Goal: Transaction & Acquisition: Purchase product/service

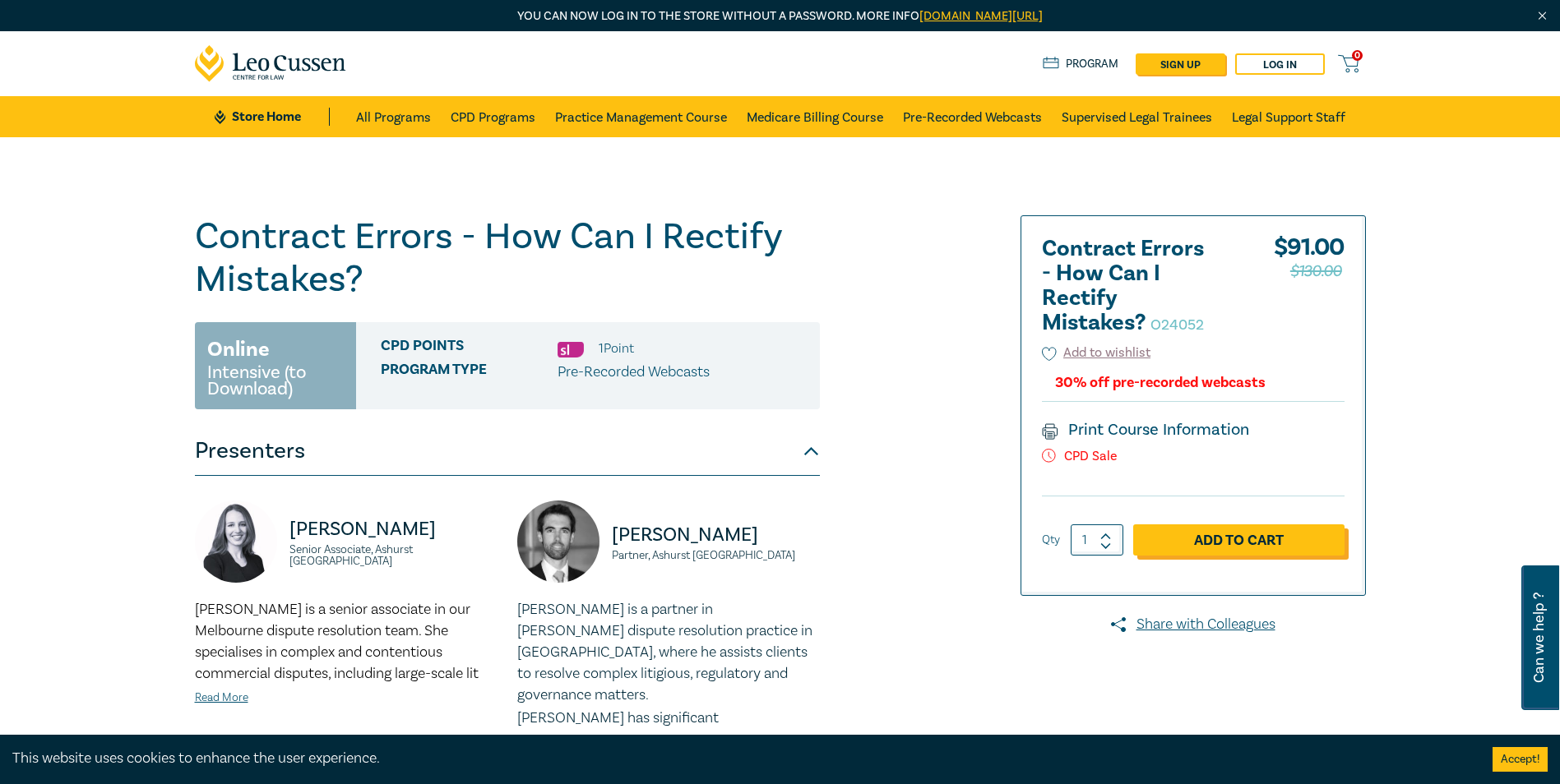
click at [1102, 539] on link "Add to Cart" at bounding box center [1239, 540] width 211 height 31
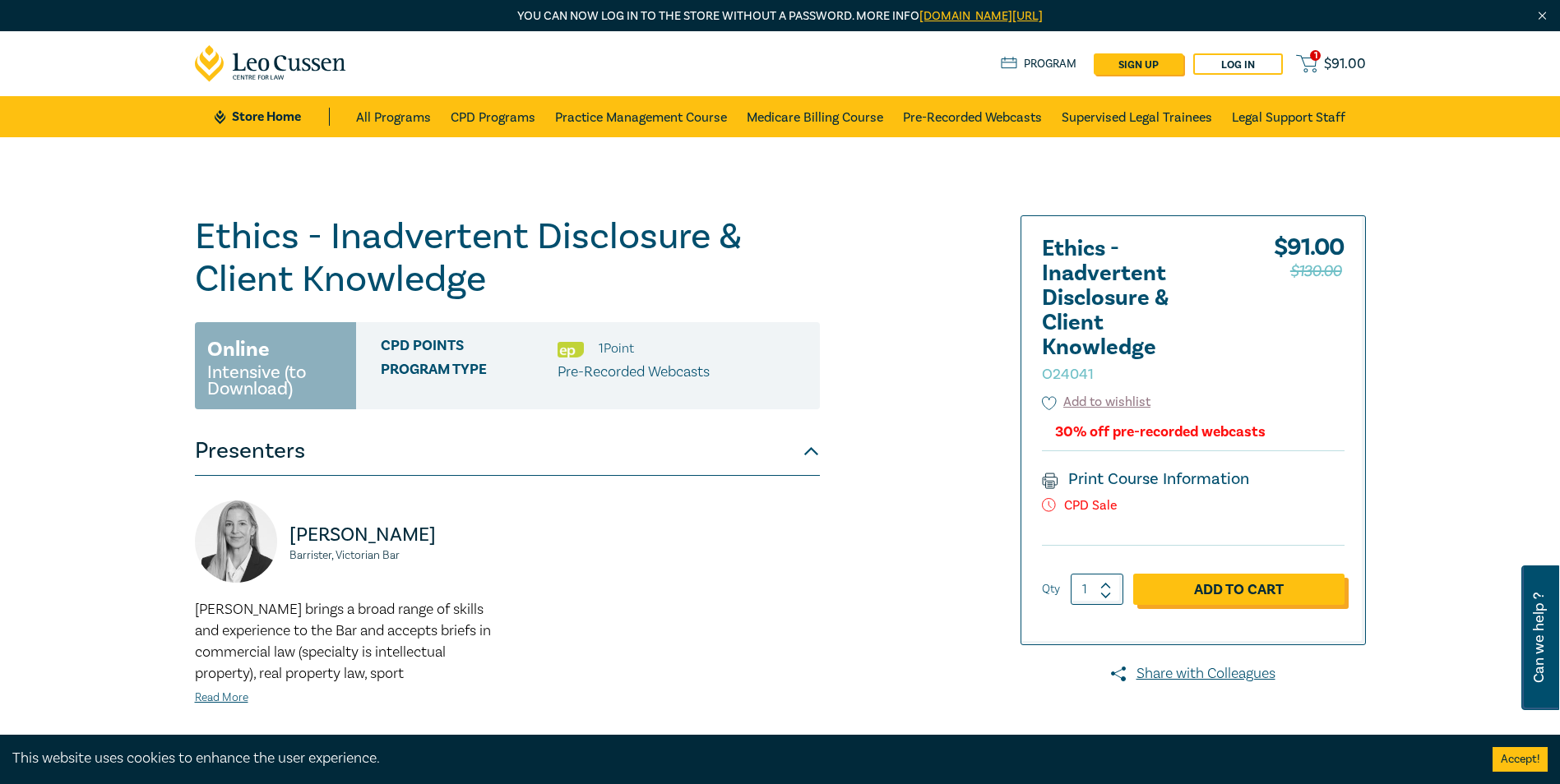
click at [1236, 579] on link "Add to Cart" at bounding box center [1239, 590] width 211 height 31
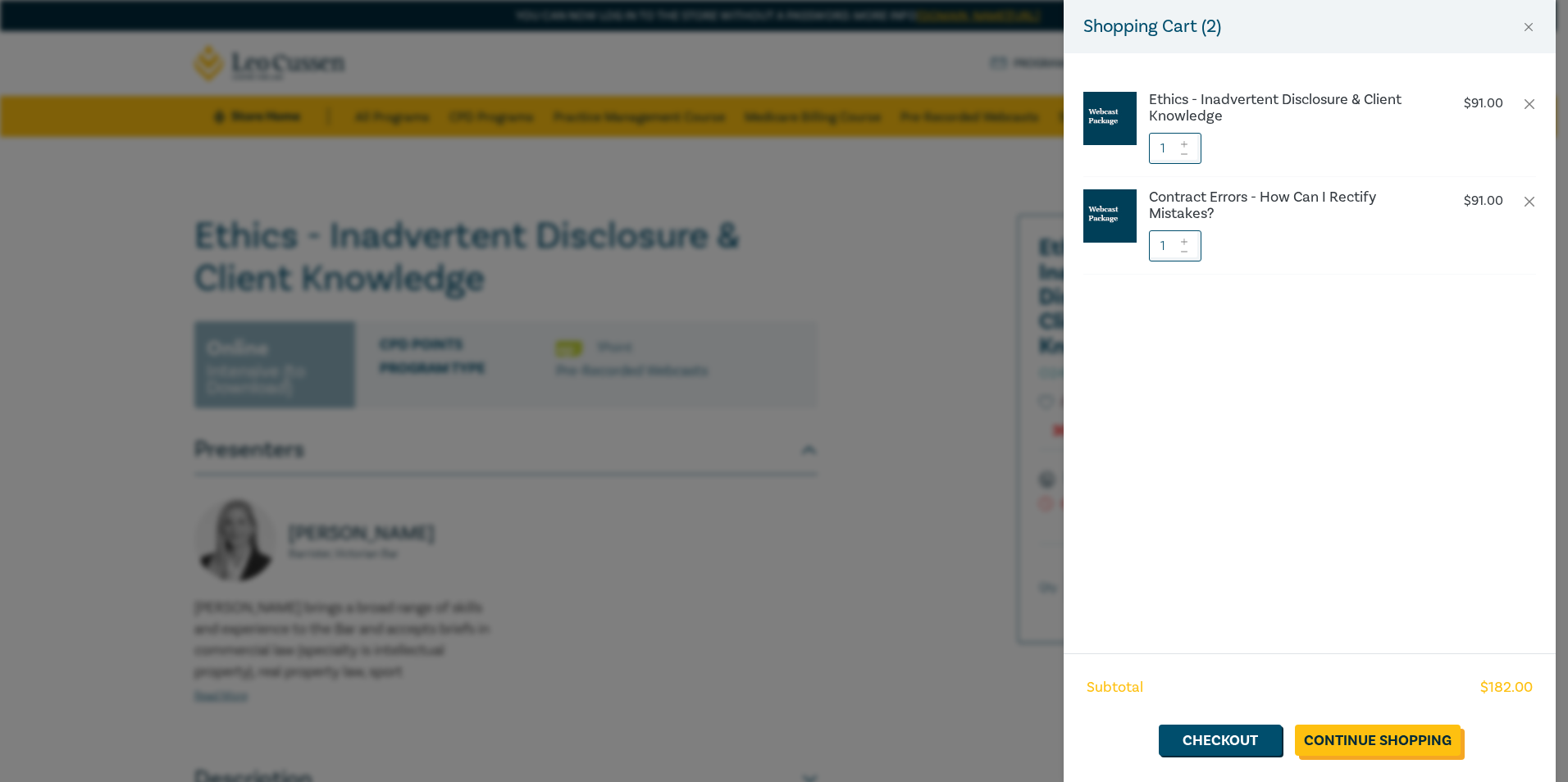
click at [1436, 735] on link "Continue Shopping" at bounding box center [1378, 740] width 166 height 31
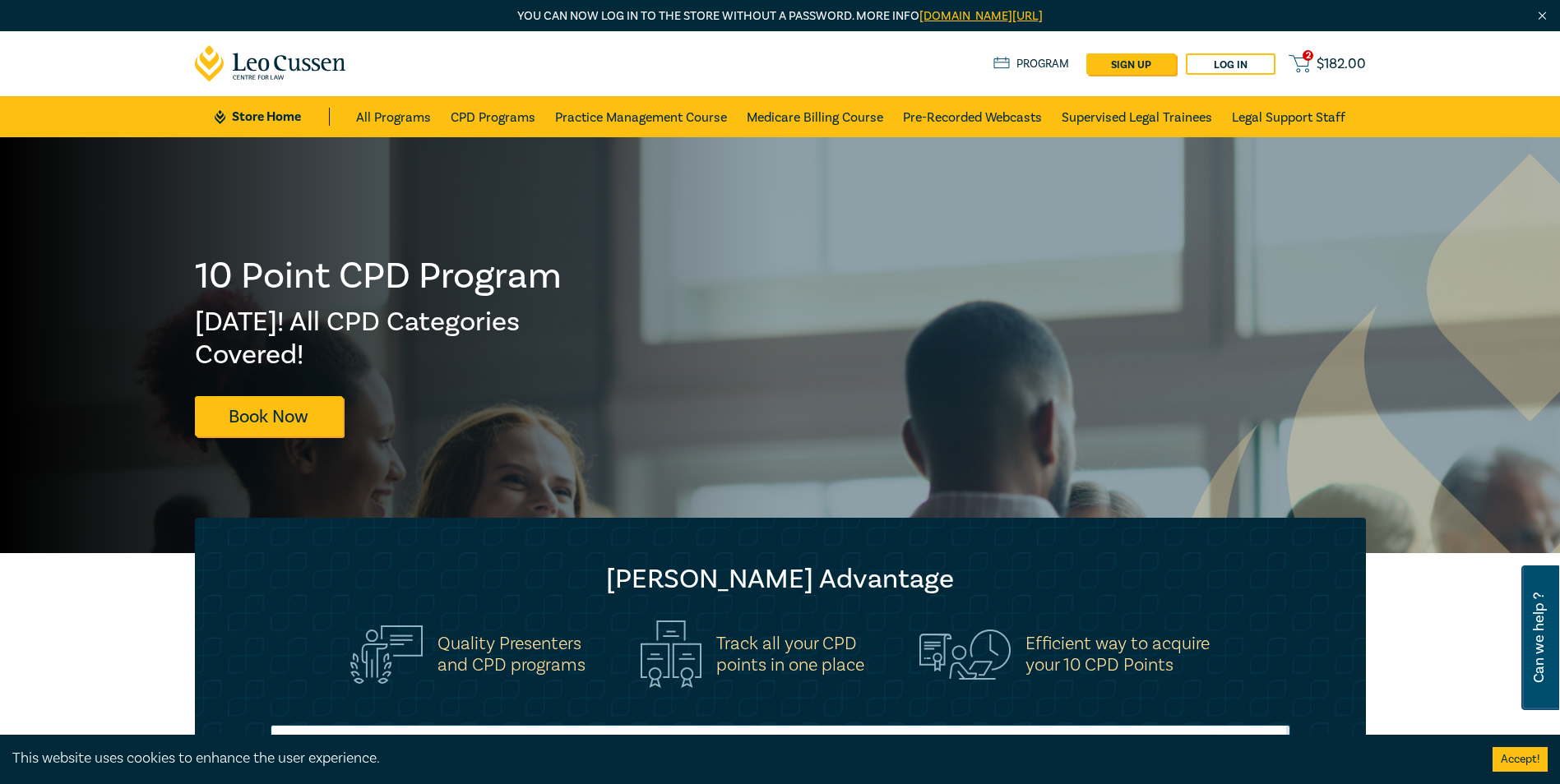
click at [1324, 44] on div "2 $ 182.00 Store Home About us Program sign up Log in 2 $ 182.00" at bounding box center [780, 63] width 1191 height 65
click at [1323, 63] on span "$ 182.00" at bounding box center [1341, 63] width 50 height 19
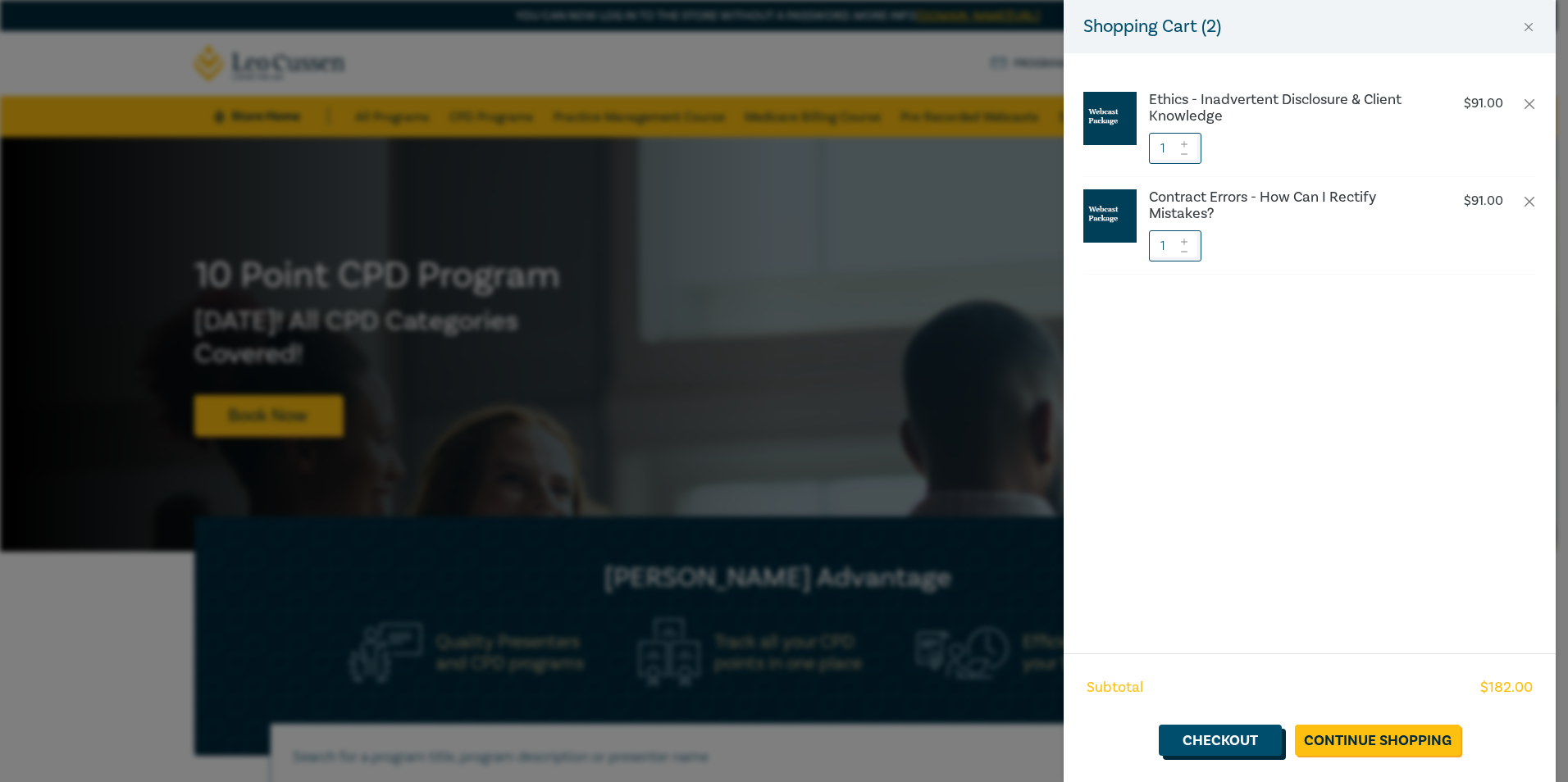
click at [1244, 740] on link "Checkout" at bounding box center [1220, 740] width 123 height 31
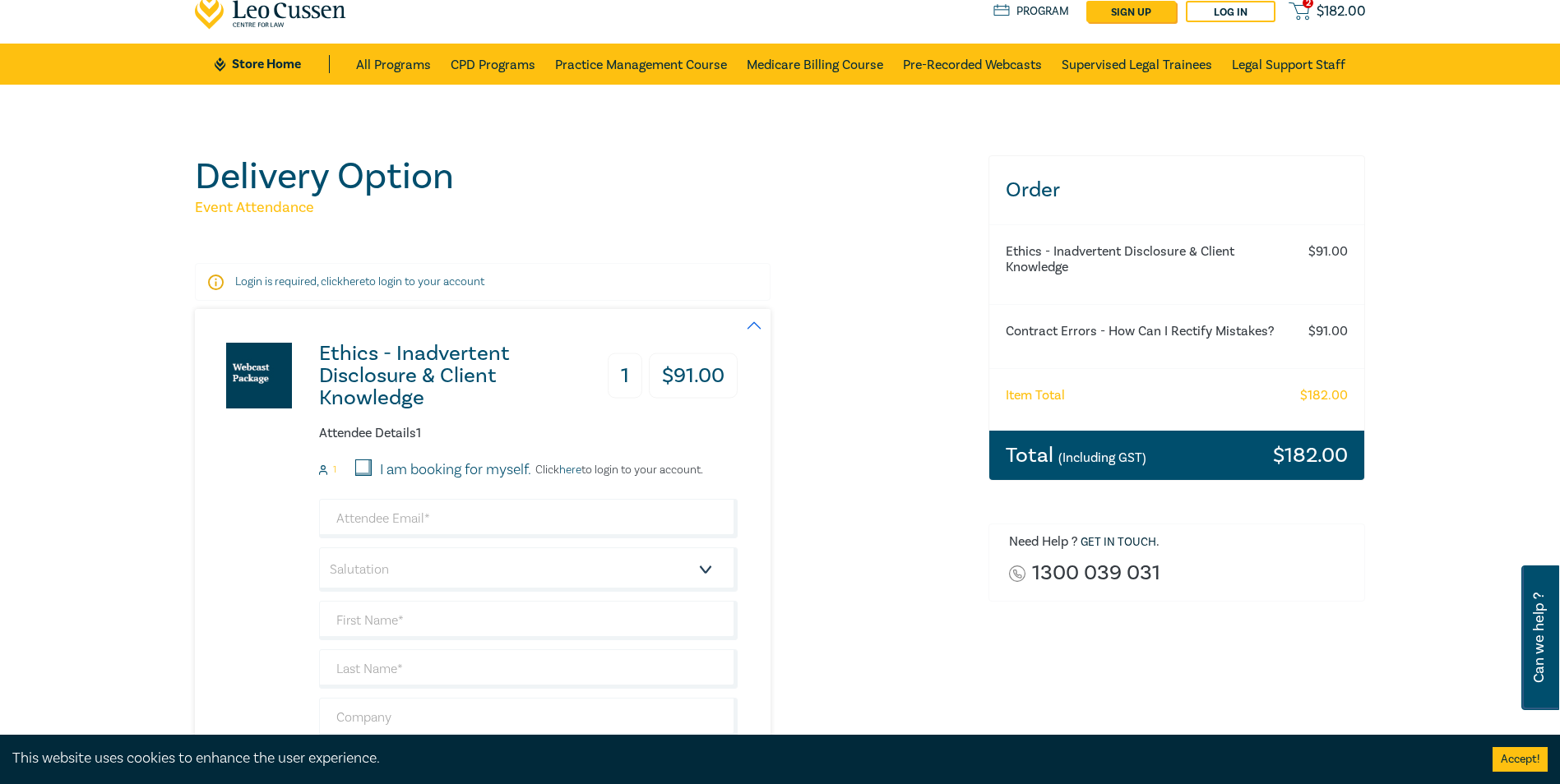
scroll to position [82, 0]
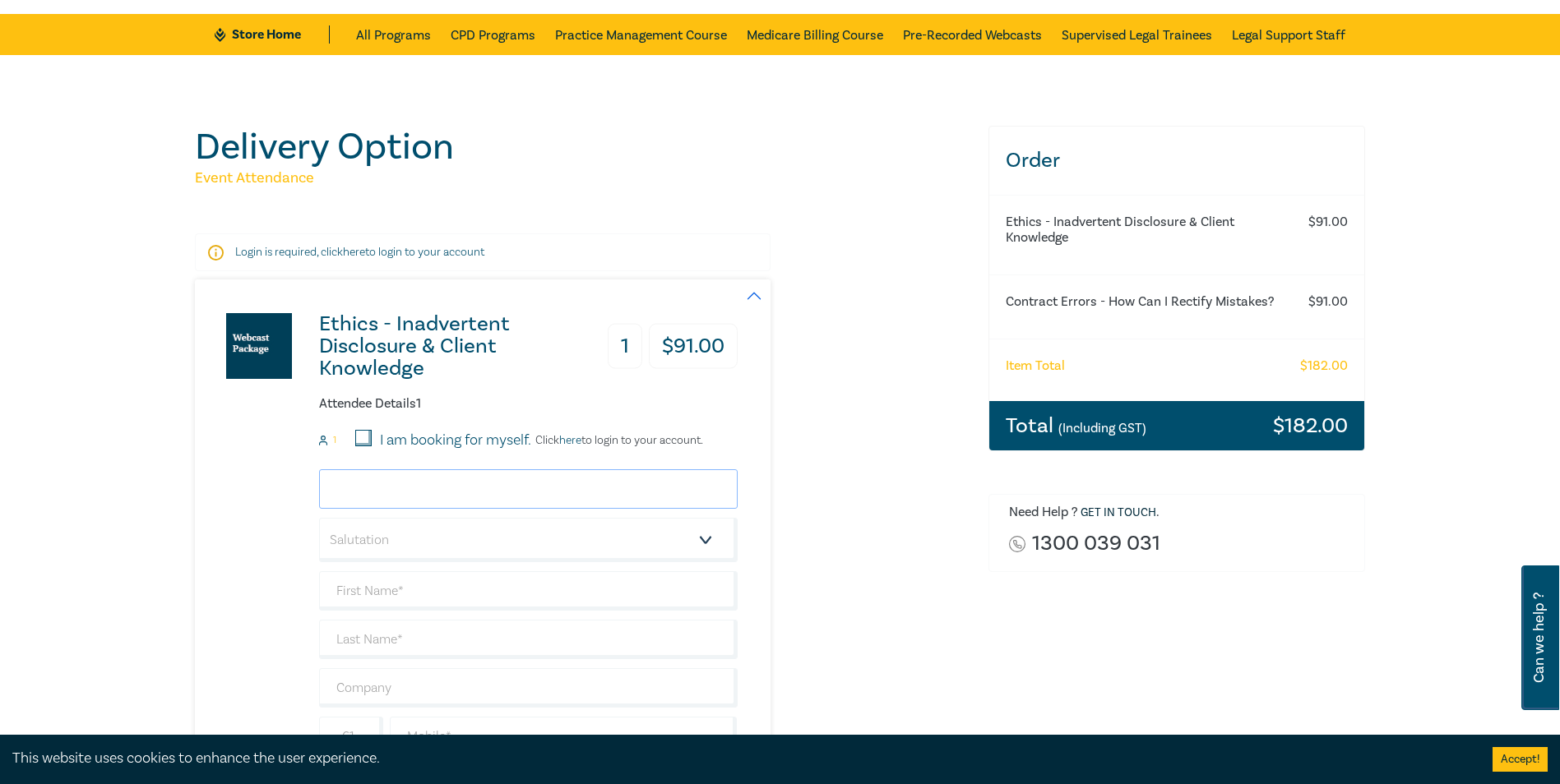
click at [408, 489] on input "email" at bounding box center [528, 489] width 419 height 39
type input "[PERSON_NAME][EMAIL_ADDRESS][DOMAIN_NAME]"
type input "[PERSON_NAME]"
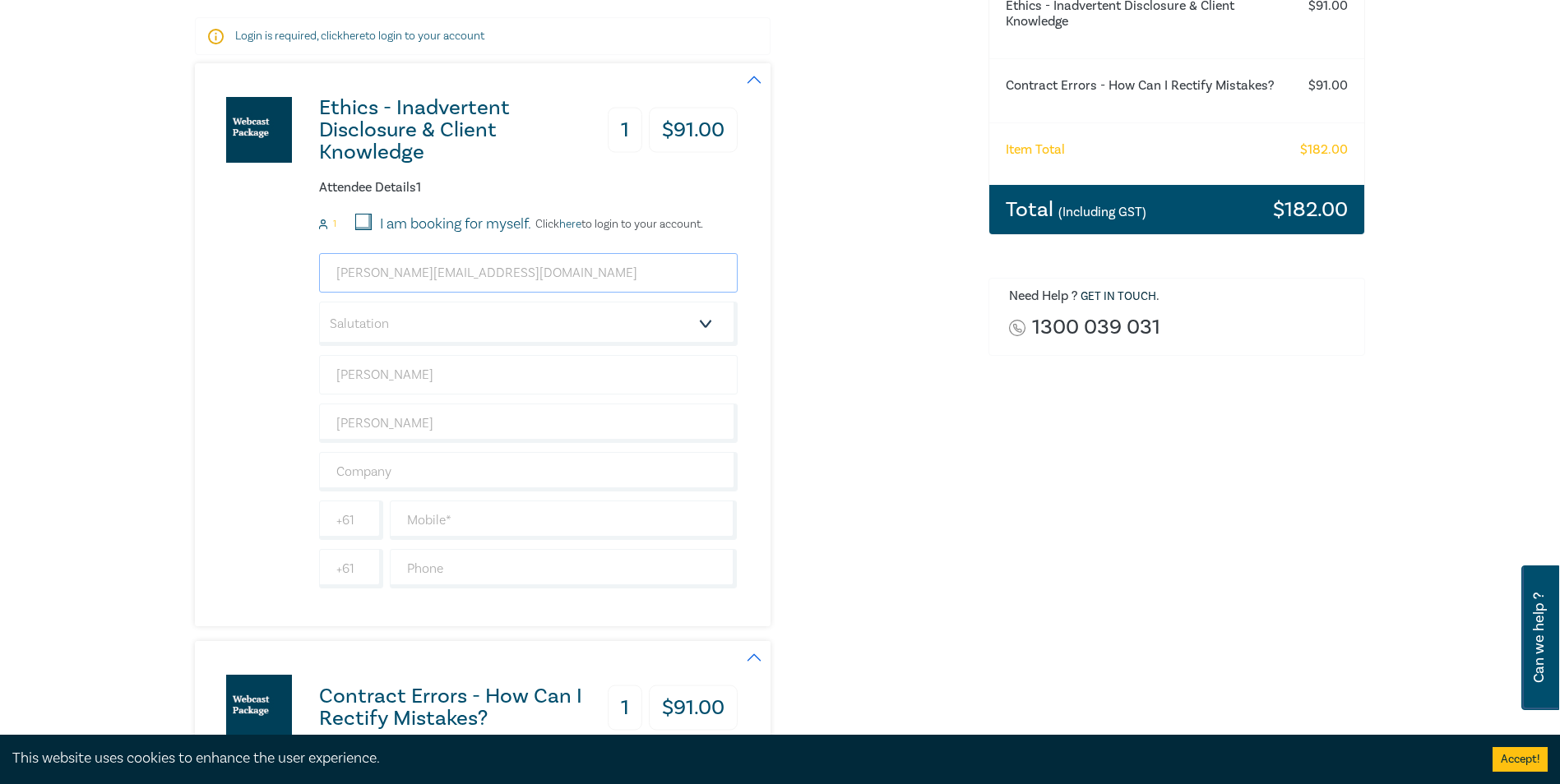
scroll to position [329, 0]
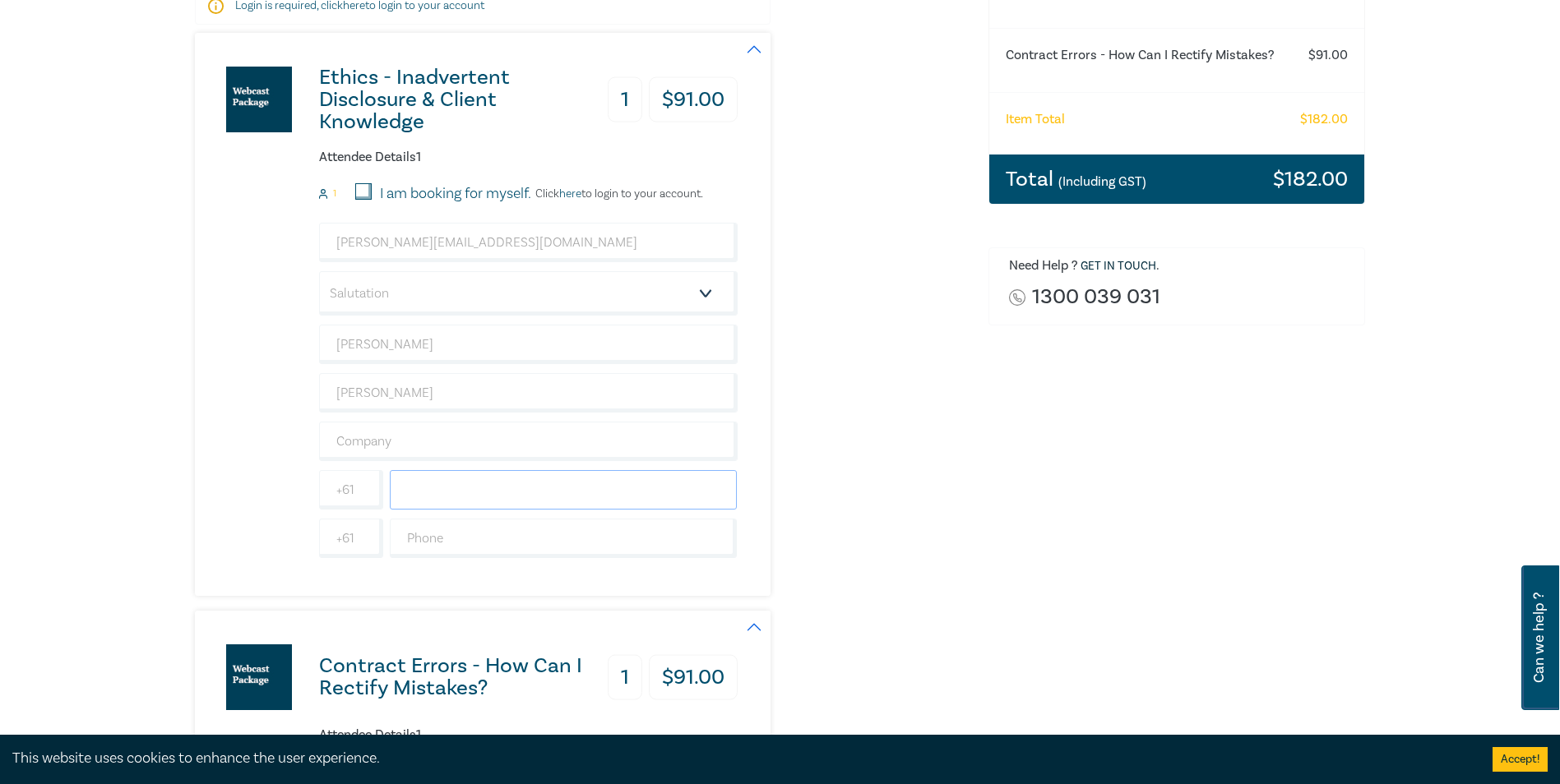
click at [492, 490] on input "text" at bounding box center [564, 490] width 348 height 39
type input "96147722"
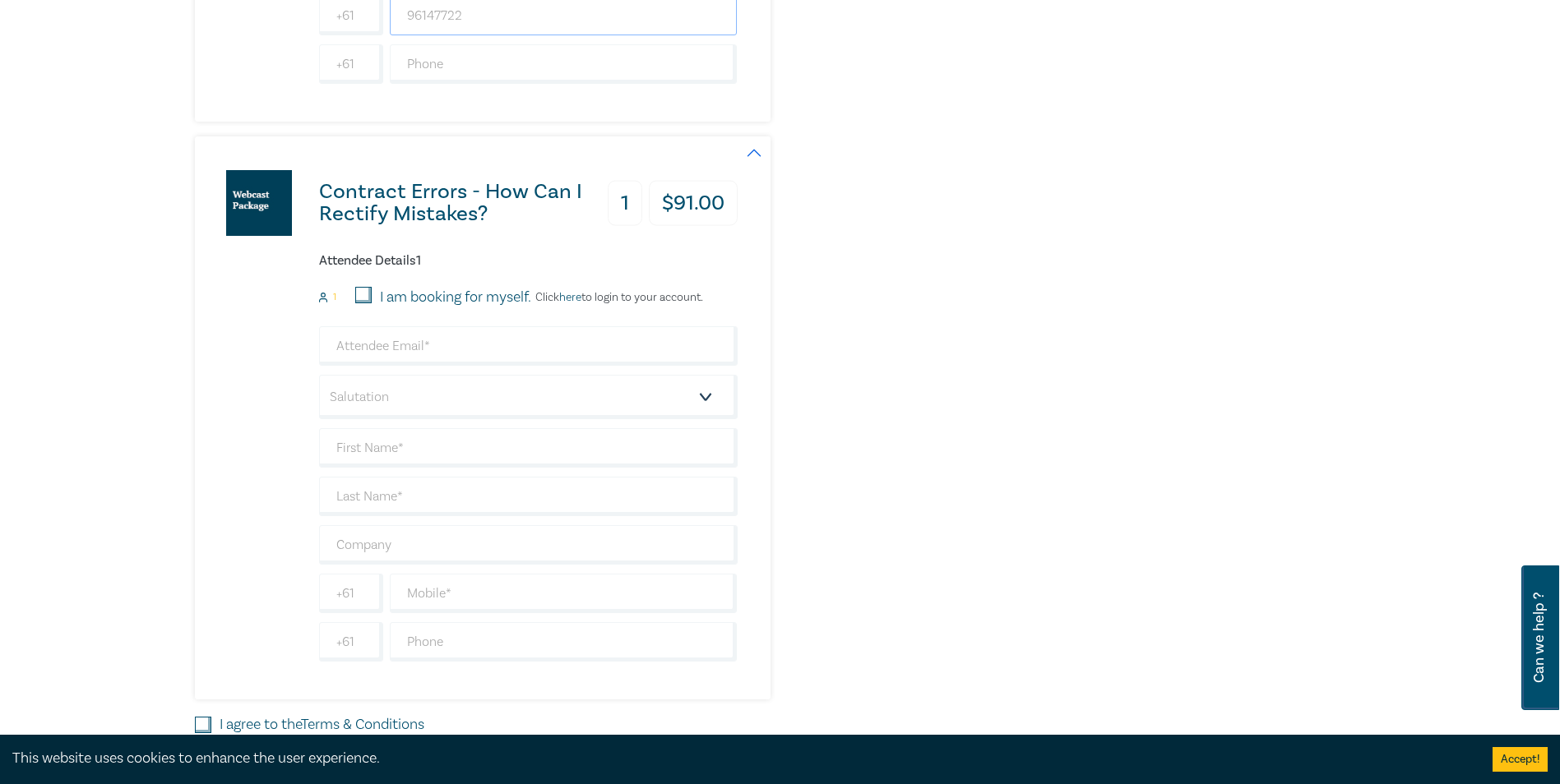
scroll to position [822, 0]
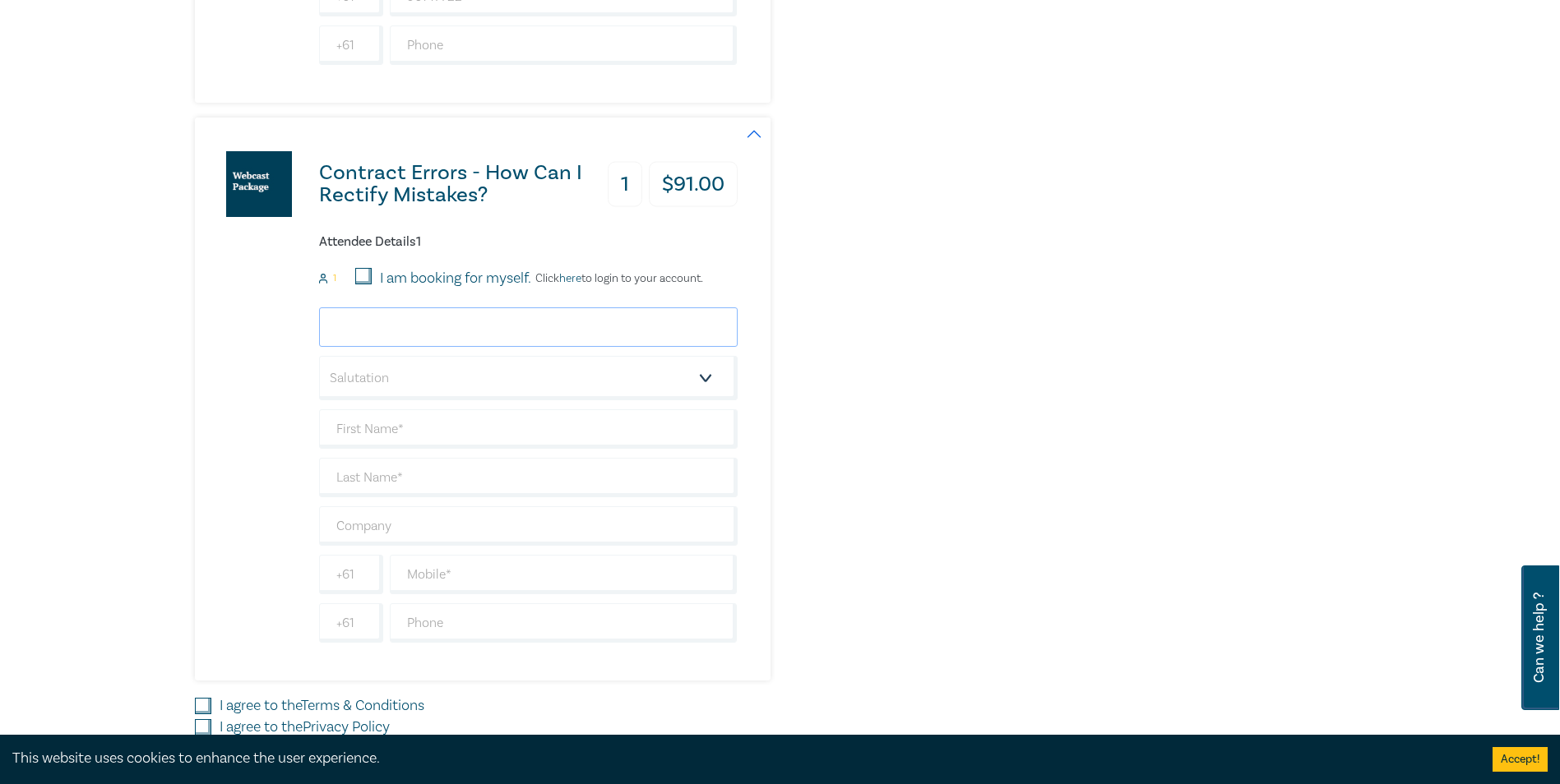
click at [469, 326] on input "email" at bounding box center [528, 327] width 419 height 39
type input "[EMAIL_ADDRESS][DOMAIN_NAME]"
type input "Prima"
type input "[PERSON_NAME]"
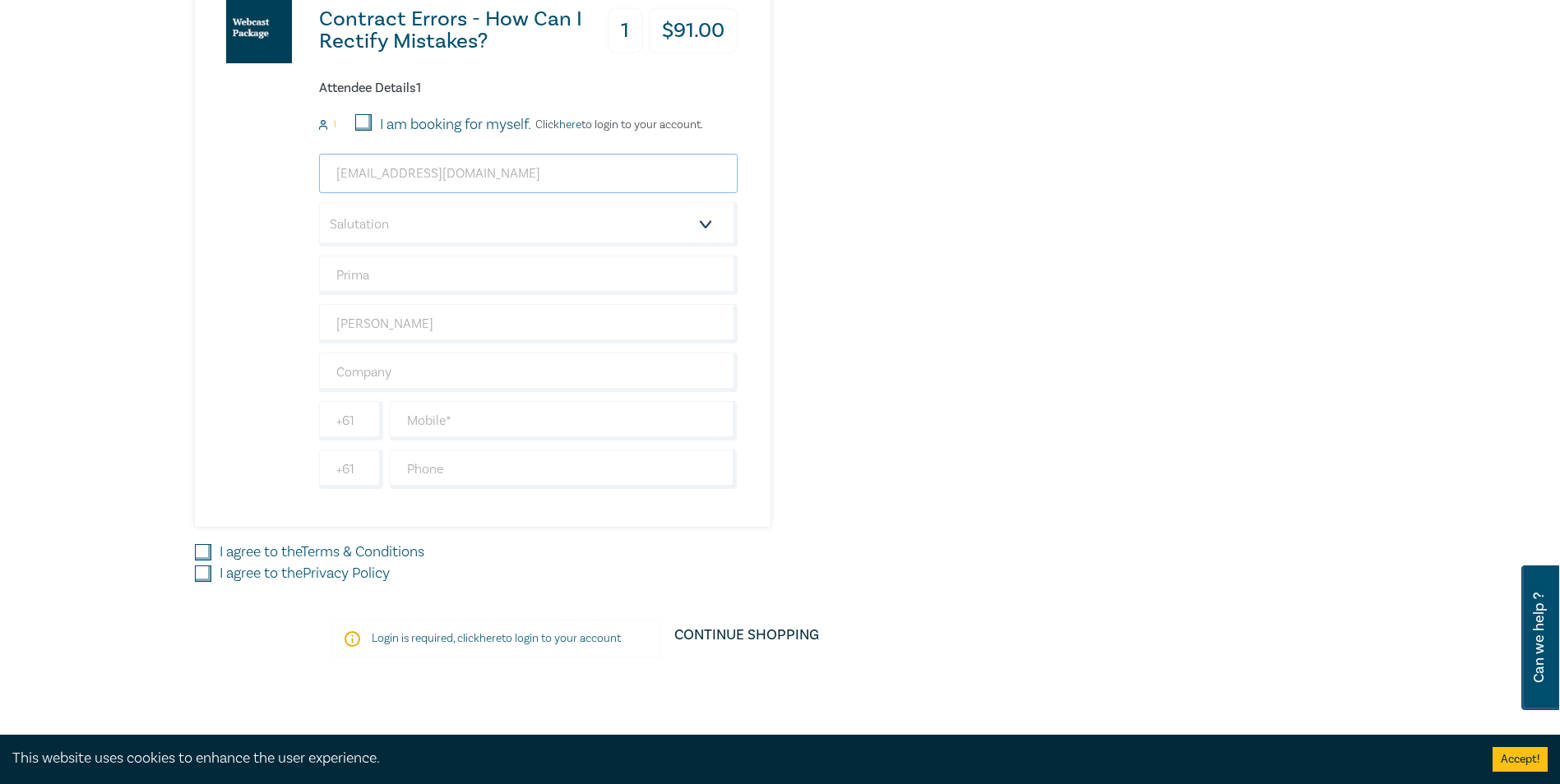
scroll to position [986, 0]
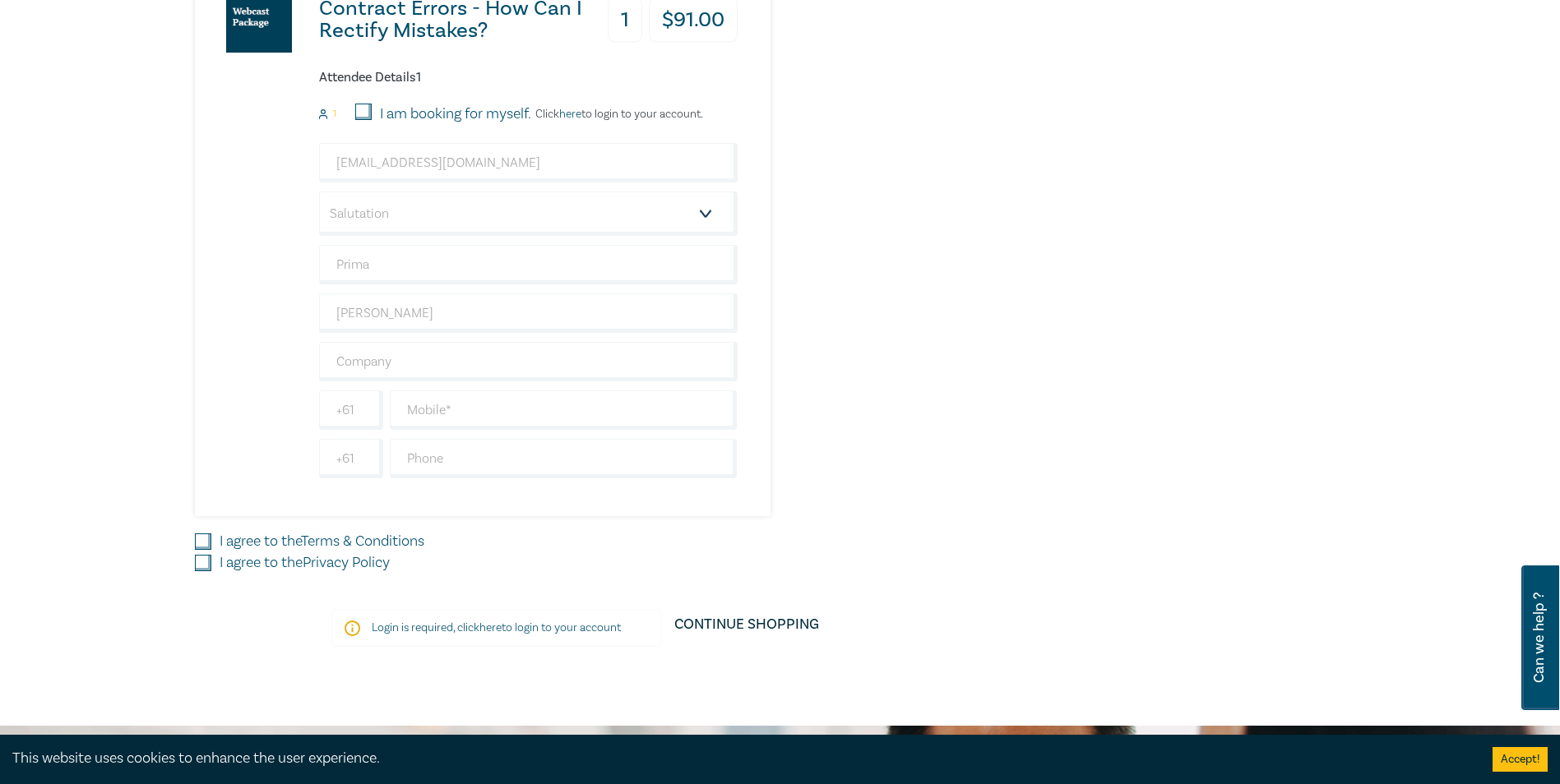
drag, startPoint x: 203, startPoint y: 541, endPoint x: 201, endPoint y: 552, distance: 11.2
click at [203, 540] on input "I agree to the Terms & Conditions" at bounding box center [203, 541] width 17 height 17
checkbox input "true"
click at [202, 568] on input "I agree to the Privacy Policy" at bounding box center [203, 562] width 17 height 17
checkbox input "true"
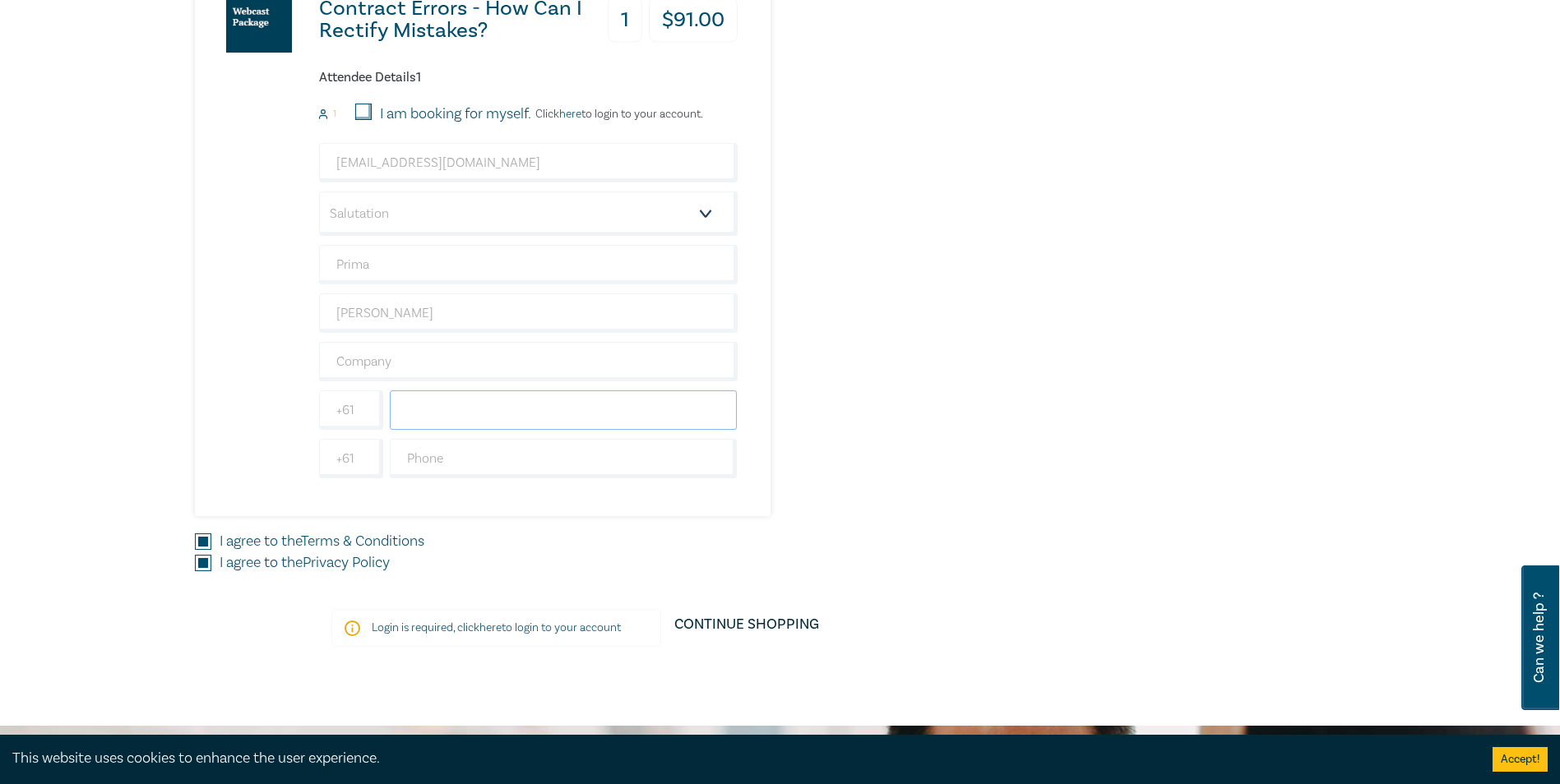
click at [443, 408] on input "text" at bounding box center [564, 410] width 348 height 39
type input "96147722"
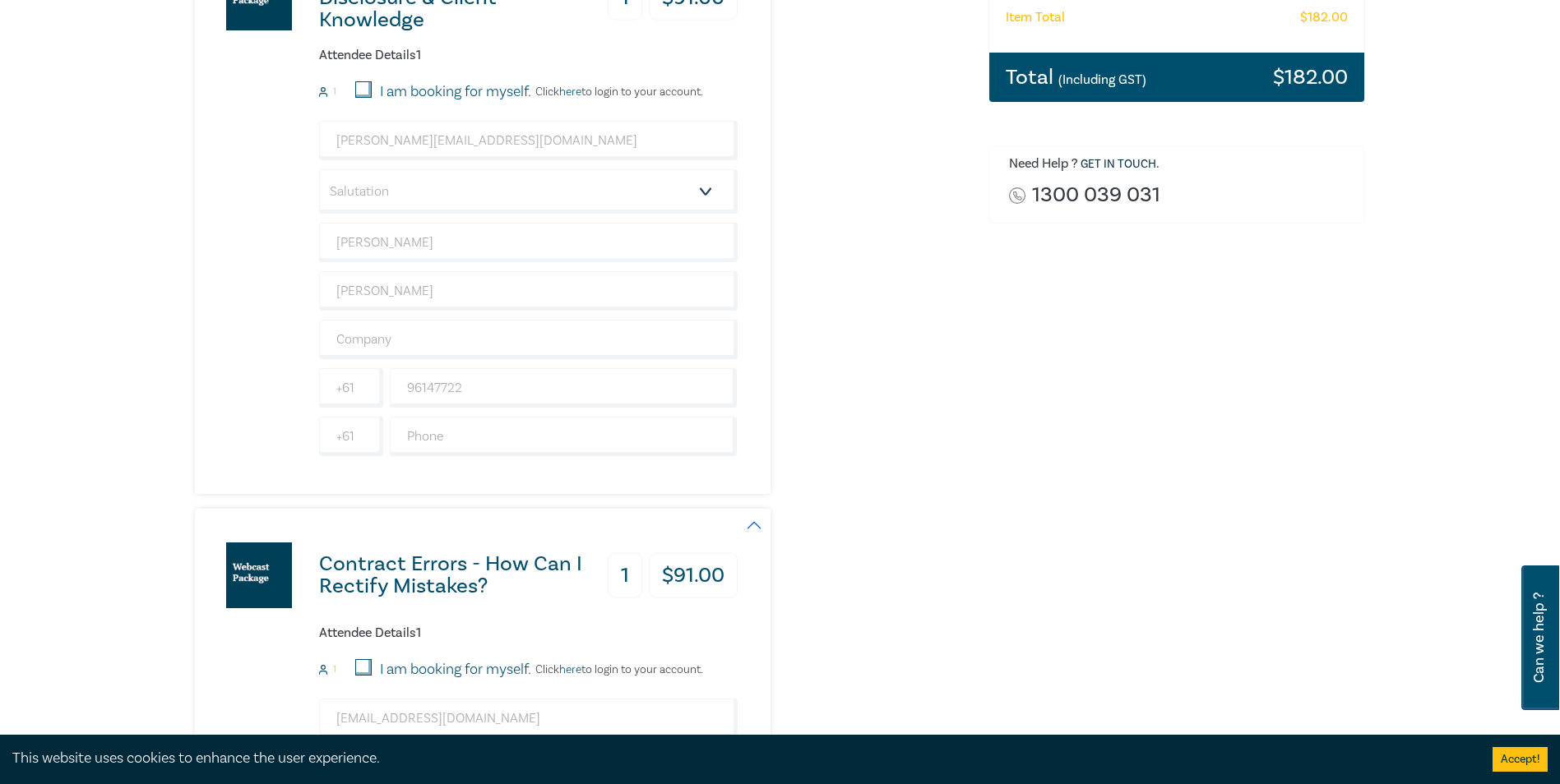
scroll to position [247, 0]
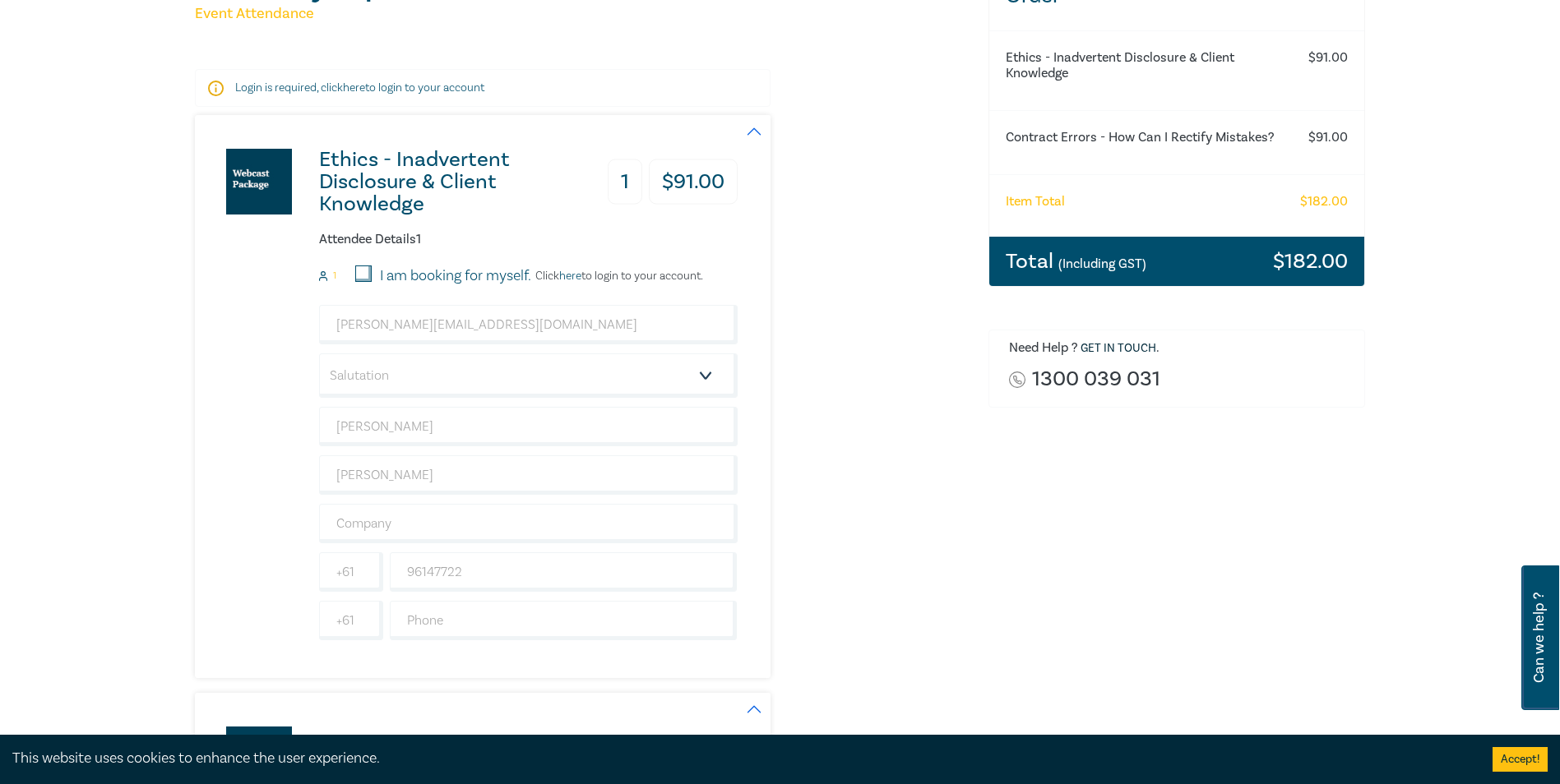
click at [574, 275] on link "here" at bounding box center [570, 275] width 22 height 15
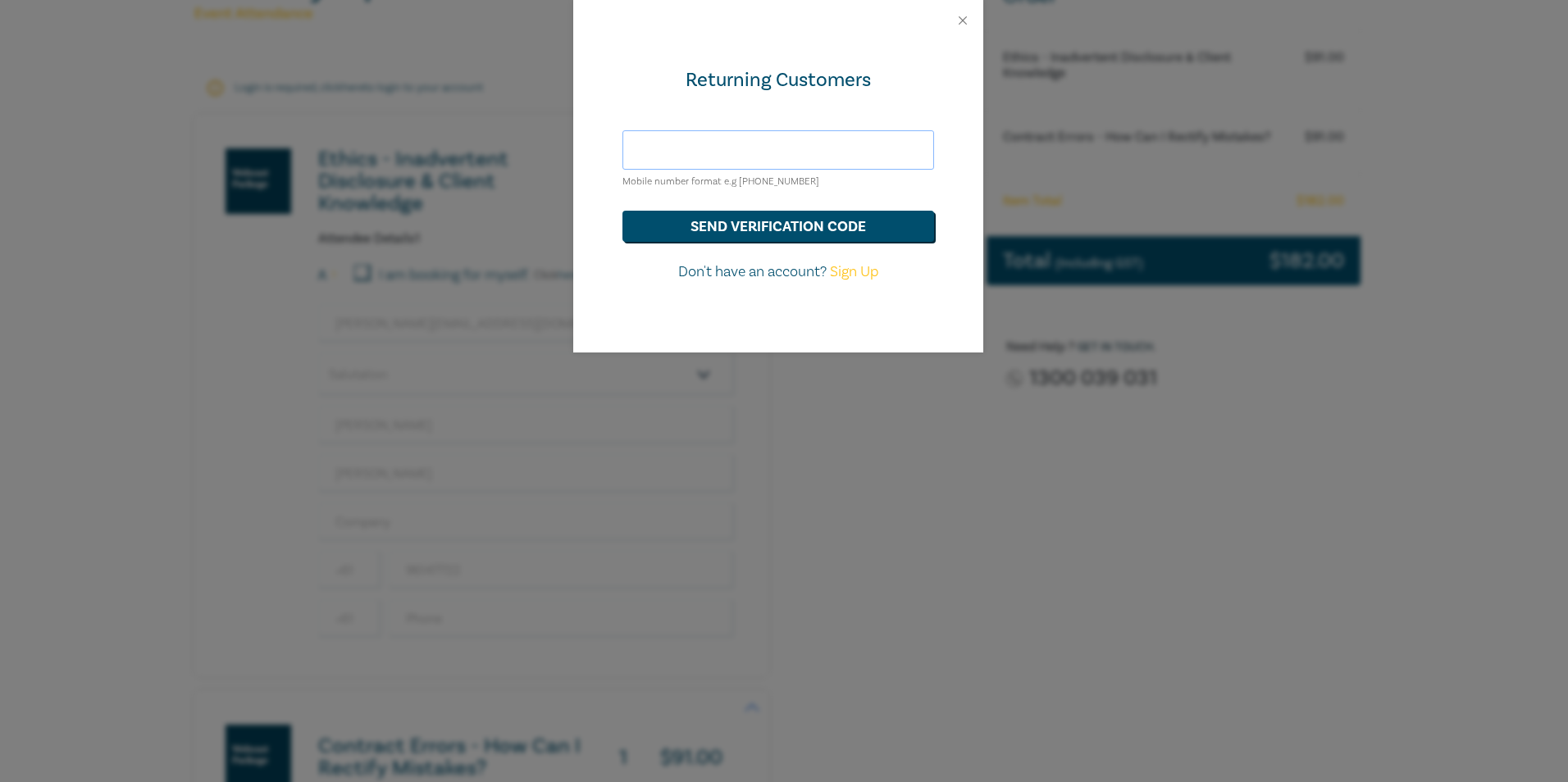
click at [681, 150] on input "text" at bounding box center [778, 150] width 312 height 39
click at [690, 227] on button "send verification code" at bounding box center [778, 226] width 312 height 31
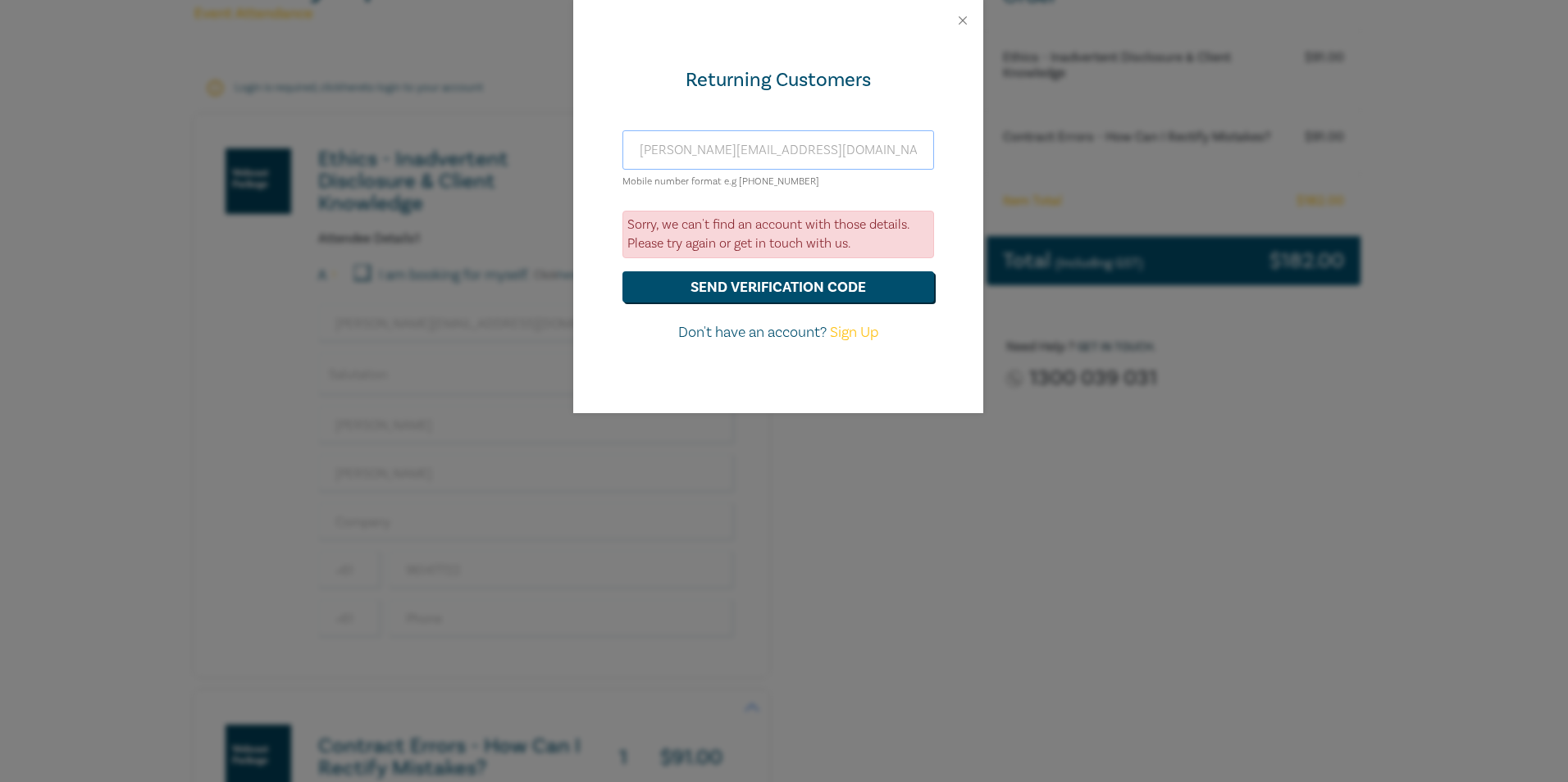
drag, startPoint x: 808, startPoint y: 160, endPoint x: 484, endPoint y: 190, distance: 325.4
click at [484, 190] on div "Returning Customers [PERSON_NAME][EMAIL_ADDRESS][DOMAIN_NAME] Mobile number for…" at bounding box center [784, 391] width 1568 height 782
click at [622, 272] on button "send verification code" at bounding box center [778, 287] width 312 height 31
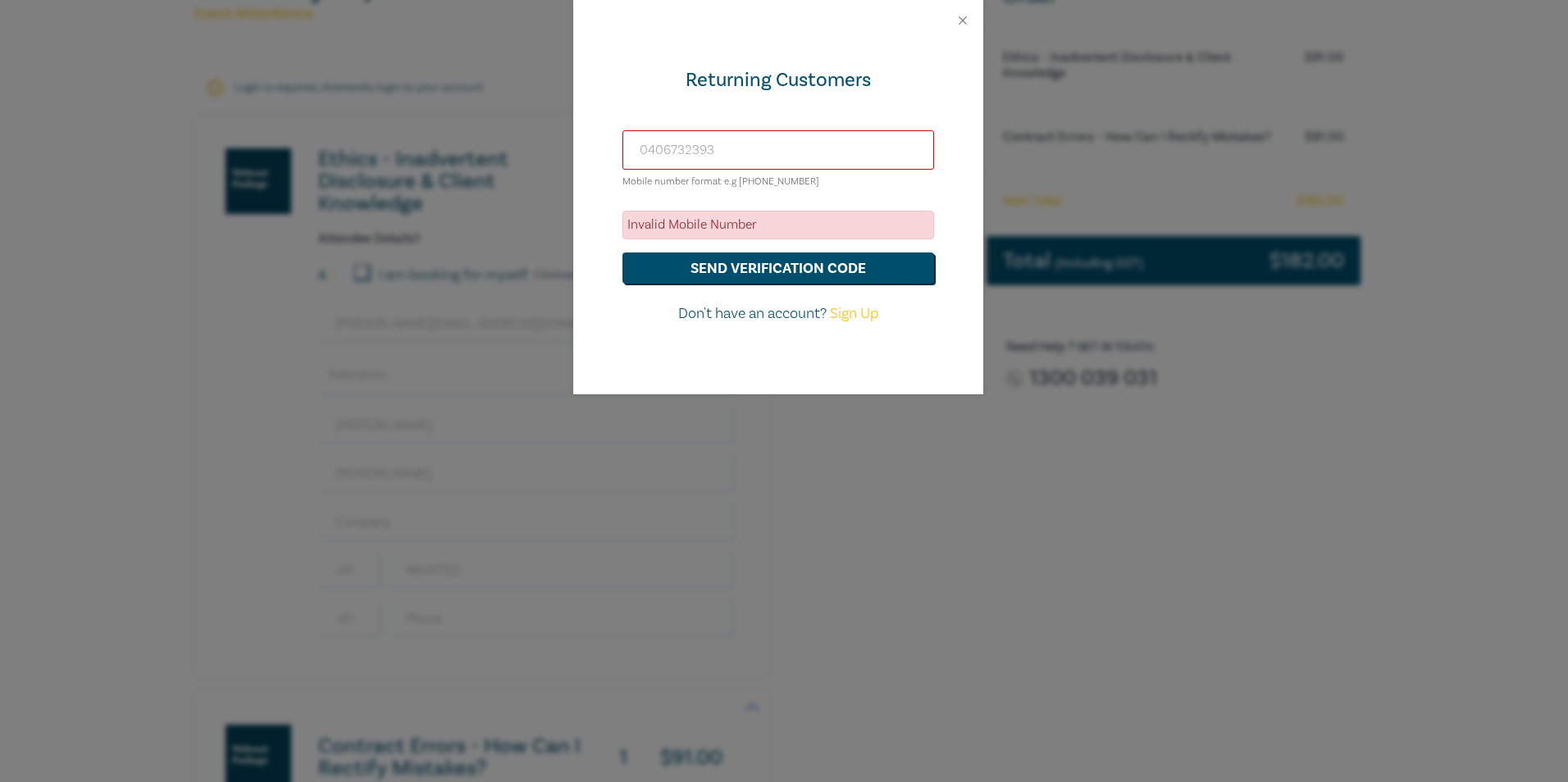
click at [745, 147] on input "0406732393" at bounding box center [778, 150] width 312 height 39
click at [647, 150] on input "0406732393" at bounding box center [778, 150] width 312 height 39
click at [739, 156] on input "61406732393" at bounding box center [778, 150] width 312 height 39
type input "61406732393"
click at [733, 231] on div "Invalid Mobile Number" at bounding box center [778, 224] width 312 height 28
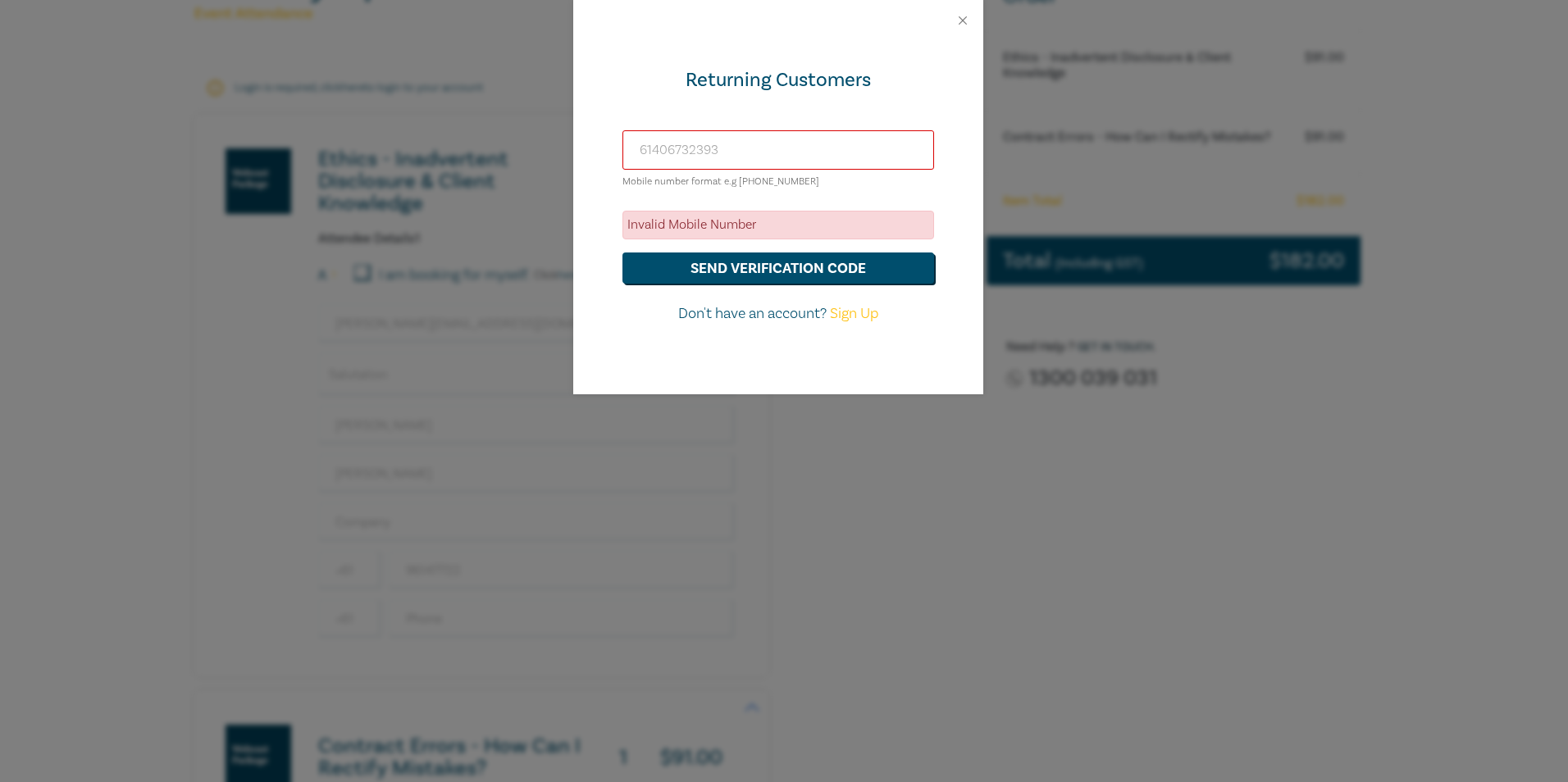
drag, startPoint x: 749, startPoint y: 139, endPoint x: 515, endPoint y: 159, distance: 234.9
click at [515, 159] on div "Returning Customers 61406732393 Mobile number format e.g [PHONE_NUMBER] Invalid…" at bounding box center [784, 391] width 1568 height 782
drag, startPoint x: 979, startPoint y: 6, endPoint x: 973, endPoint y: 13, distance: 9.2
click at [979, 5] on div at bounding box center [778, 20] width 410 height 41
click at [970, 19] on div at bounding box center [778, 20] width 410 height 41
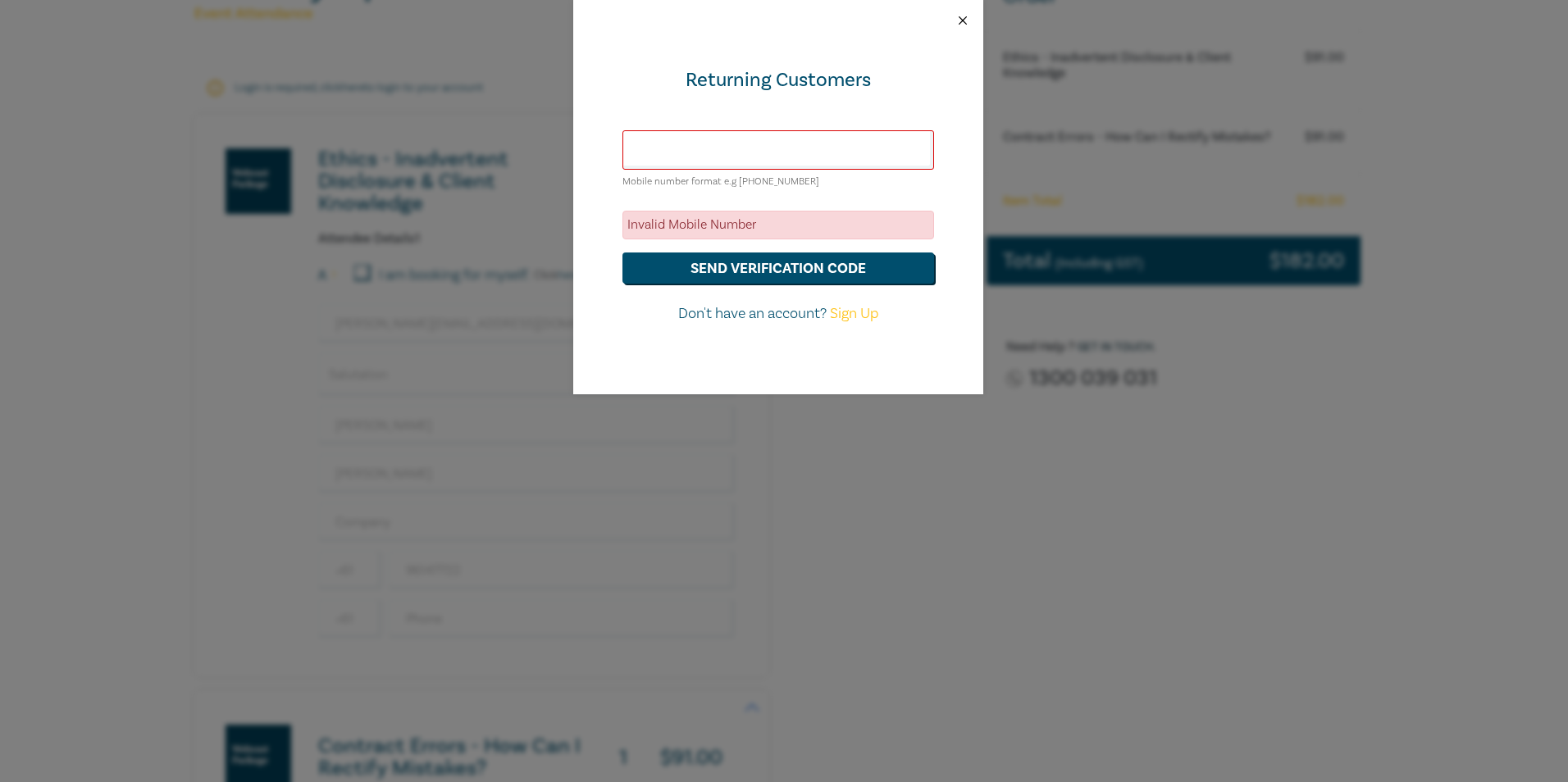
click at [965, 19] on button "Close" at bounding box center [962, 19] width 15 height 15
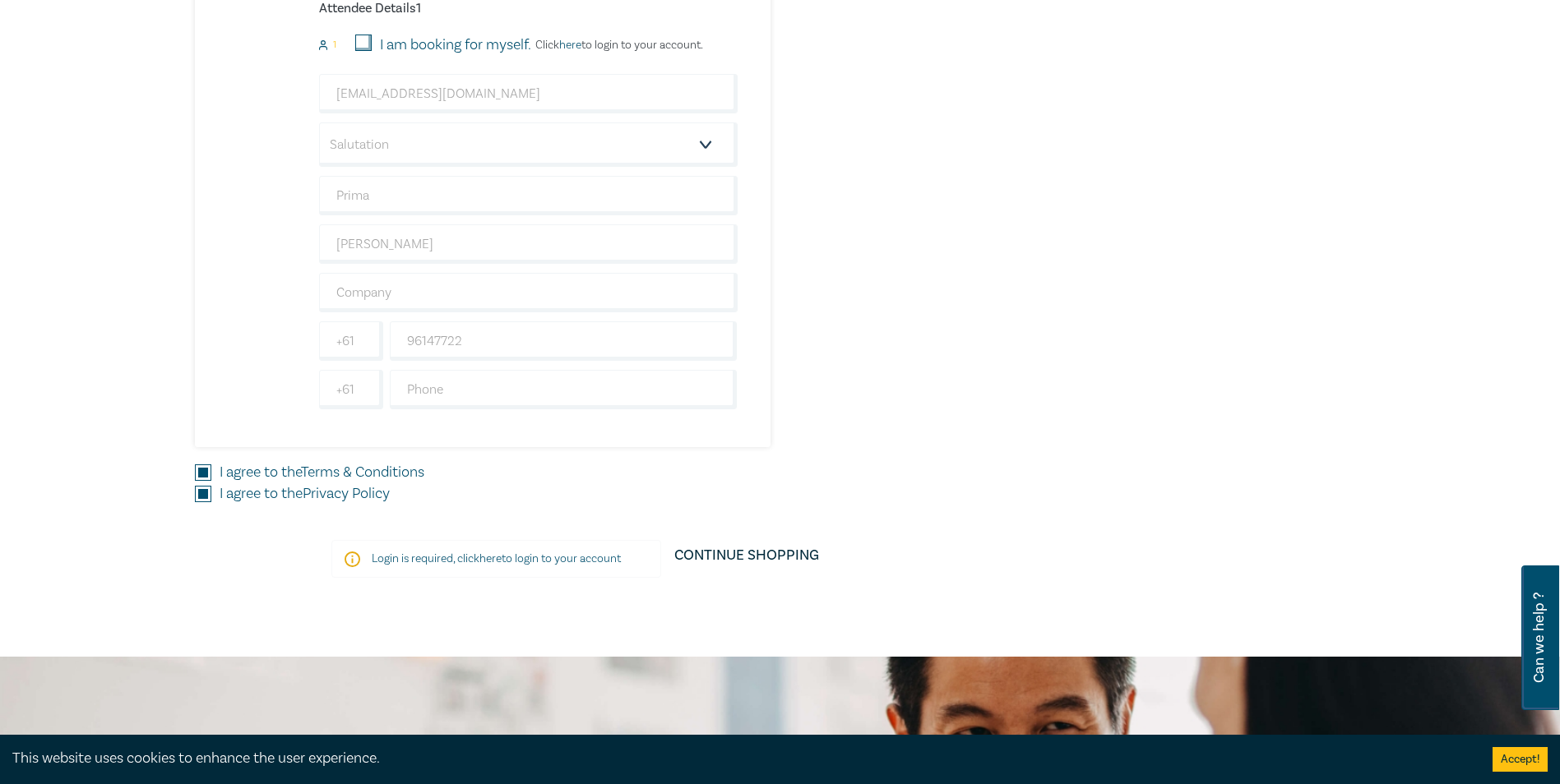
scroll to position [1315, 0]
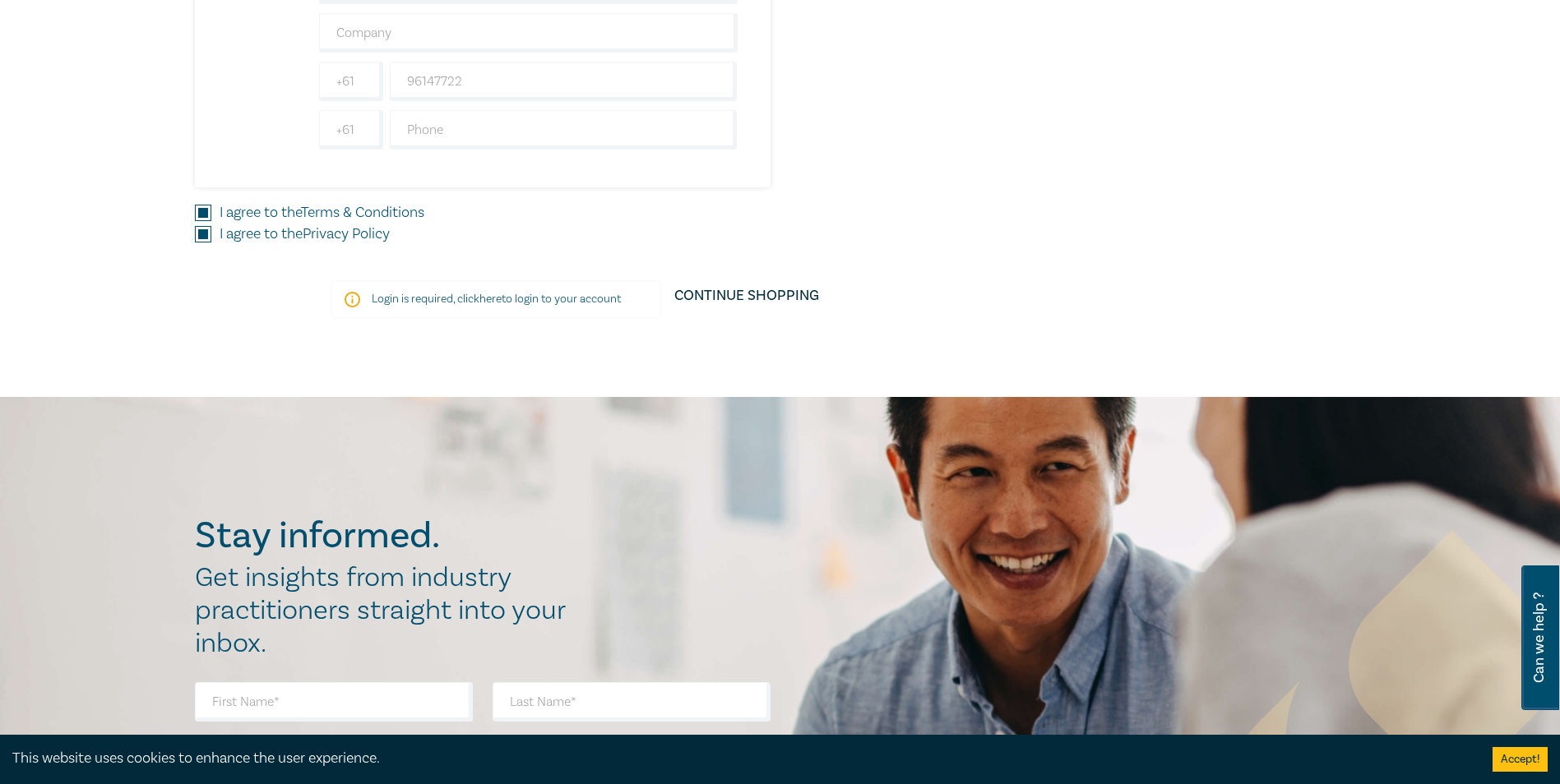
click at [532, 294] on p "Login is required, click here to login to your account" at bounding box center [496, 299] width 249 height 17
click at [500, 300] on link "here" at bounding box center [490, 299] width 22 height 15
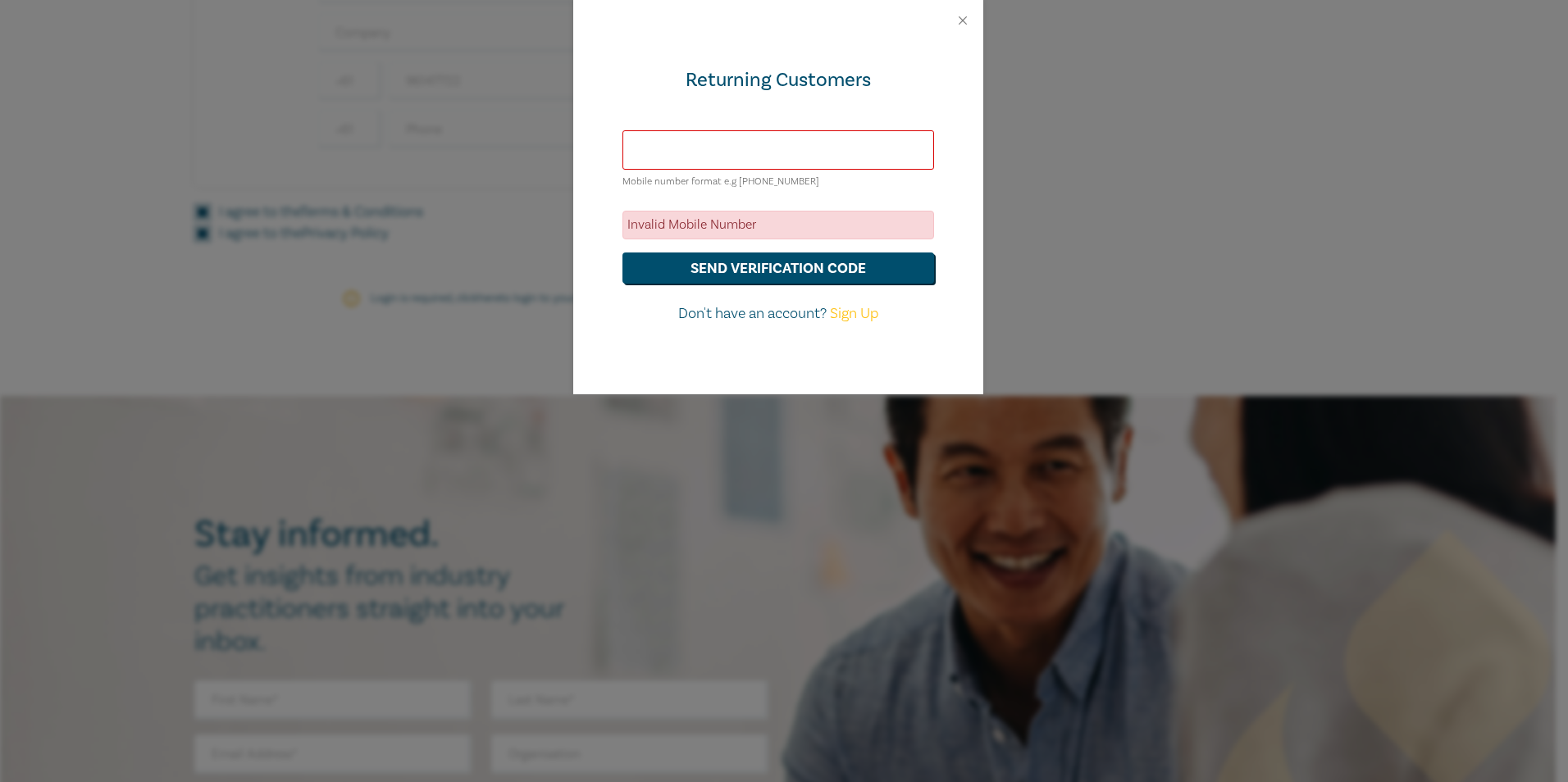
click at [759, 156] on input "text" at bounding box center [778, 150] width 312 height 39
type input "61406732393"
click at [622, 252] on button "send verification code" at bounding box center [778, 268] width 312 height 31
click at [719, 257] on button "send verification code" at bounding box center [778, 268] width 312 height 31
click at [856, 246] on form "61406732393 Mobile number format e.g [PHONE_NUMBER] Your email format is not co…" at bounding box center [778, 228] width 312 height 195
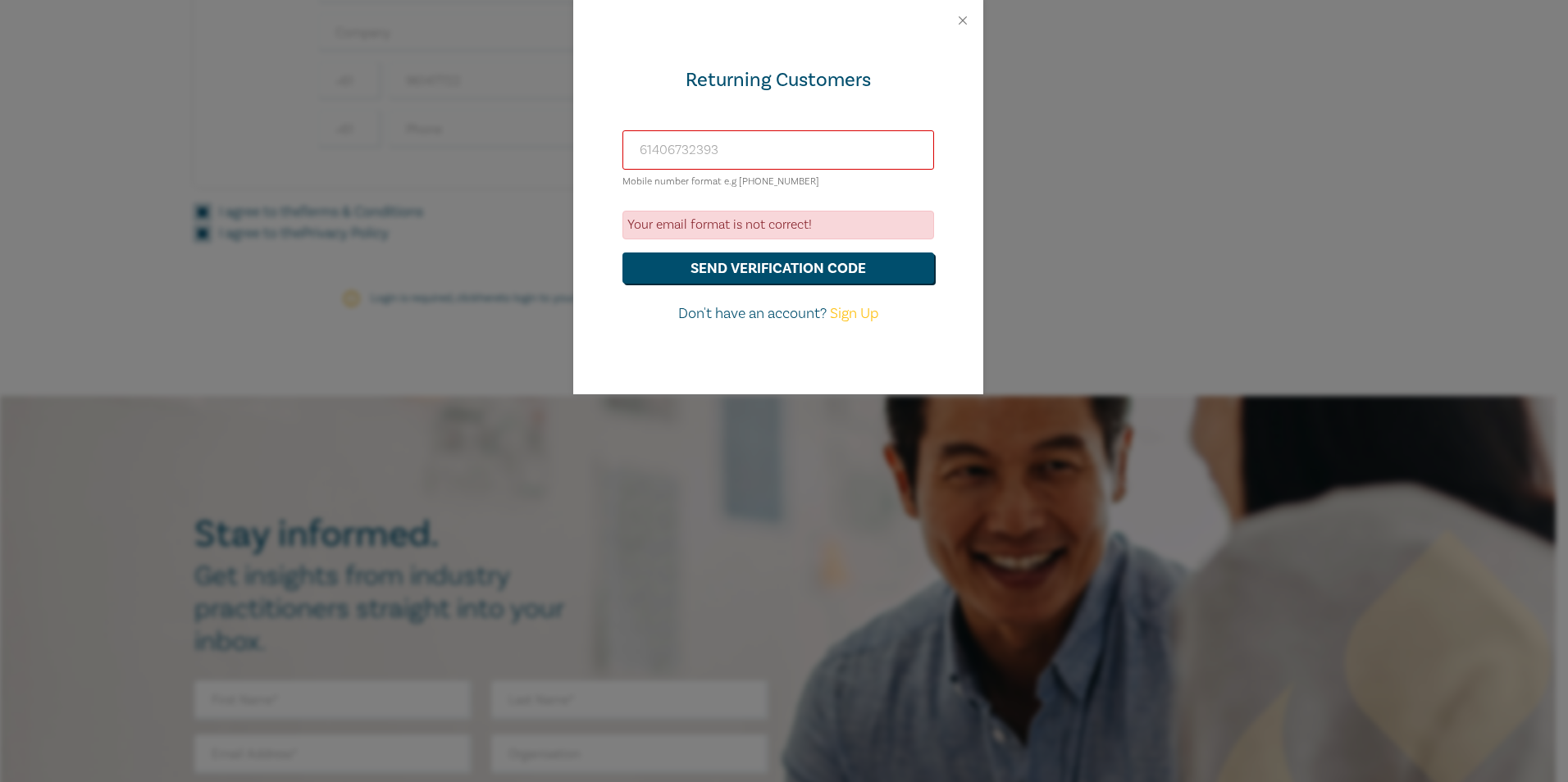
drag, startPoint x: 913, startPoint y: 153, endPoint x: 407, endPoint y: 114, distance: 507.5
click at [407, 114] on div "Returning Customers 61406732393 Mobile number format e.g [PHONE_NUMBER] Your em…" at bounding box center [784, 391] width 1568 height 782
click at [961, 24] on button "Close" at bounding box center [962, 19] width 15 height 15
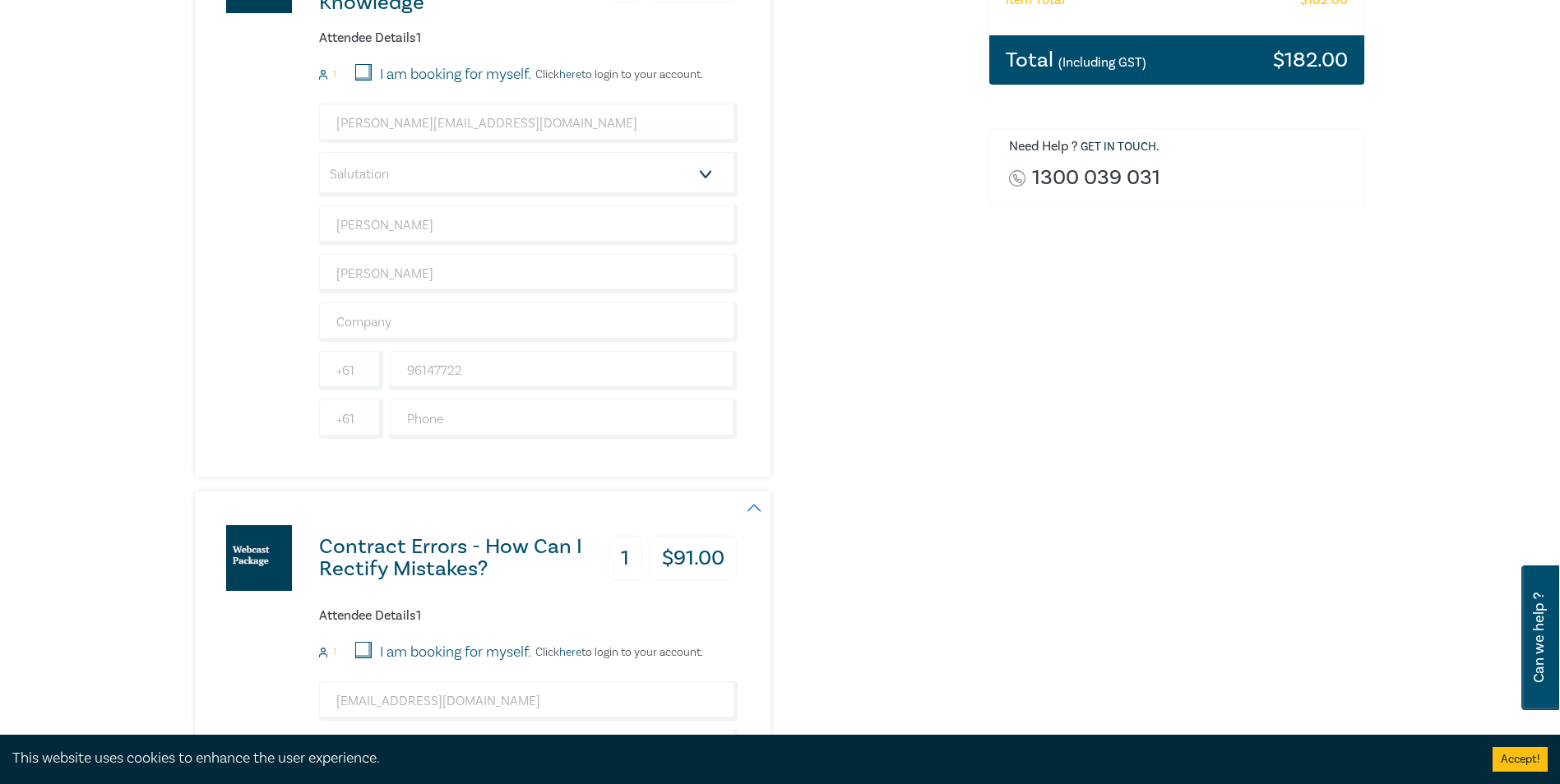
scroll to position [411, 0]
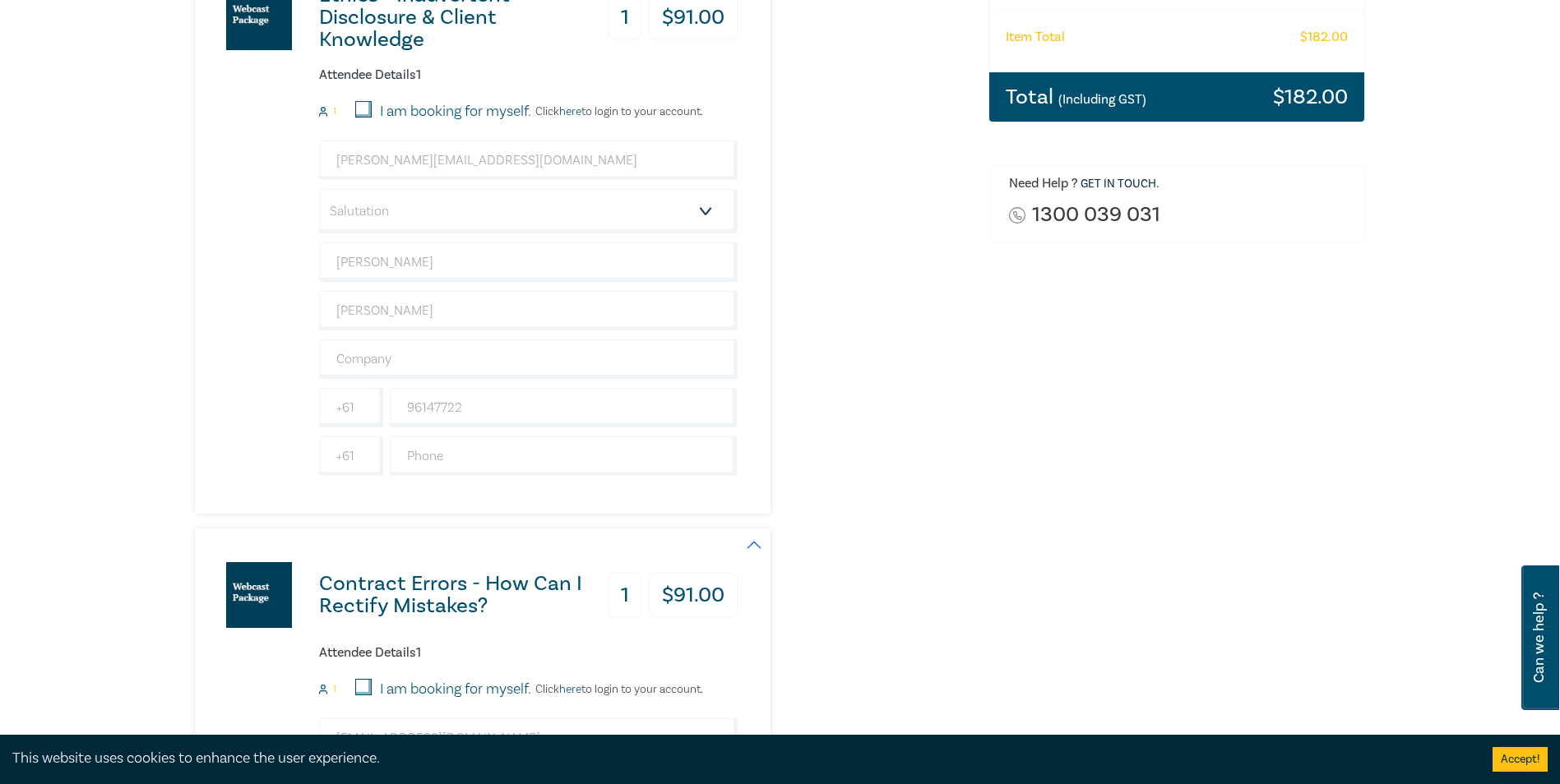
click at [569, 112] on link "here" at bounding box center [570, 111] width 22 height 15
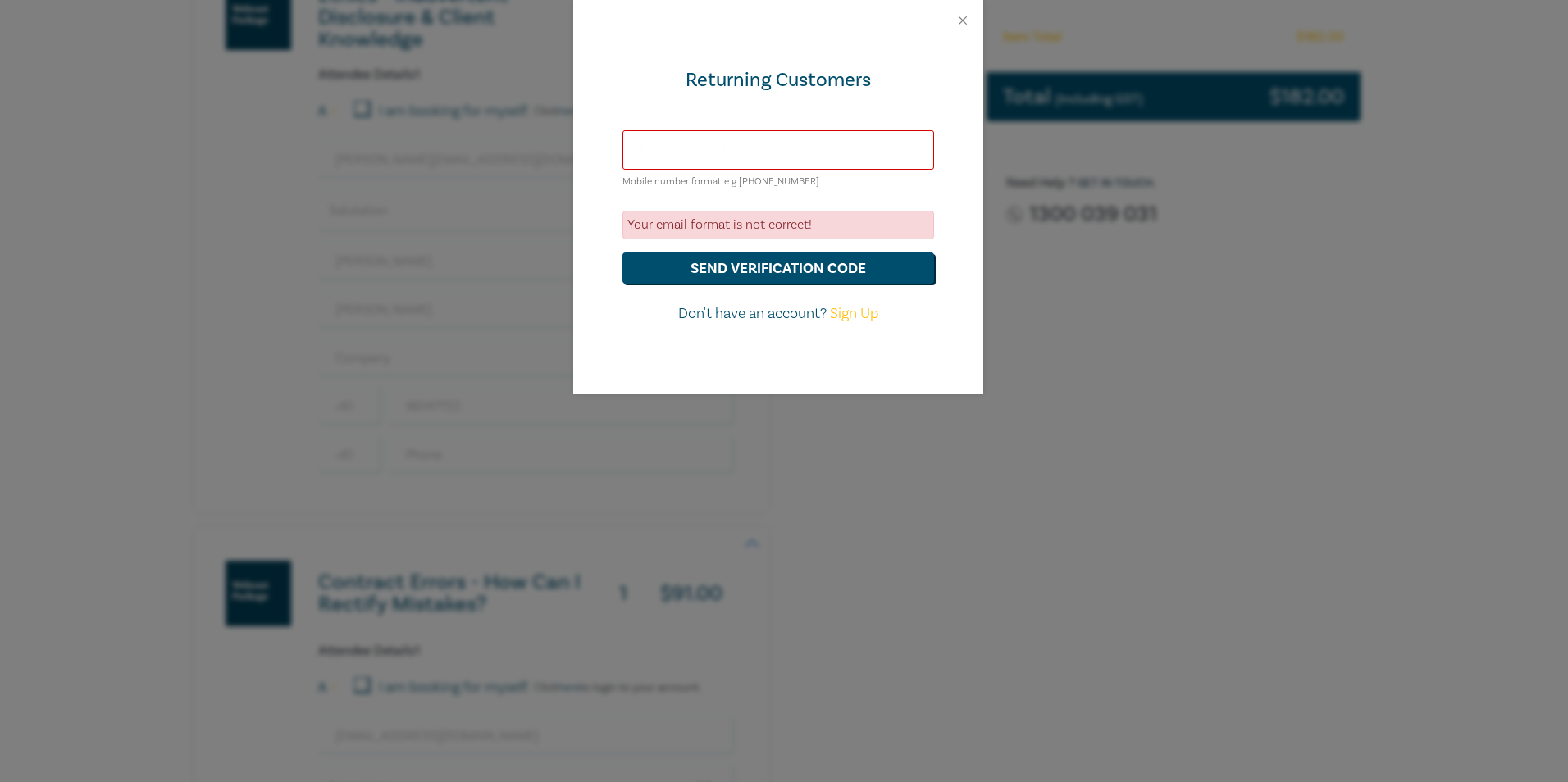
click at [653, 151] on input "text" at bounding box center [778, 150] width 312 height 39
type input "[PERSON_NAME][EMAIL_ADDRESS][DOMAIN_NAME]"
click at [688, 265] on button "send verification code" at bounding box center [778, 268] width 312 height 31
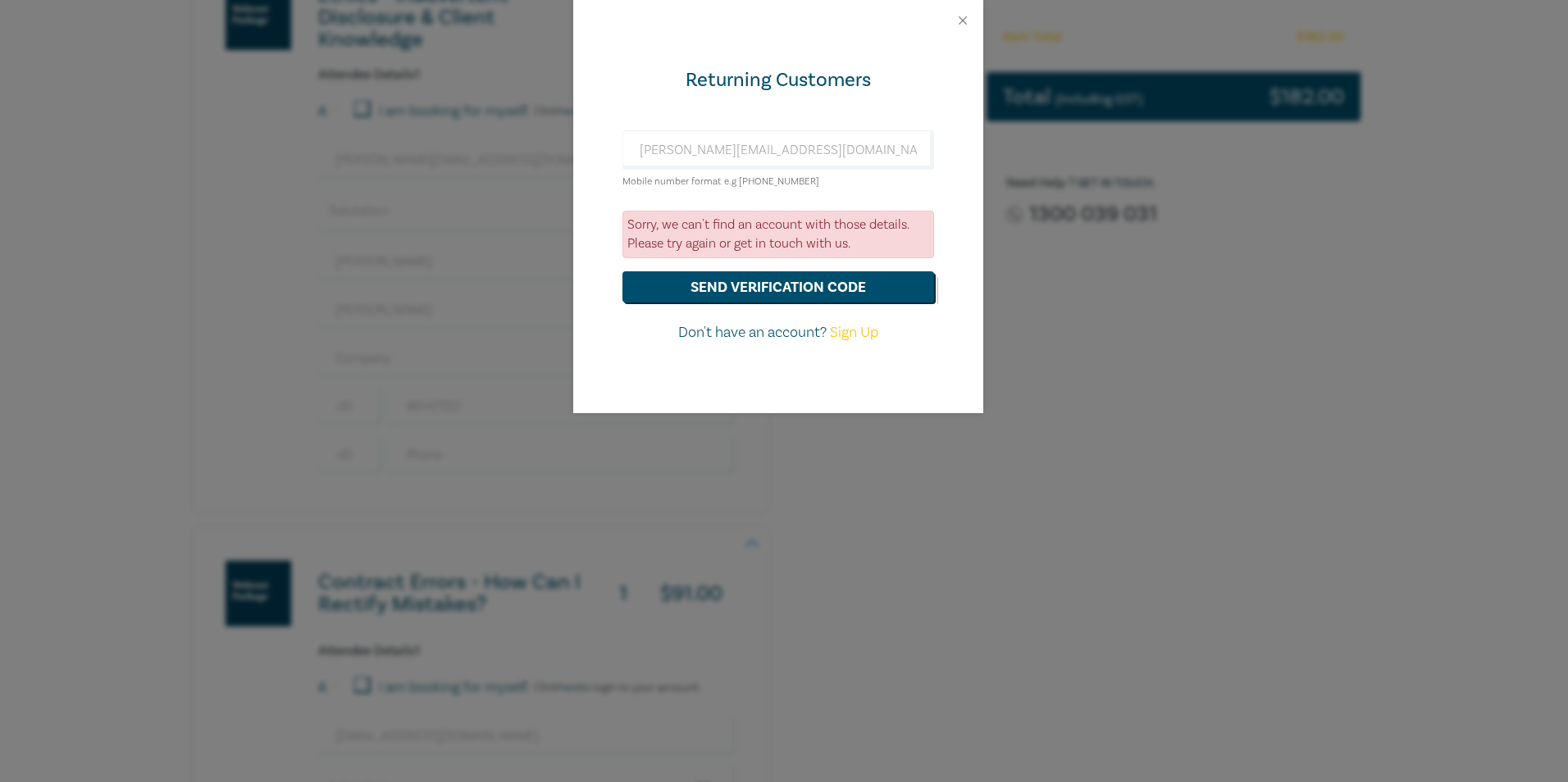
drag, startPoint x: 968, startPoint y: 13, endPoint x: 966, endPoint y: 158, distance: 145.0
click at [968, 13] on div at bounding box center [778, 20] width 410 height 41
click at [963, 11] on div at bounding box center [778, 20] width 410 height 41
click at [958, 21] on button "Close" at bounding box center [962, 19] width 15 height 15
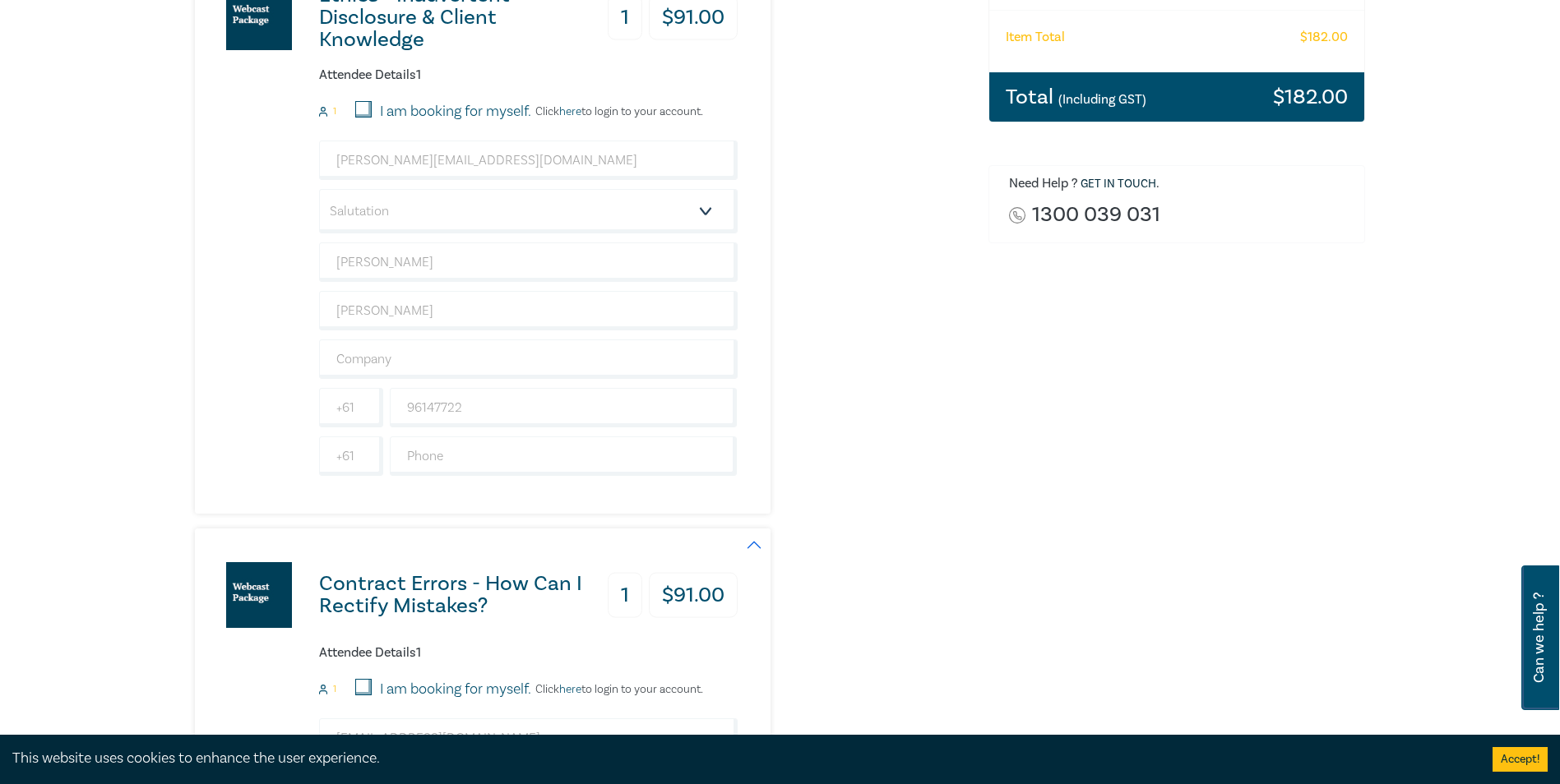
click at [1047, 508] on div "Order Ethics - Inadvertent Disclosure & Client Knowledge $ 91.00 Contract Error…" at bounding box center [1177, 514] width 398 height 1434
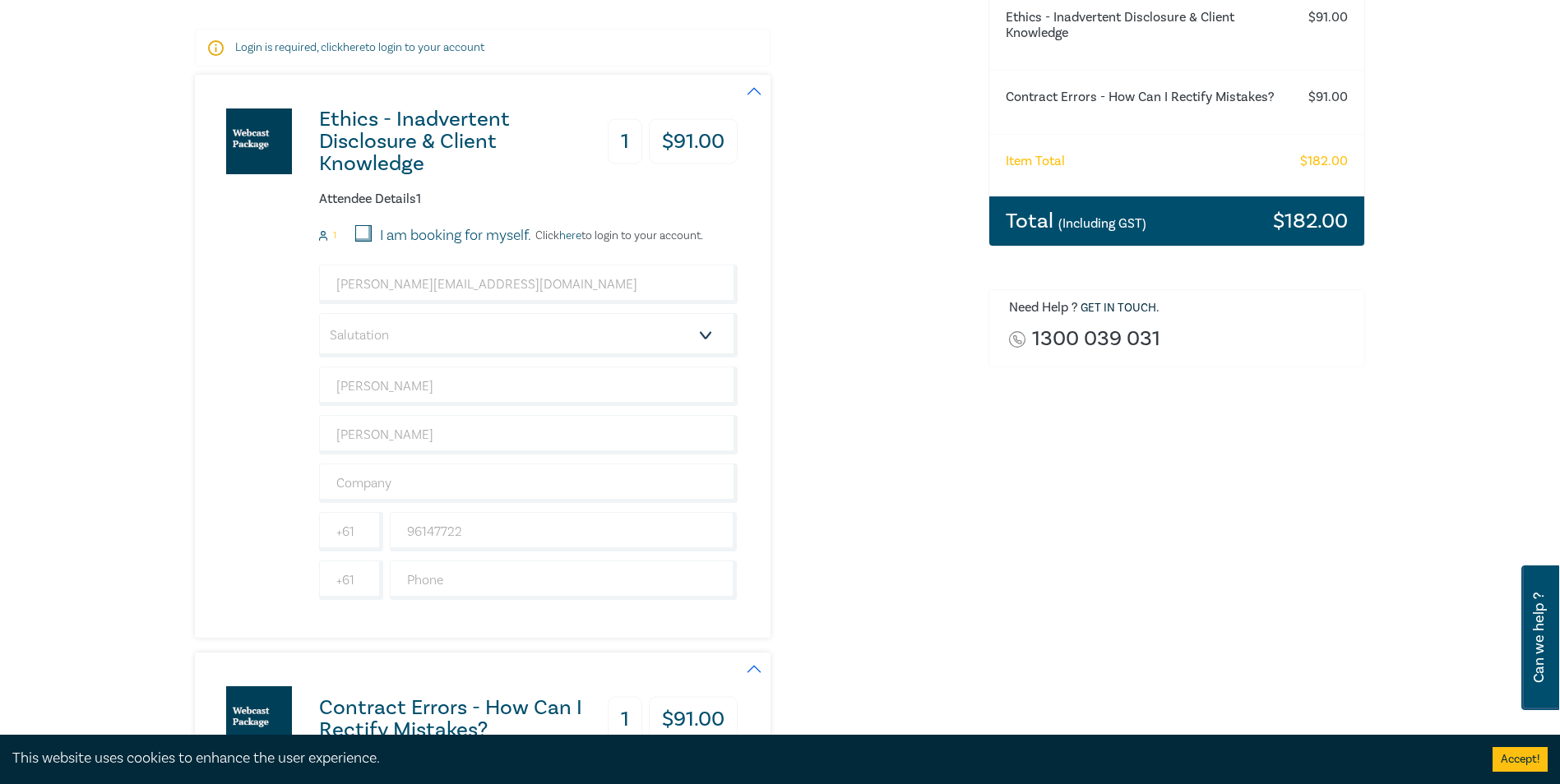
scroll to position [247, 0]
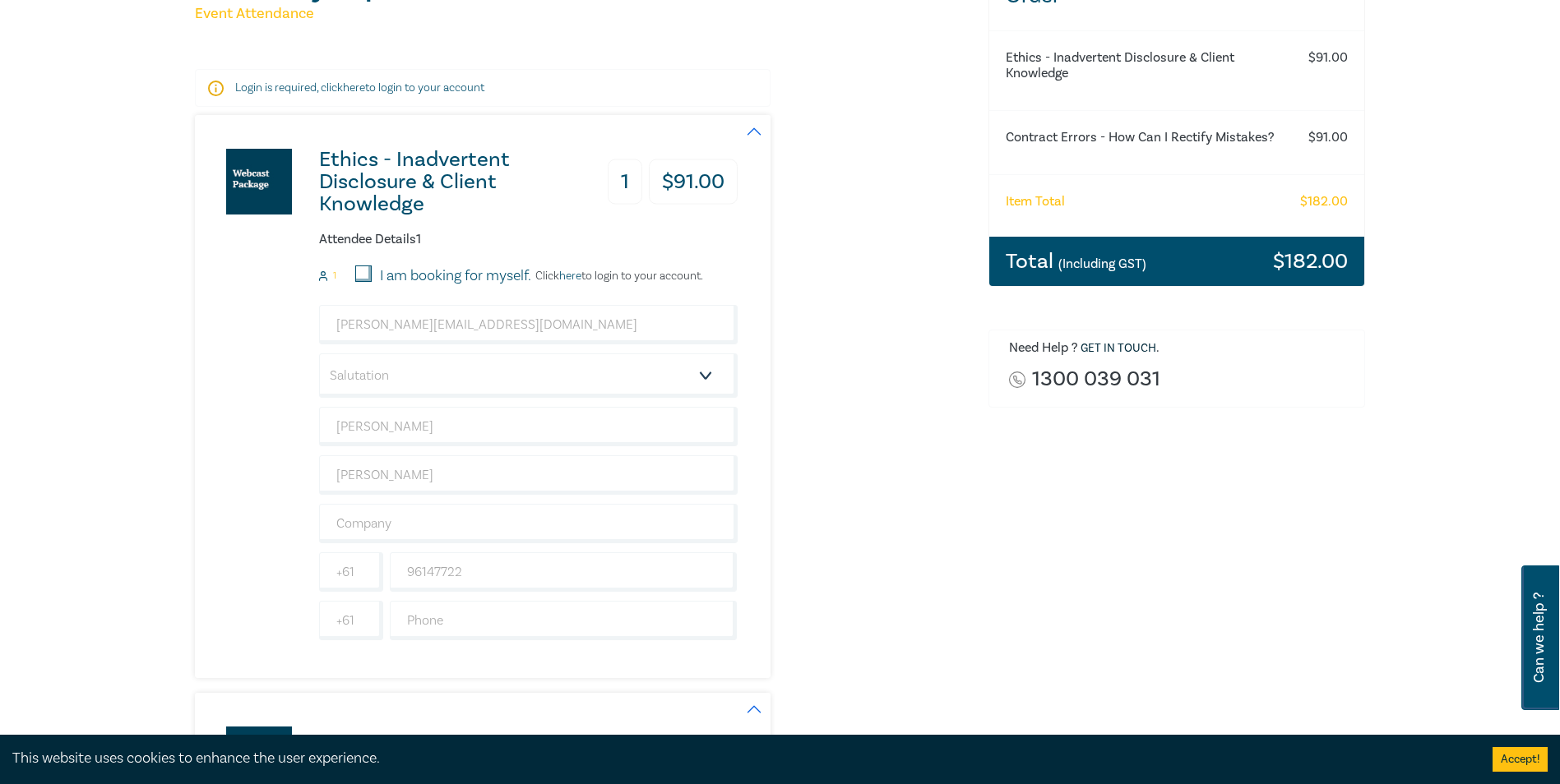
click at [367, 272] on input "I am booking for myself." at bounding box center [363, 273] width 17 height 17
click at [367, 271] on input "I am booking for myself." at bounding box center [363, 273] width 17 height 17
checkbox input "false"
click at [563, 310] on input "email" at bounding box center [528, 324] width 419 height 39
type input "[PERSON_NAME][EMAIL_ADDRESS][DOMAIN_NAME]"
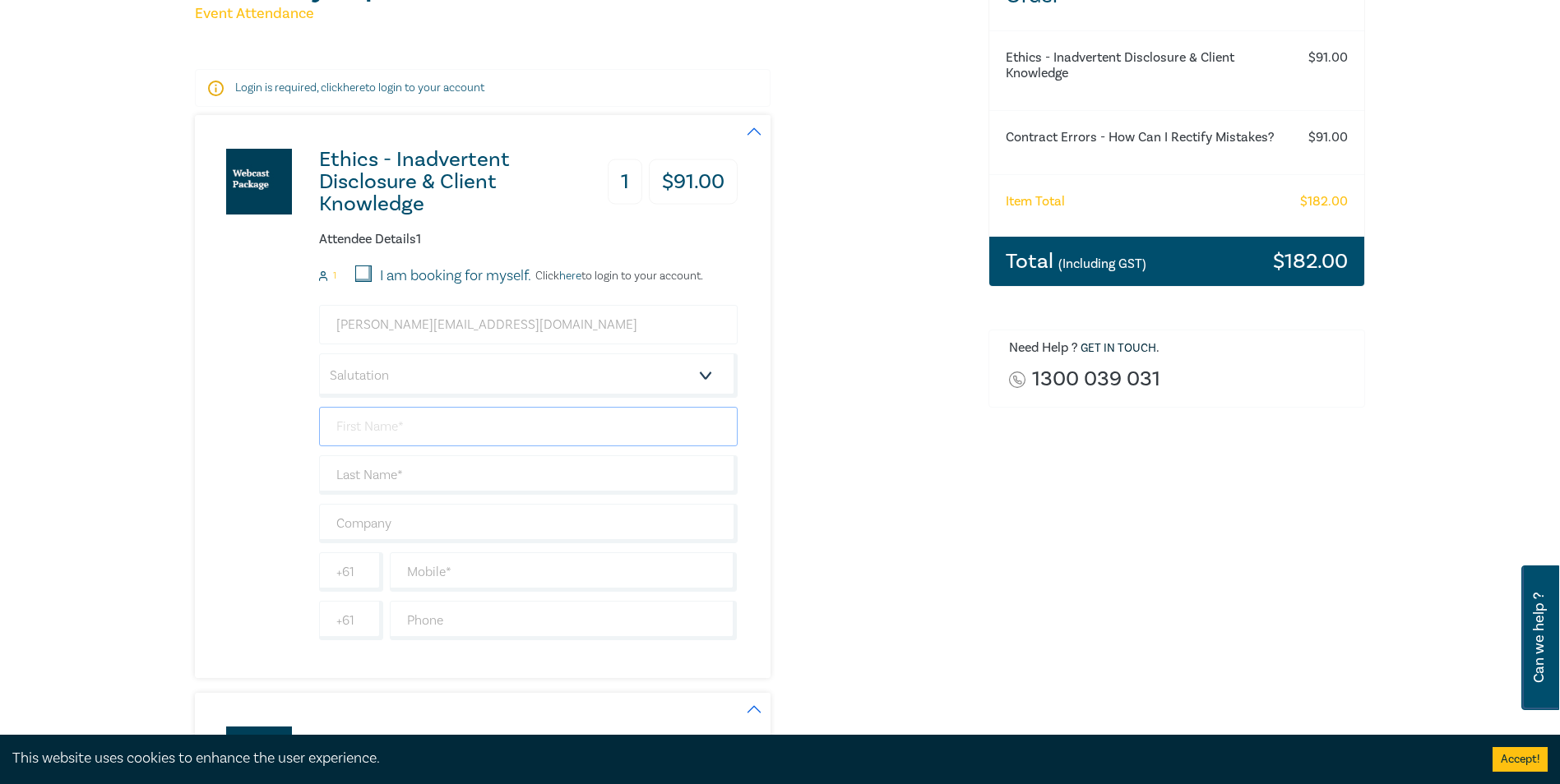
type input "[PERSON_NAME]"
type input "+61"
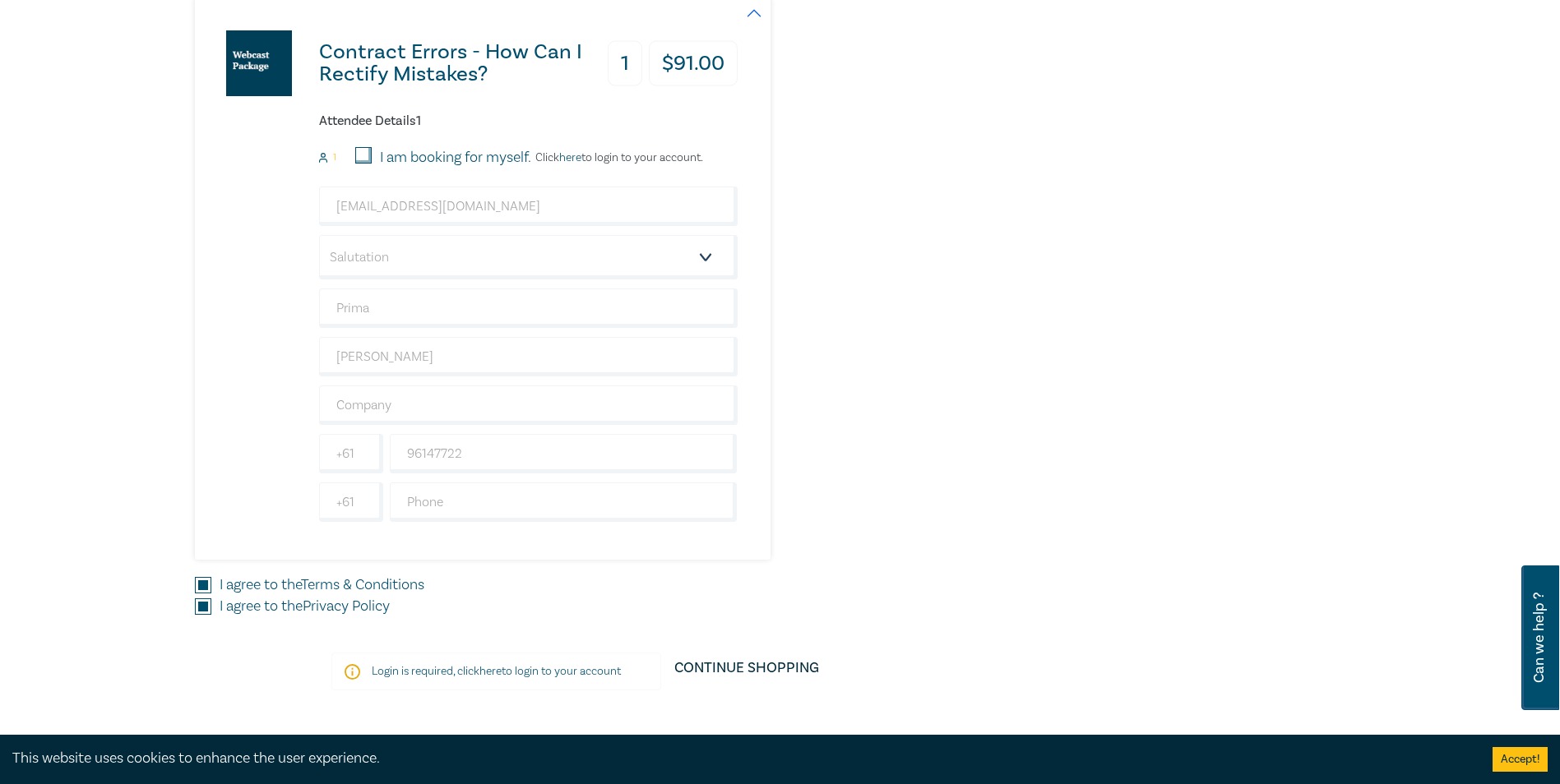
scroll to position [1315, 0]
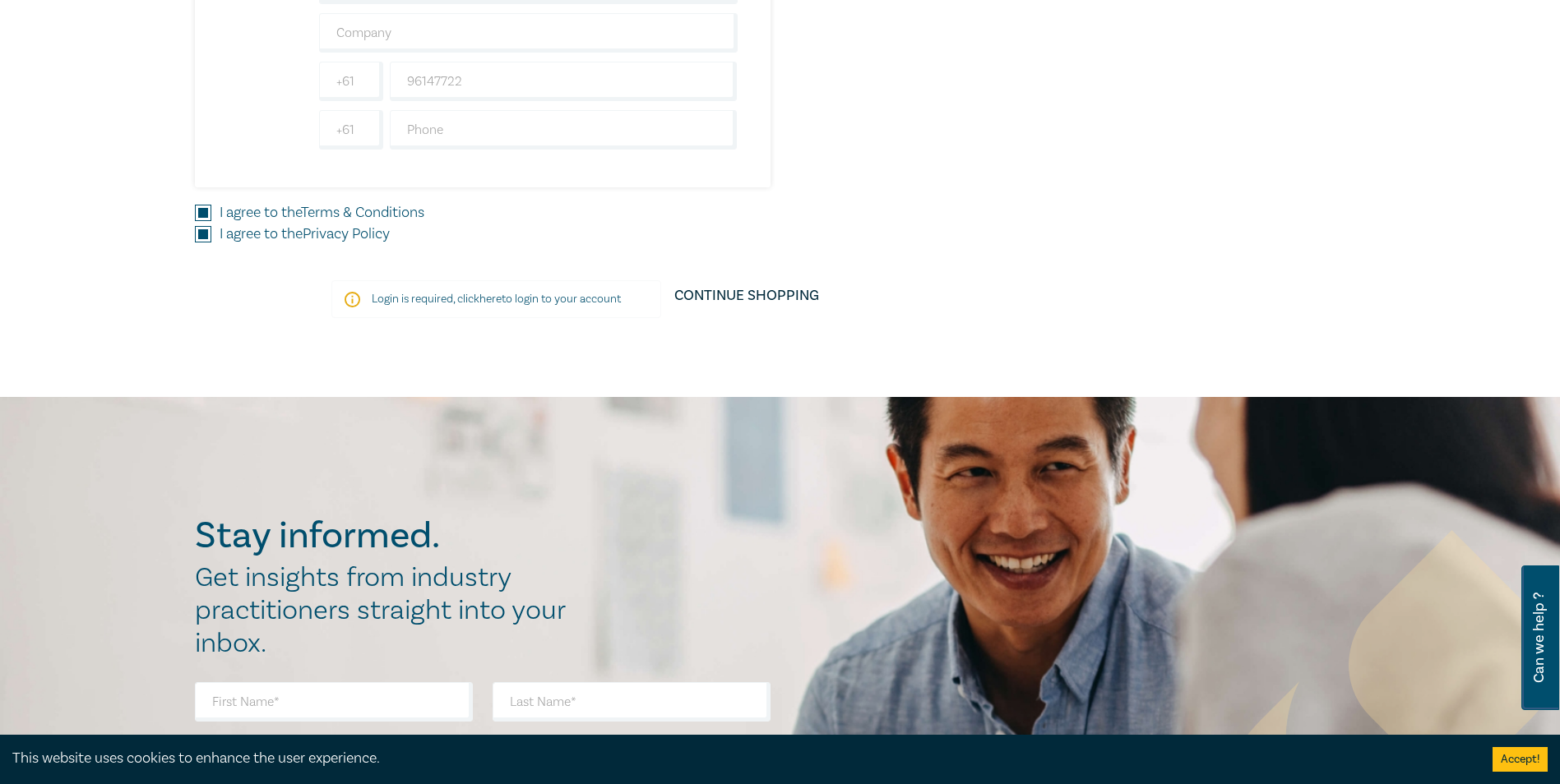
click at [457, 301] on p "Login is required, click here to login to your account" at bounding box center [496, 299] width 249 height 17
click at [490, 303] on link "here" at bounding box center [490, 299] width 22 height 15
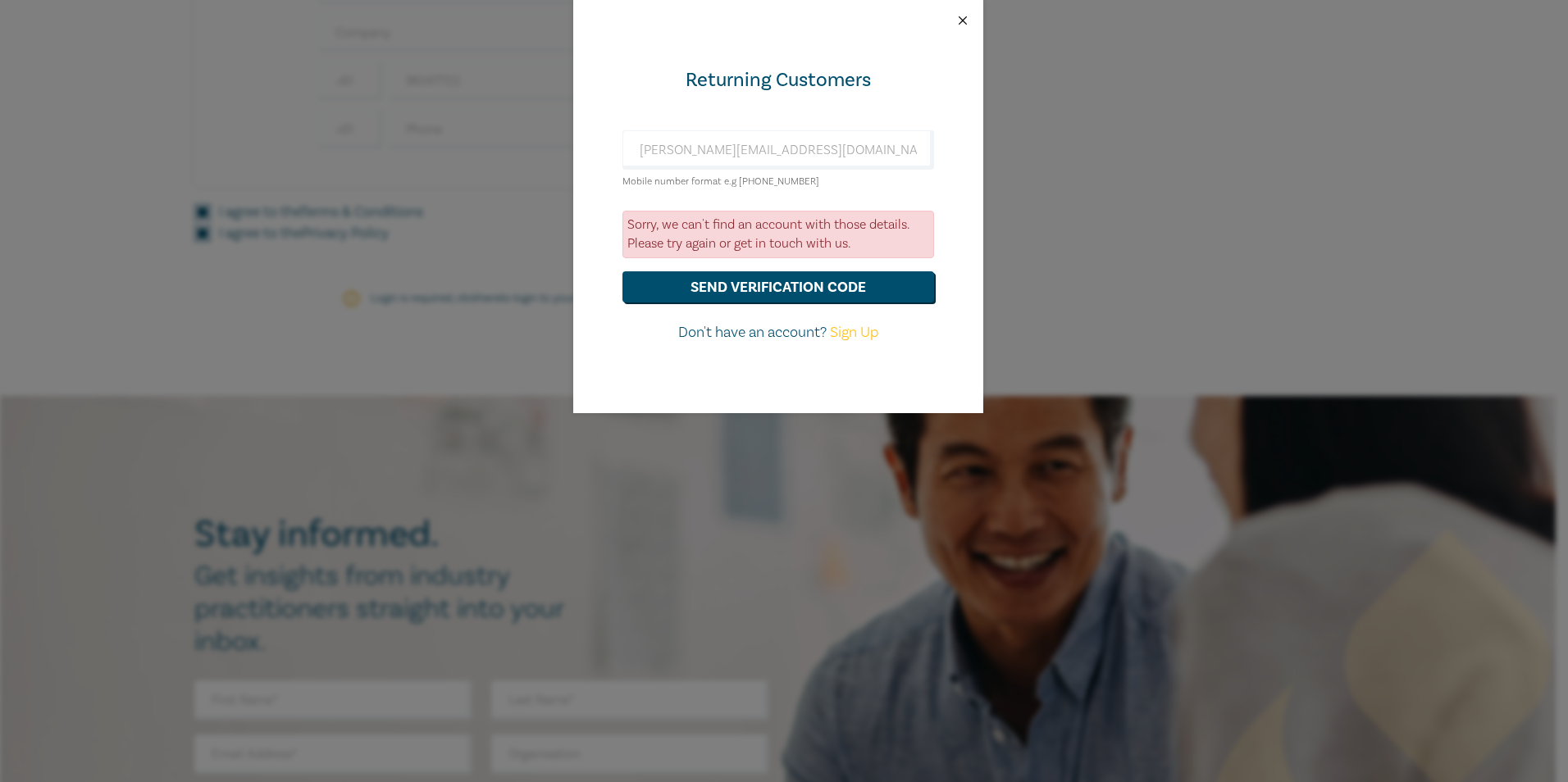
click at [968, 19] on button "Close" at bounding box center [962, 19] width 15 height 15
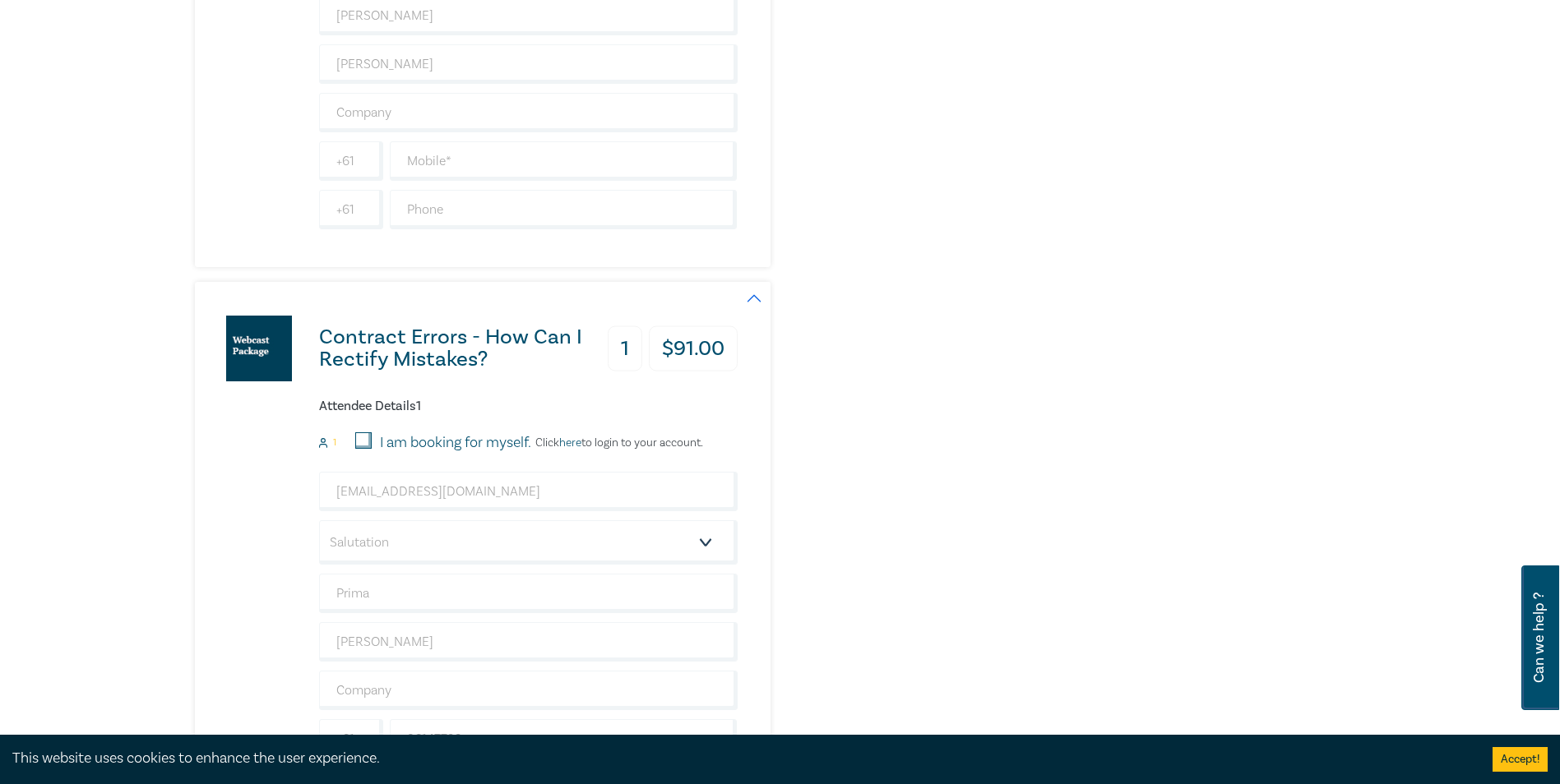
scroll to position [0, 0]
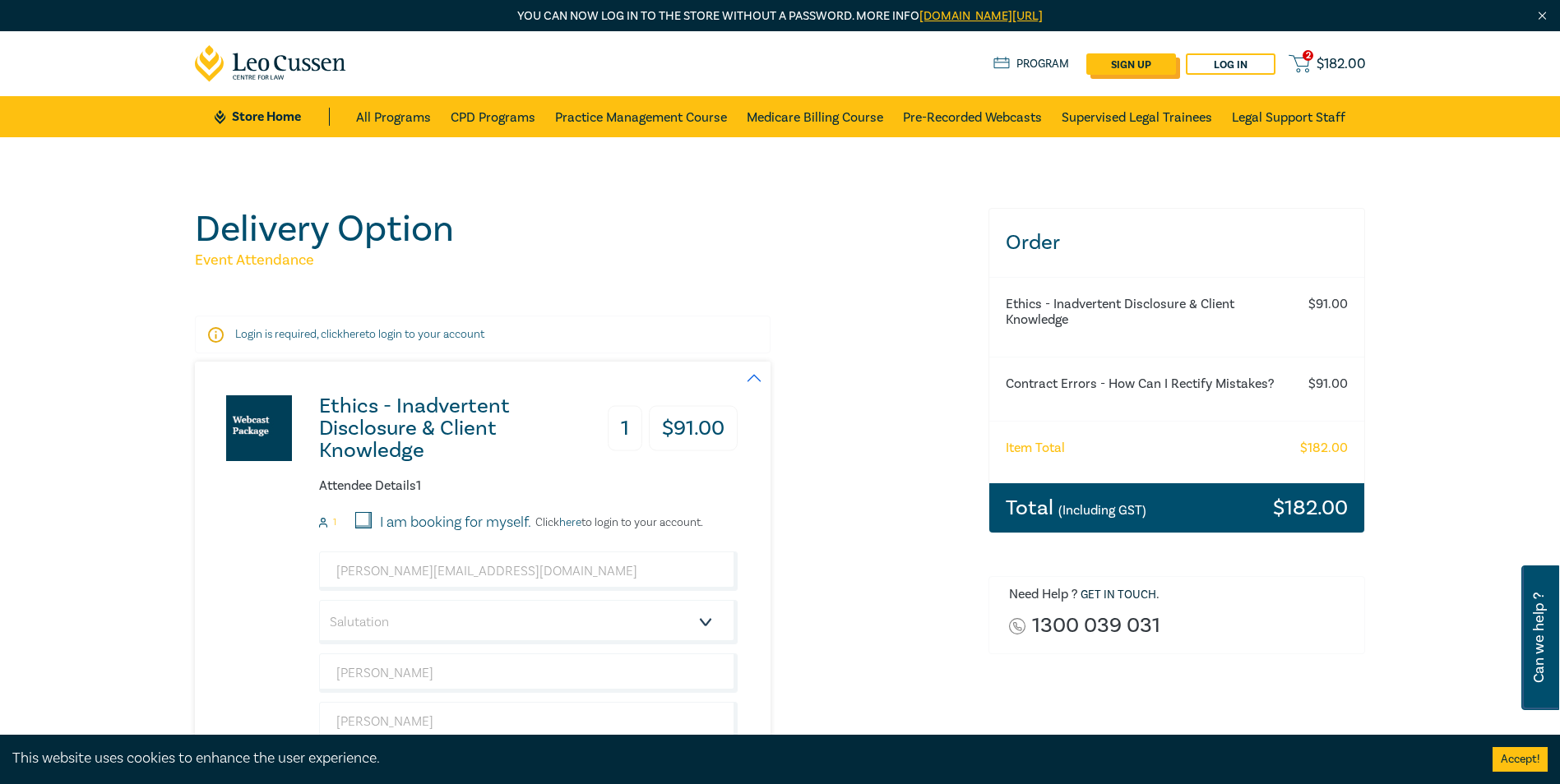
click at [1146, 54] on link "sign up" at bounding box center [1131, 64] width 90 height 21
select select "AU"
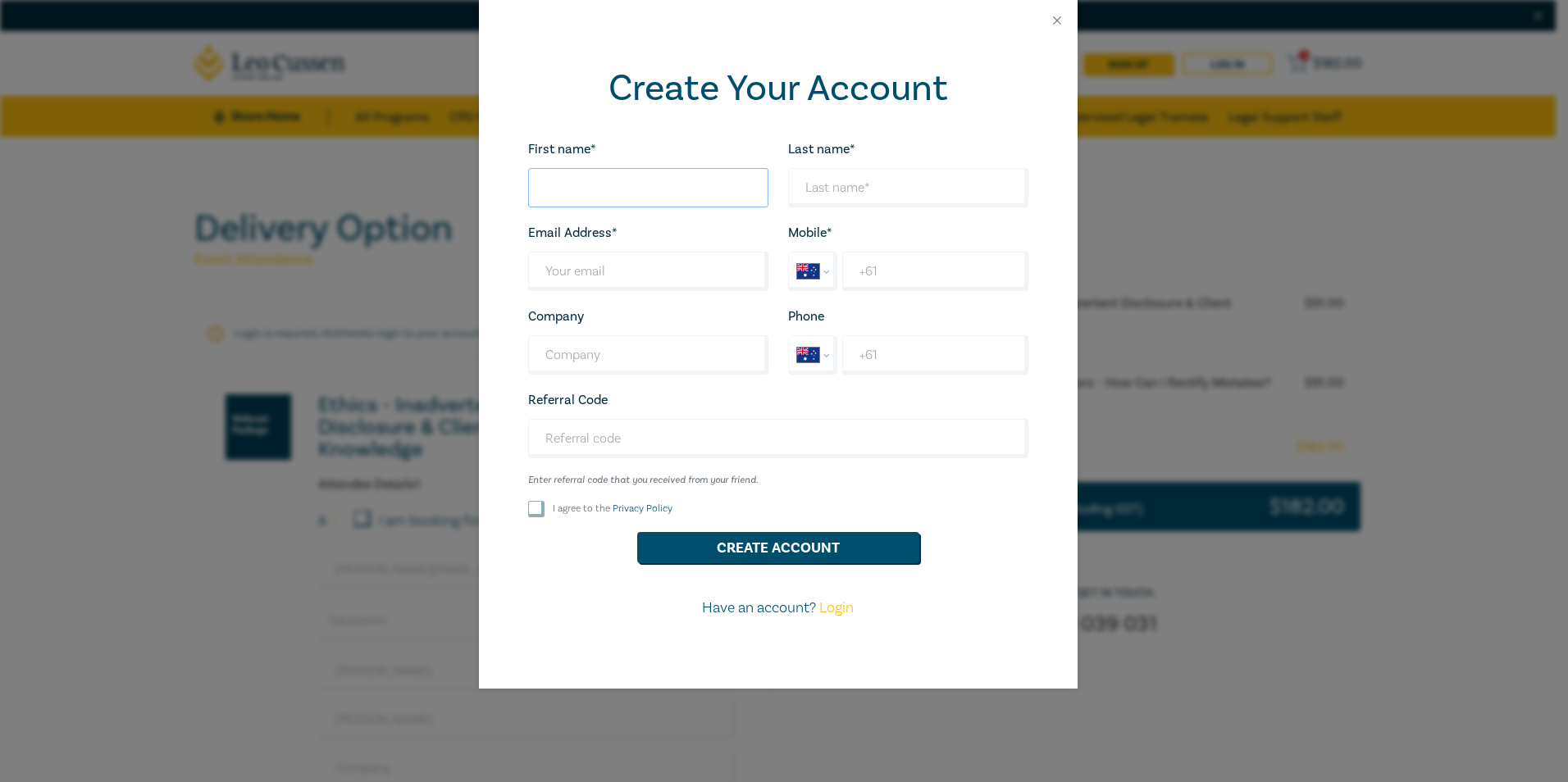
click at [691, 183] on input "First name*" at bounding box center [648, 188] width 241 height 39
type input "[PERSON_NAME]"
click at [656, 264] on input "Last name*" at bounding box center [648, 272] width 241 height 39
type input "[PERSON_NAME][EMAIL_ADDRESS][DOMAIN_NAME]"
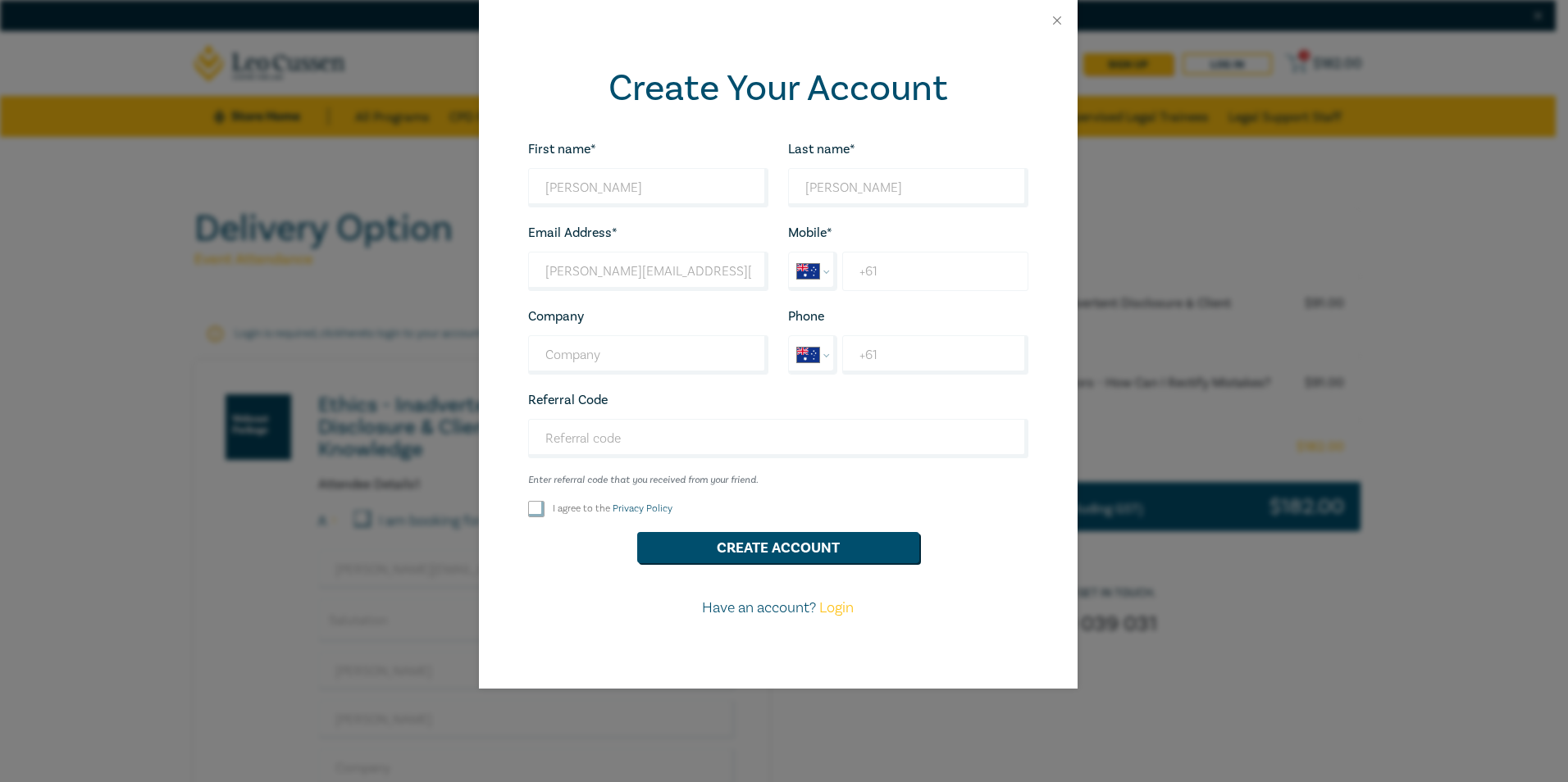
click at [864, 280] on input "+61" at bounding box center [935, 272] width 185 height 39
type input "[PHONE_NUMBER]"
click at [725, 357] on input "Company" at bounding box center [648, 354] width 241 height 39
click at [656, 435] on input "Referral Code" at bounding box center [778, 438] width 501 height 39
click at [532, 506] on input "I agree to the Privacy Policy" at bounding box center [536, 508] width 17 height 17
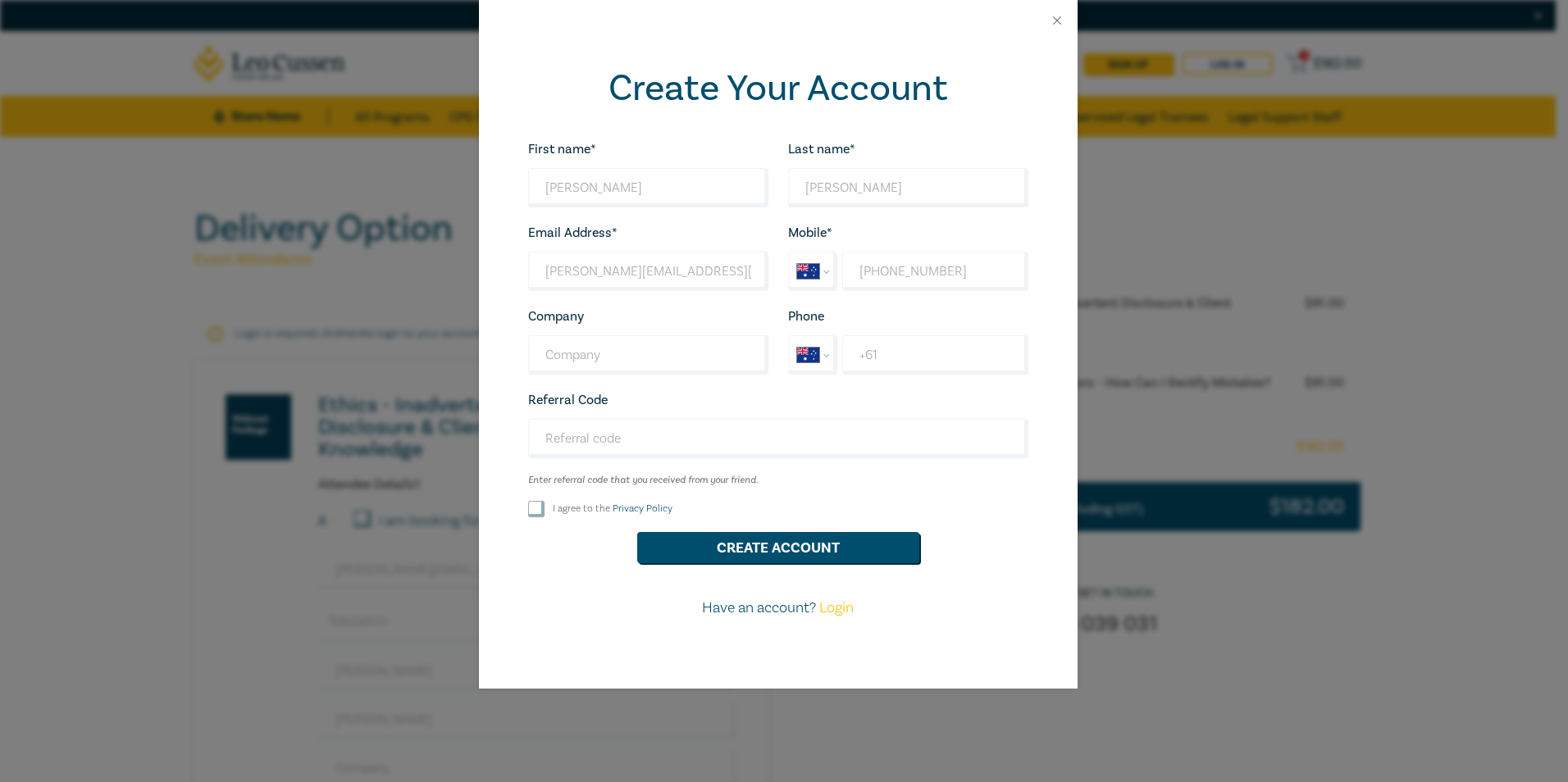
checkbox input "true"
click at [712, 537] on button "Create Account" at bounding box center [778, 547] width 282 height 31
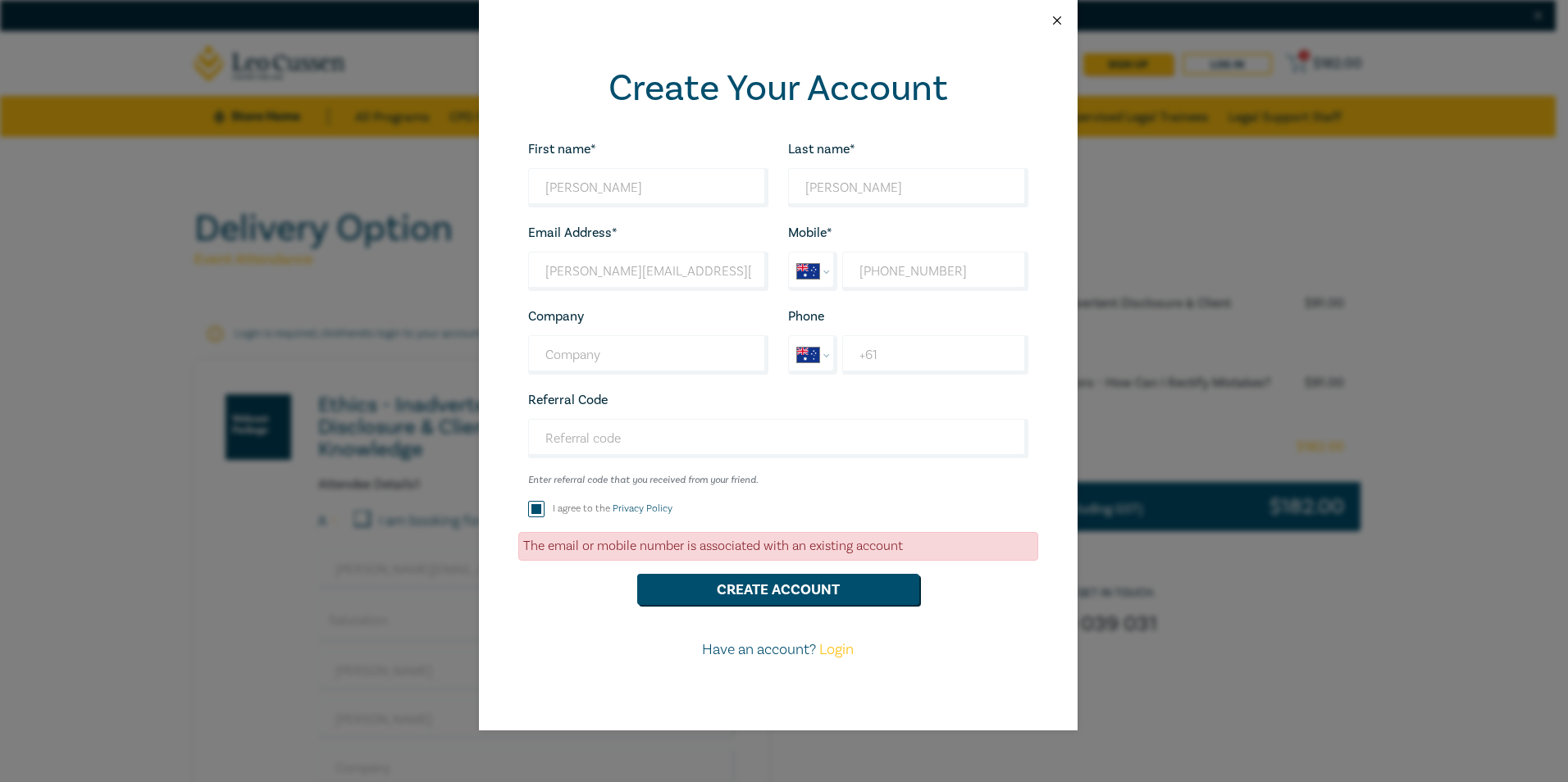
click at [1063, 21] on button "Close" at bounding box center [1057, 19] width 15 height 15
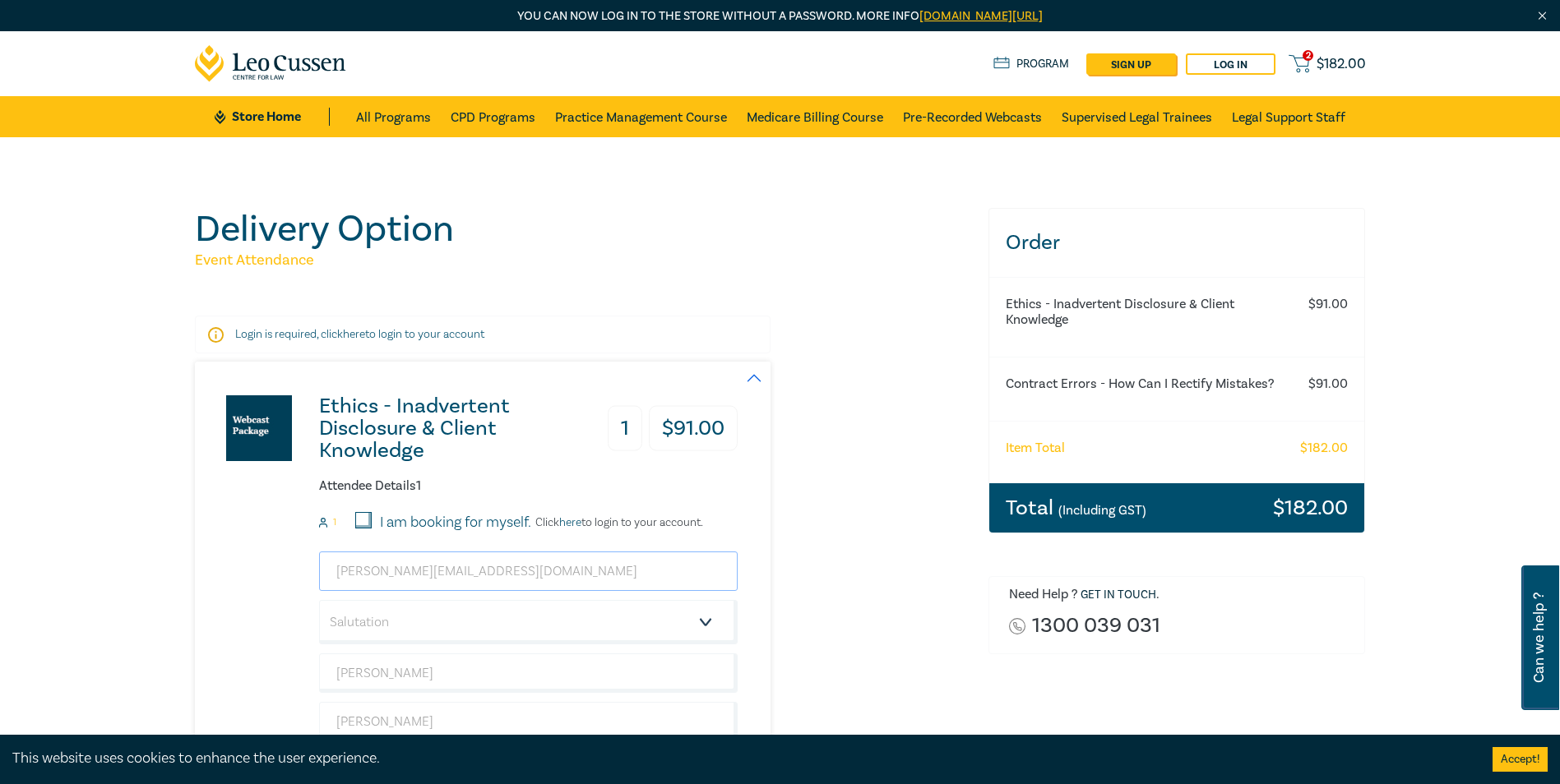
drag, startPoint x: 538, startPoint y: 555, endPoint x: 226, endPoint y: 546, distance: 312.1
click at [226, 546] on div "Ethics - Inadvertent Disclosure & Client Knowledge 1 $ 91.00 Attendee Details 1…" at bounding box center [467, 643] width 543 height 563
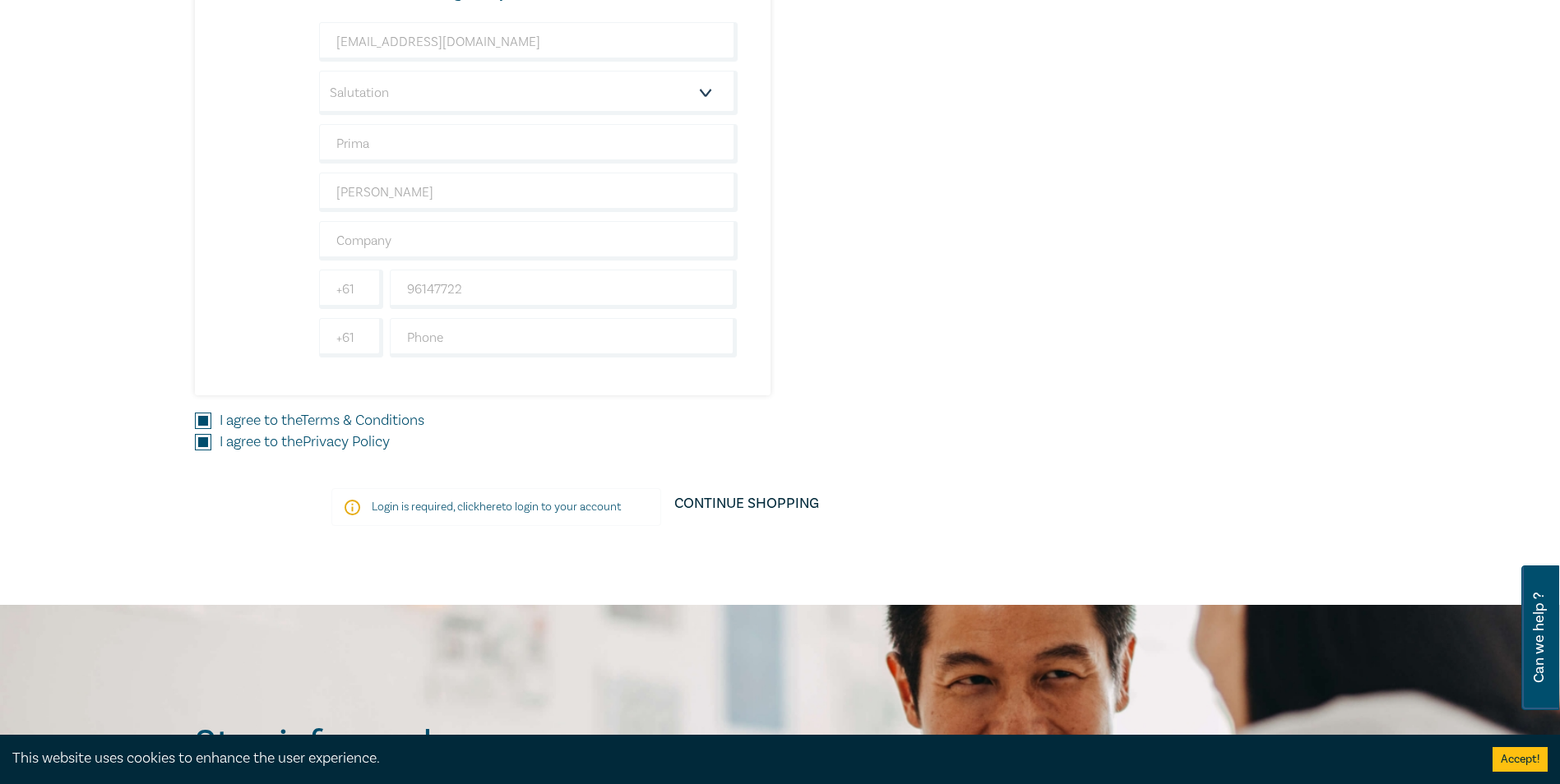
scroll to position [1151, 0]
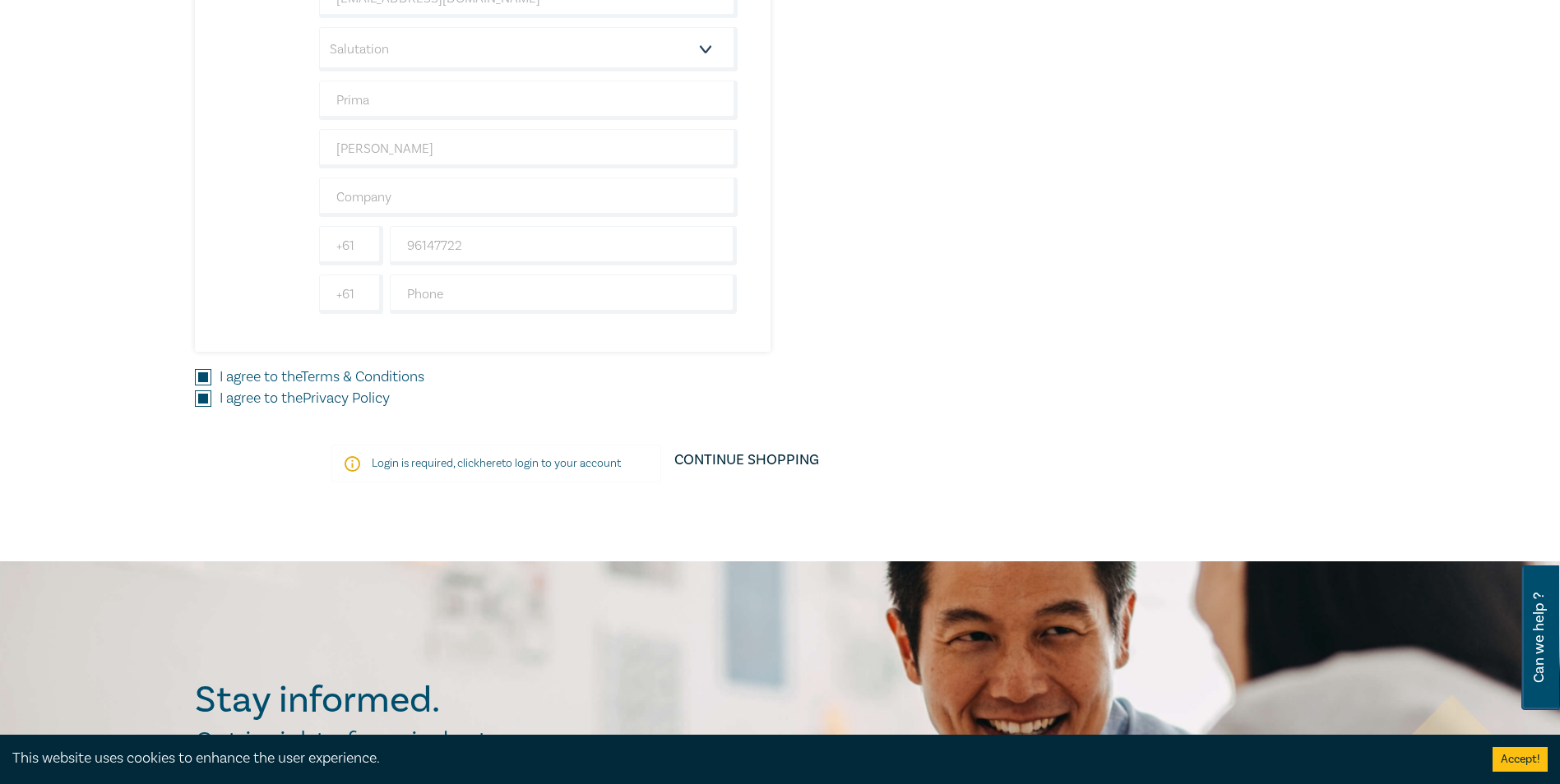
type input "[PERSON_NAME][EMAIL_ADDRESS][PERSON_NAME][DOMAIN_NAME]"
click at [497, 460] on link "here" at bounding box center [490, 463] width 22 height 15
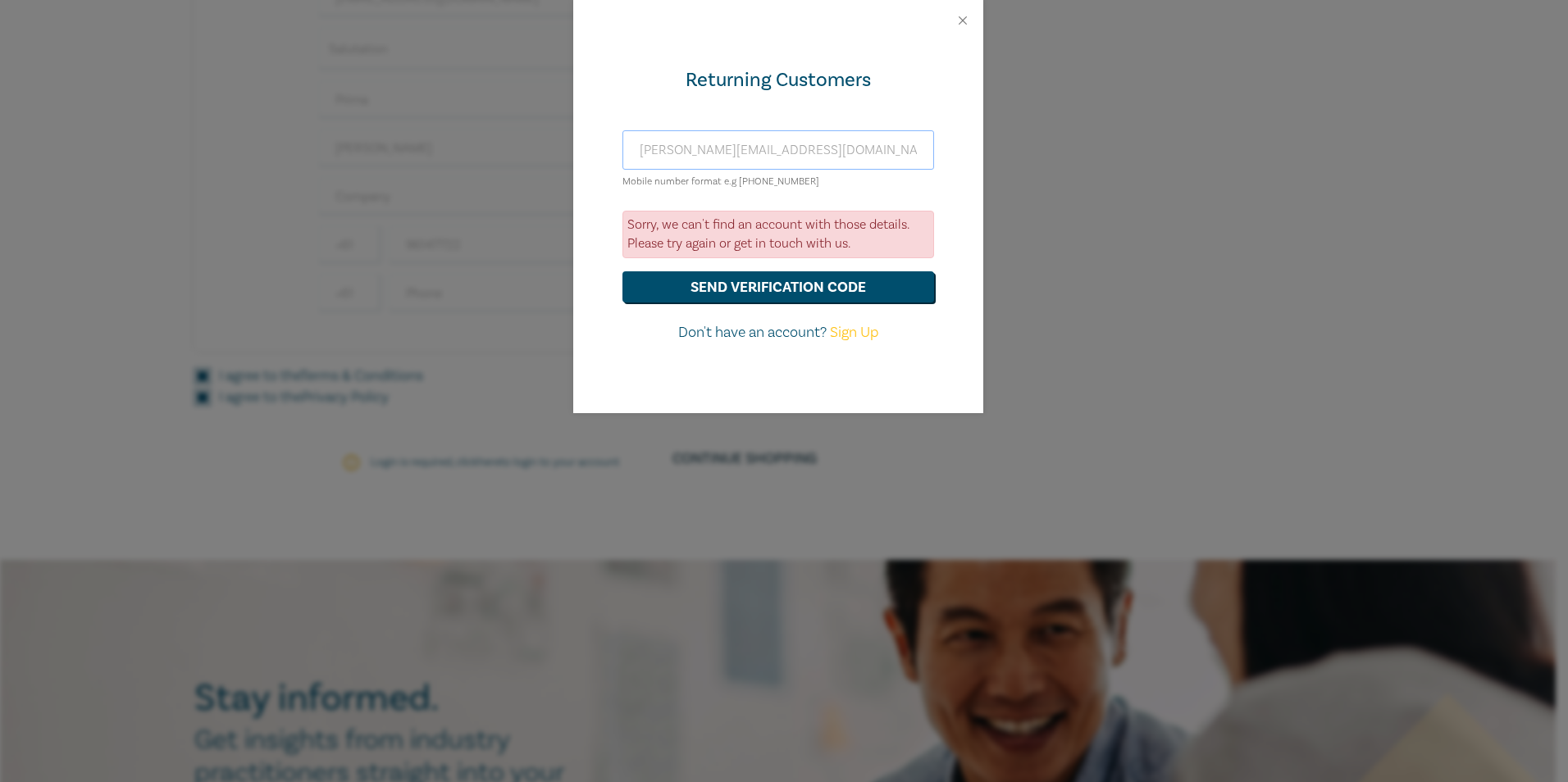
click at [681, 168] on input "[PERSON_NAME][EMAIL_ADDRESS][DOMAIN_NAME]" at bounding box center [778, 150] width 312 height 39
type input "[PERSON_NAME][EMAIL_ADDRESS][PERSON_NAME][DOMAIN_NAME]"
click at [698, 274] on button "send verification code" at bounding box center [778, 287] width 312 height 31
drag, startPoint x: 971, startPoint y: 21, endPoint x: 962, endPoint y: 20, distance: 9.1
click at [963, 20] on div at bounding box center [778, 20] width 410 height 41
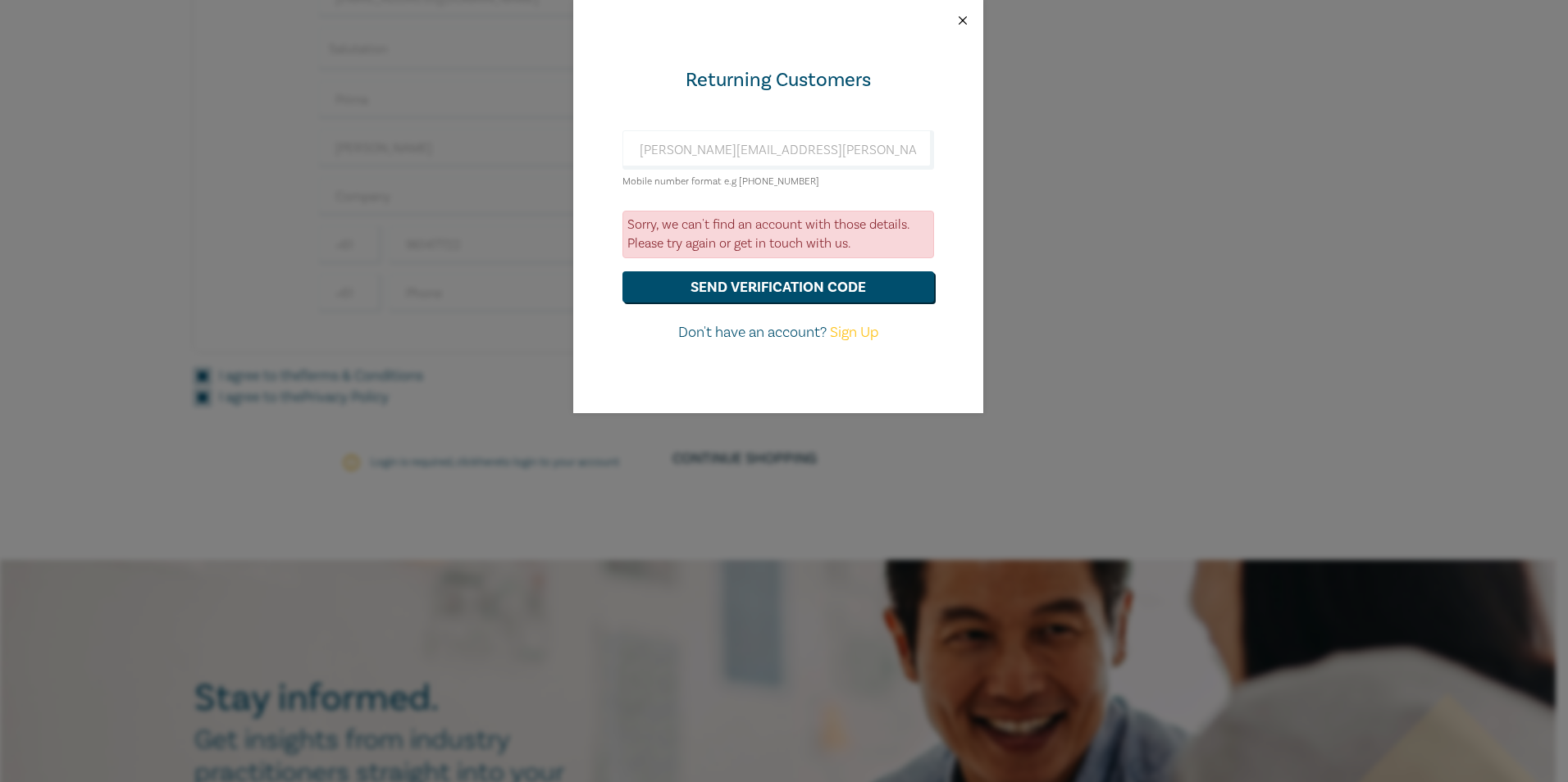
click at [959, 20] on button "Close" at bounding box center [962, 19] width 15 height 15
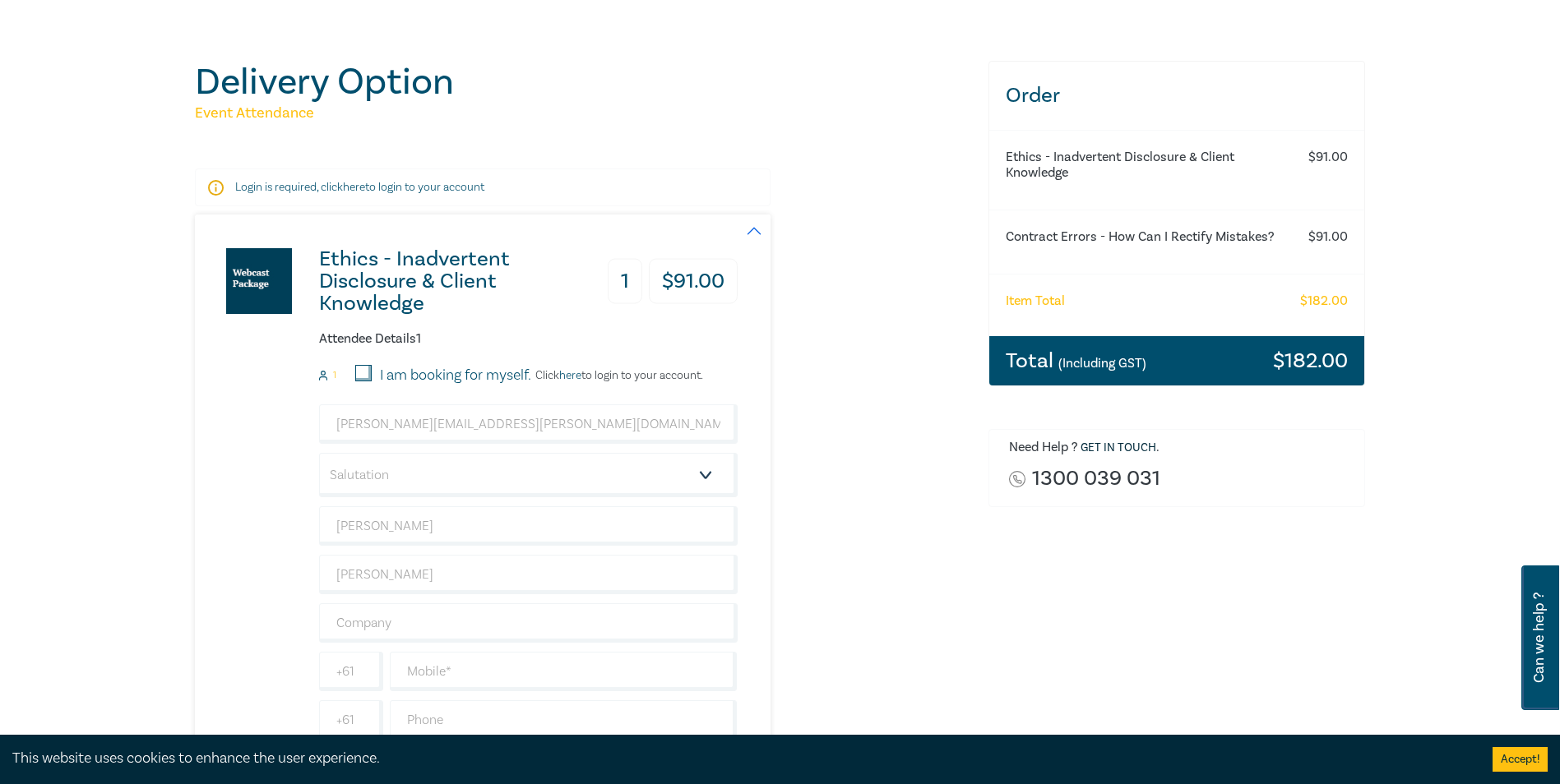
scroll to position [0, 0]
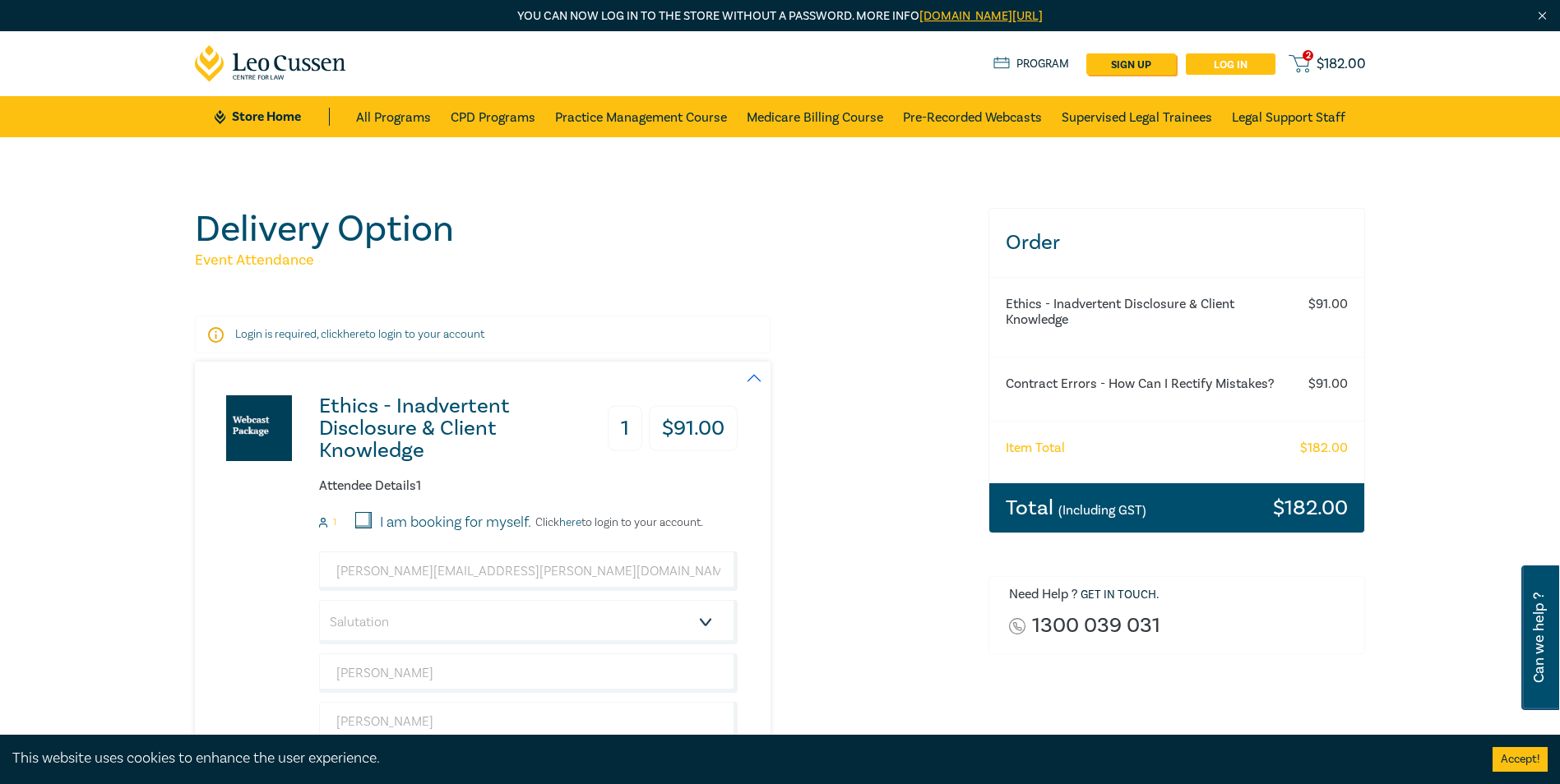
click at [1213, 60] on link "Log in" at bounding box center [1231, 64] width 90 height 21
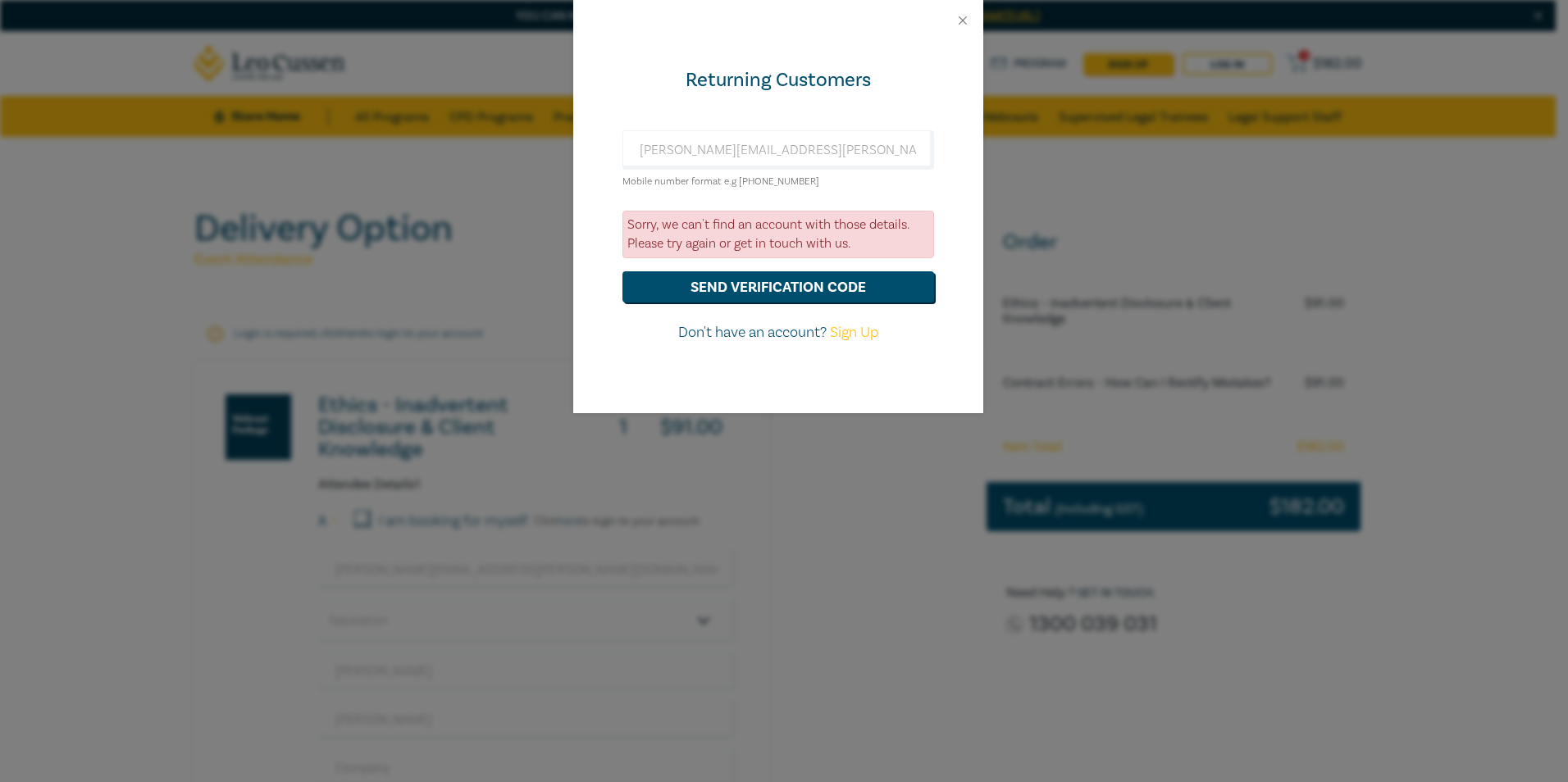
click at [849, 335] on link "Sign Up" at bounding box center [854, 332] width 49 height 19
select select "AU"
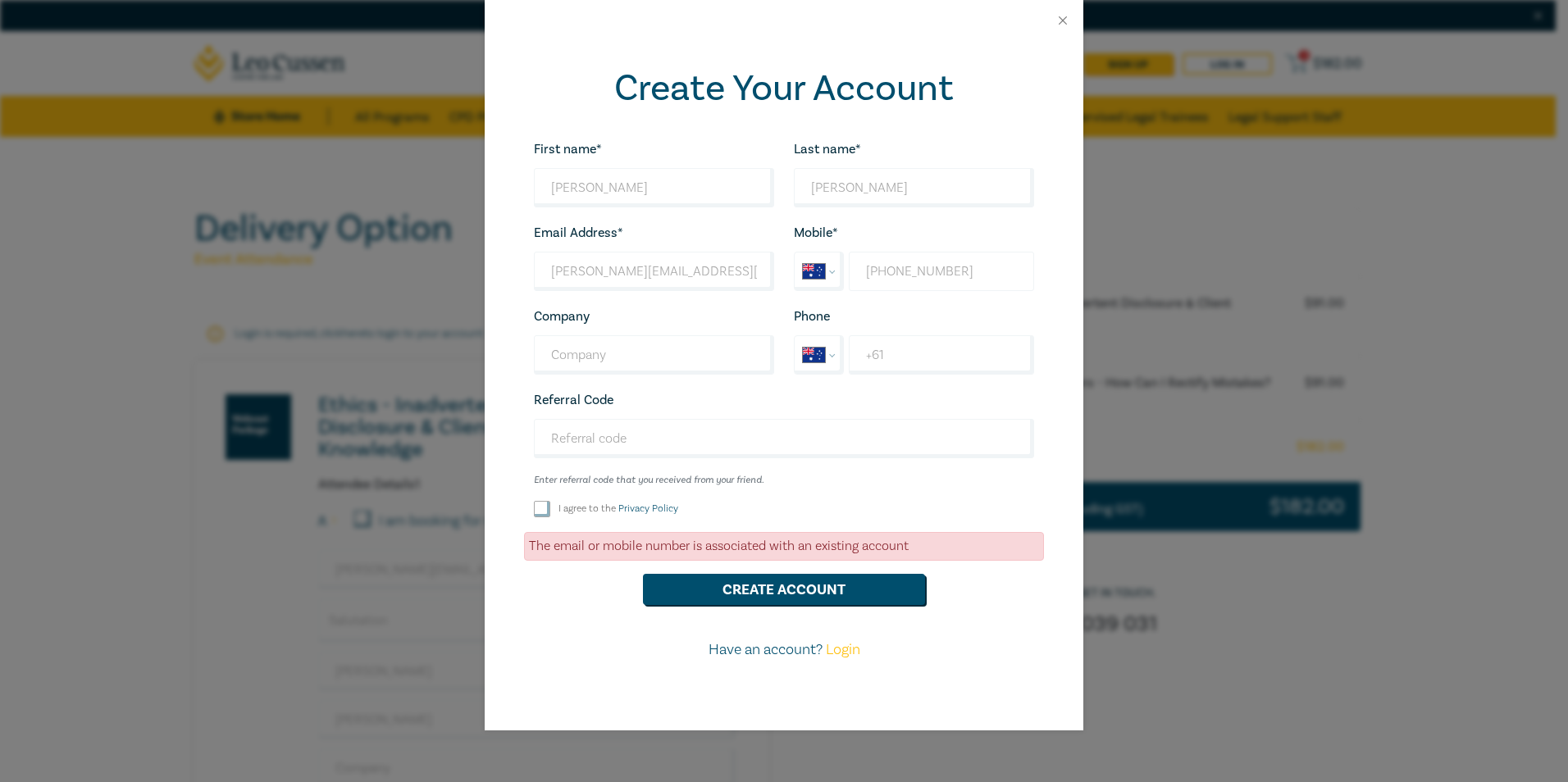
drag, startPoint x: 1014, startPoint y: 268, endPoint x: 840, endPoint y: 255, distance: 174.5
click at [840, 255] on div "International [GEOGRAPHIC_DATA] [GEOGRAPHIC_DATA] [GEOGRAPHIC_DATA] [GEOGRAPHIC…" at bounding box center [914, 272] width 241 height 39
select select "ZZ"
click at [875, 359] on input "+61" at bounding box center [942, 354] width 185 height 39
type input "[PHONE_NUMBER]"
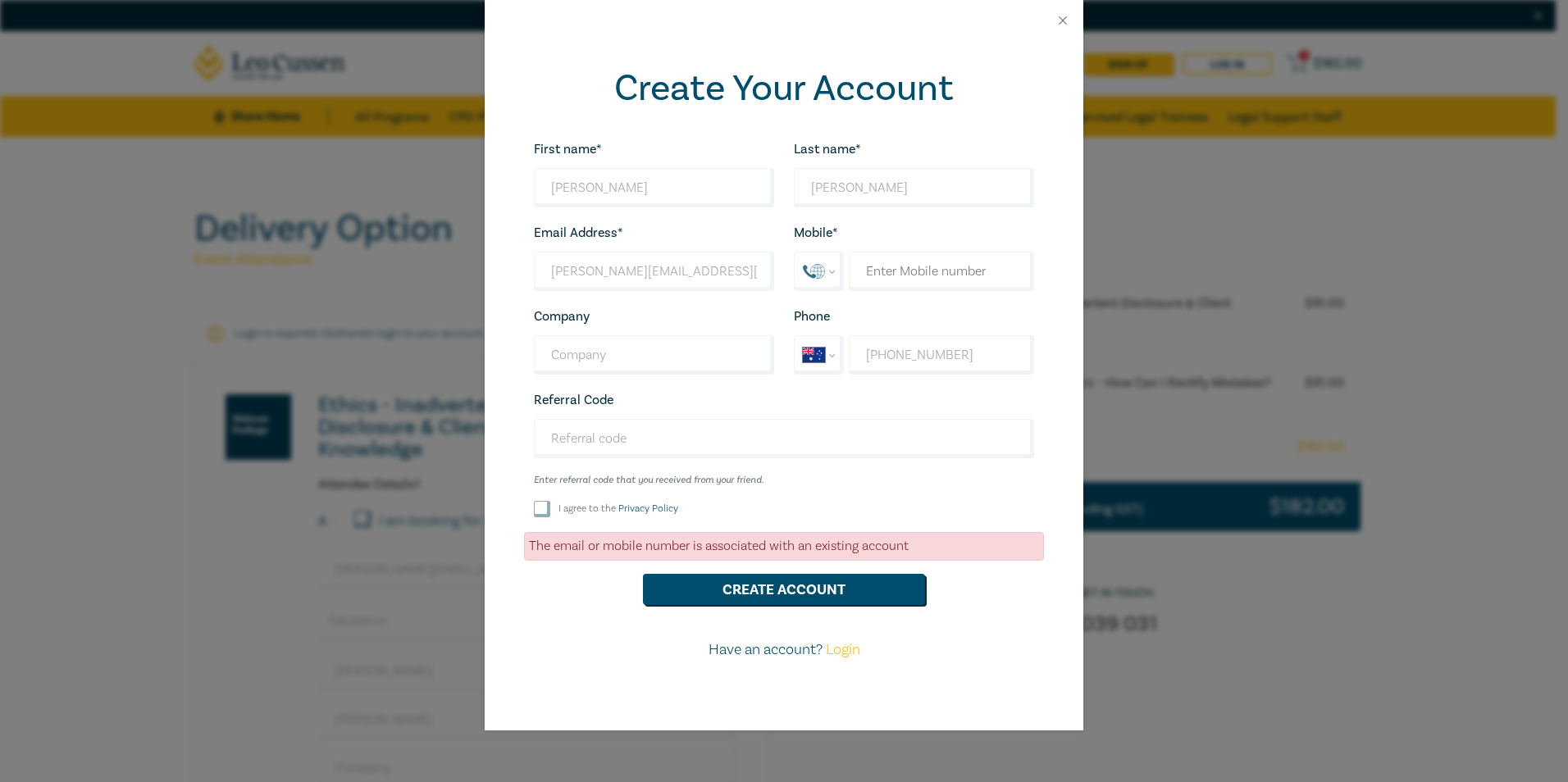
click at [543, 514] on input "I agree to the Privacy Policy" at bounding box center [541, 508] width 17 height 17
checkbox input "true"
click at [708, 603] on button "Create Account" at bounding box center [784, 589] width 282 height 31
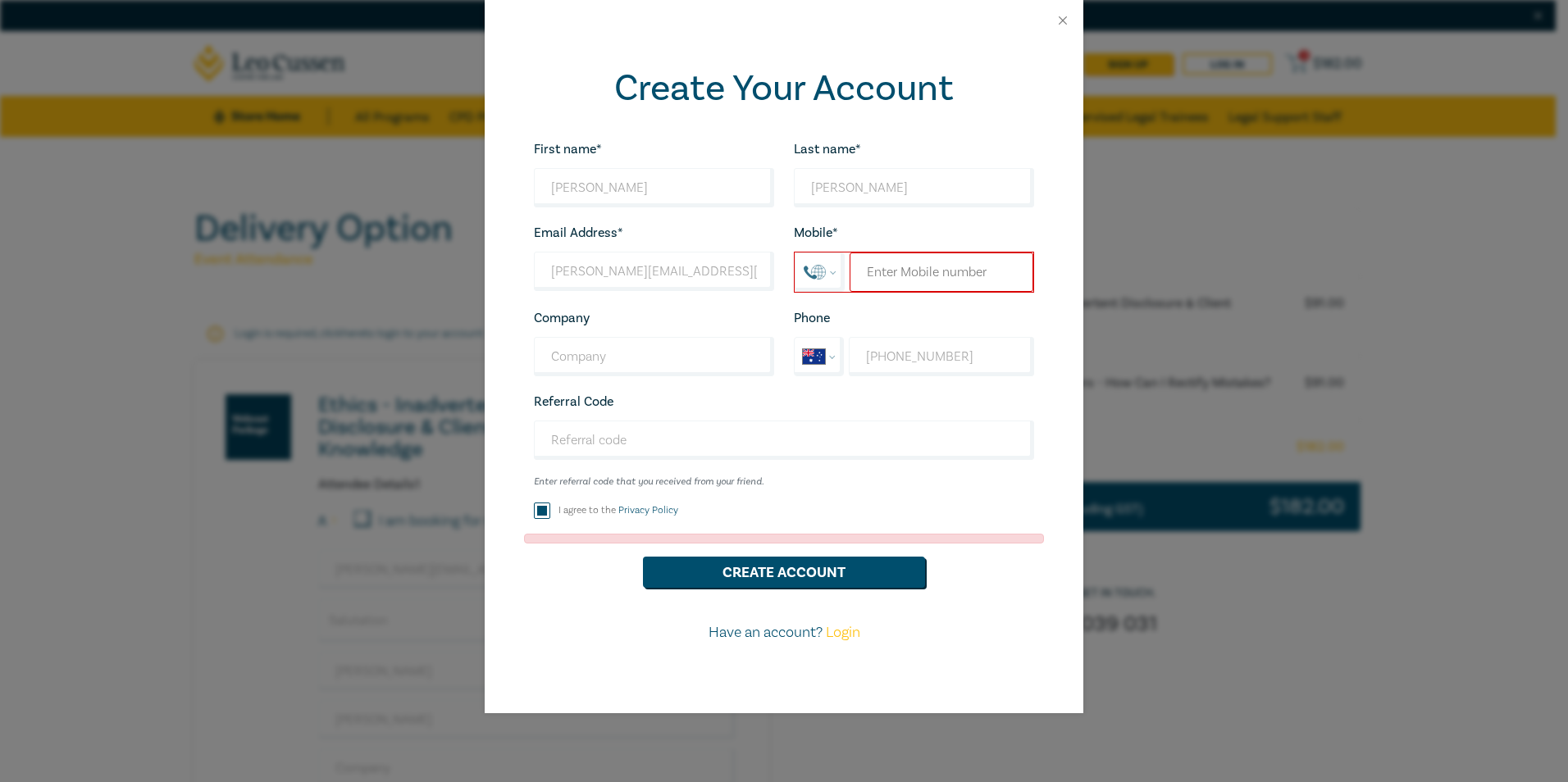
click at [917, 278] on input "tel" at bounding box center [941, 272] width 184 height 39
click at [812, 567] on button "Create Account" at bounding box center [784, 573] width 282 height 31
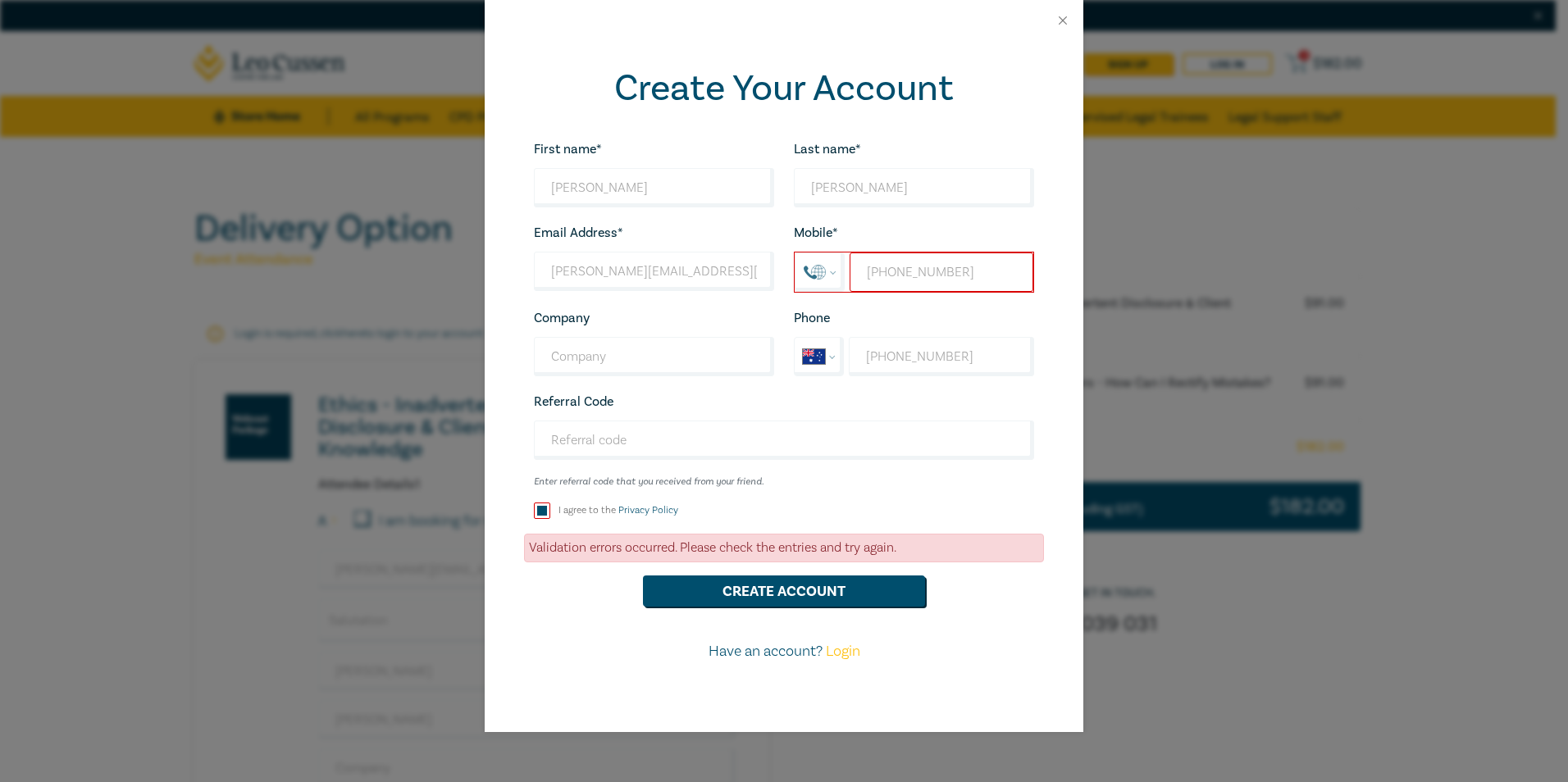
drag, startPoint x: 873, startPoint y: 268, endPoint x: 804, endPoint y: 259, distance: 69.6
click at [804, 259] on div "International [GEOGRAPHIC_DATA] [GEOGRAPHIC_DATA] [GEOGRAPHIC_DATA] [GEOGRAPHIC…" at bounding box center [914, 273] width 241 height 41
type input "[PHONE_NUMBER]"
click at [805, 583] on button "Create Account" at bounding box center [784, 591] width 282 height 31
click at [1060, 21] on button "Close" at bounding box center [1063, 19] width 15 height 15
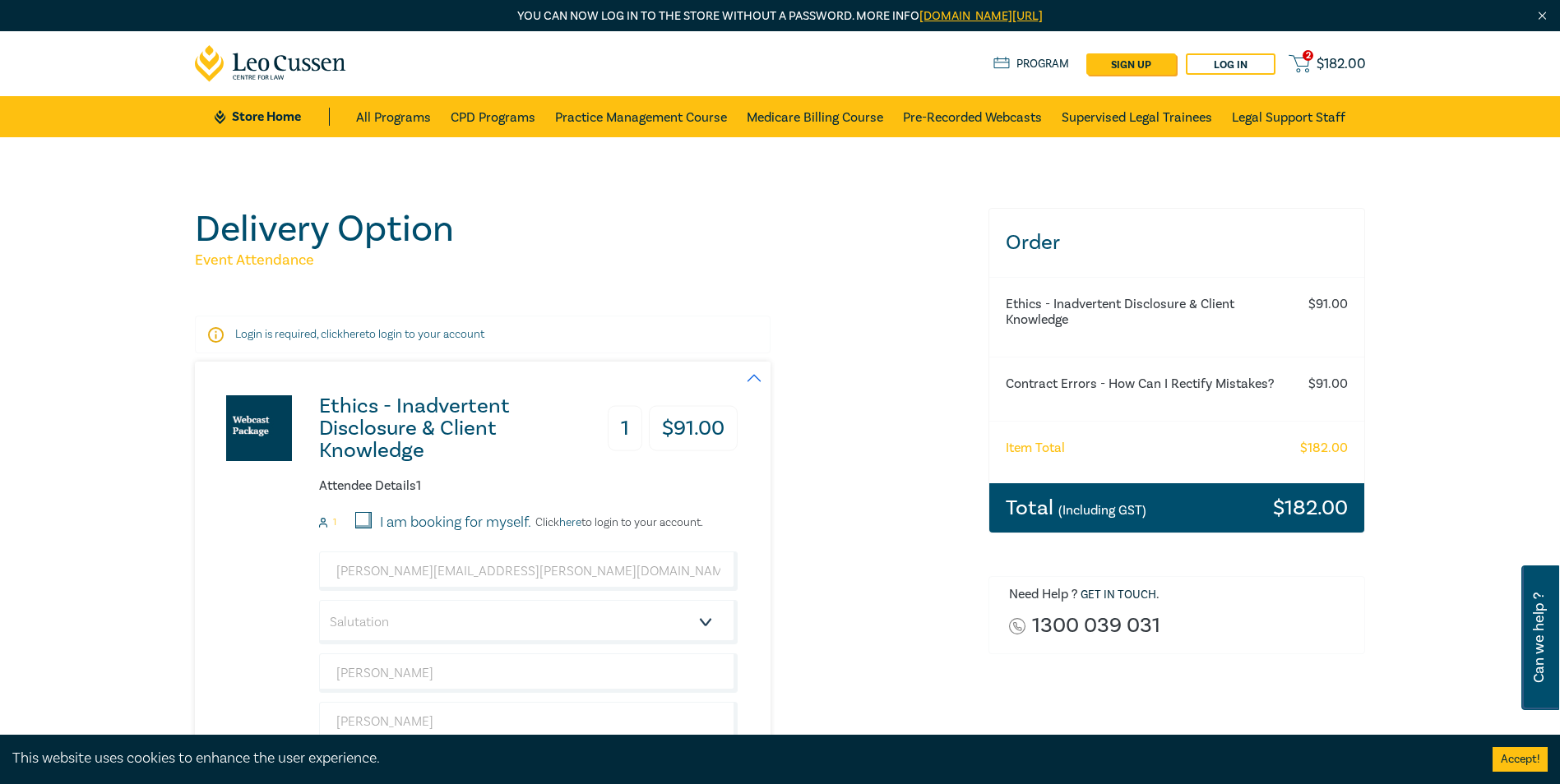
click at [386, 336] on p "Login is required, click here to login to your account" at bounding box center [483, 334] width 495 height 17
click at [390, 339] on p "Login is required, click here to login to your account" at bounding box center [483, 334] width 495 height 17
drag, startPoint x: 390, startPoint y: 339, endPoint x: 351, endPoint y: 335, distance: 39.2
click at [351, 335] on link "here" at bounding box center [354, 334] width 22 height 15
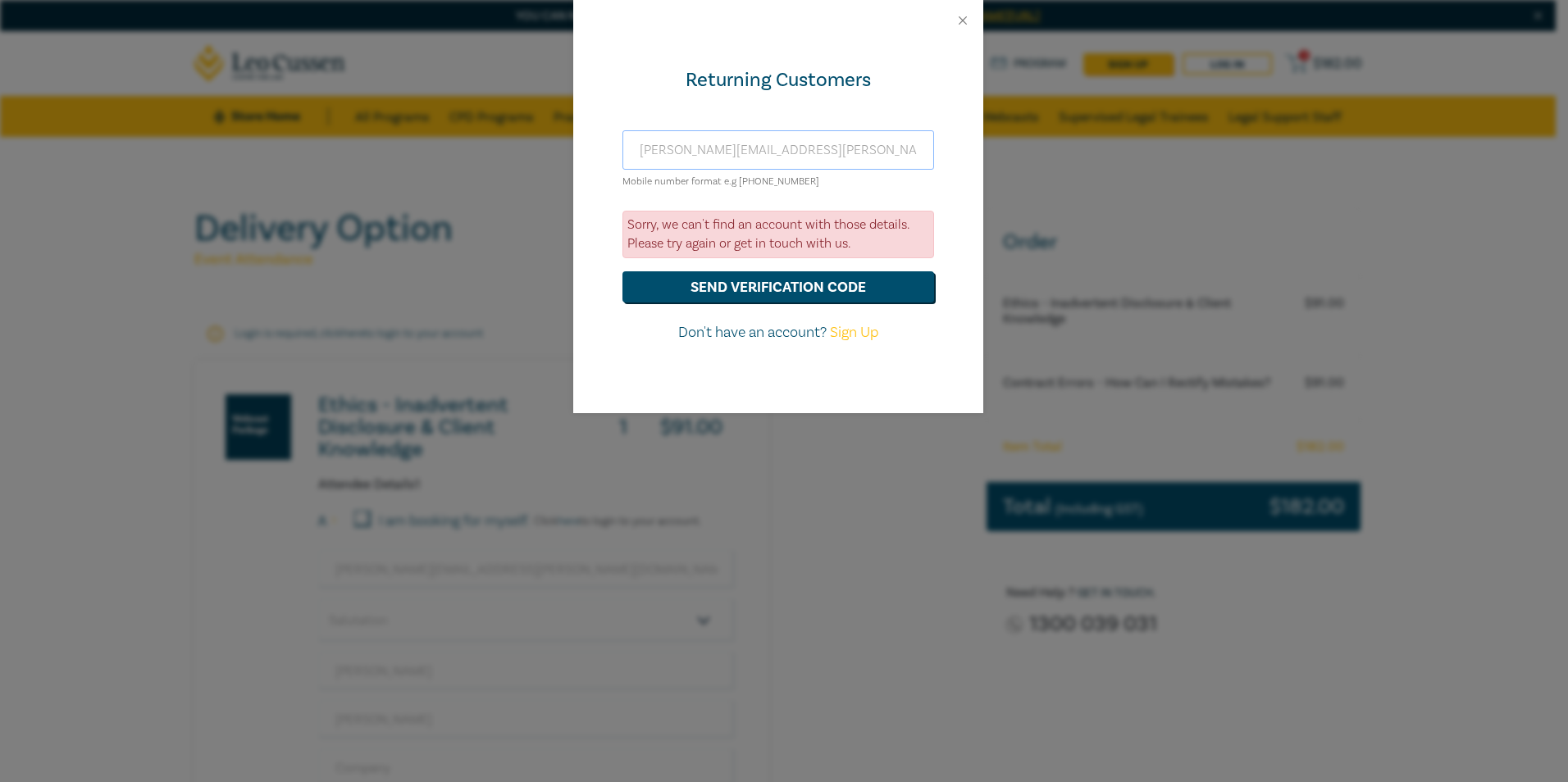
click at [702, 151] on input "[PERSON_NAME][EMAIL_ADDRESS][PERSON_NAME][DOMAIN_NAME]" at bounding box center [778, 150] width 312 height 39
click at [721, 115] on div "Returning Customers [PERSON_NAME][EMAIL_ADDRESS][PERSON_NAME][DOMAIN_NAME] Mobi…" at bounding box center [778, 227] width 410 height 372
click at [964, 19] on button "Close" at bounding box center [962, 19] width 15 height 15
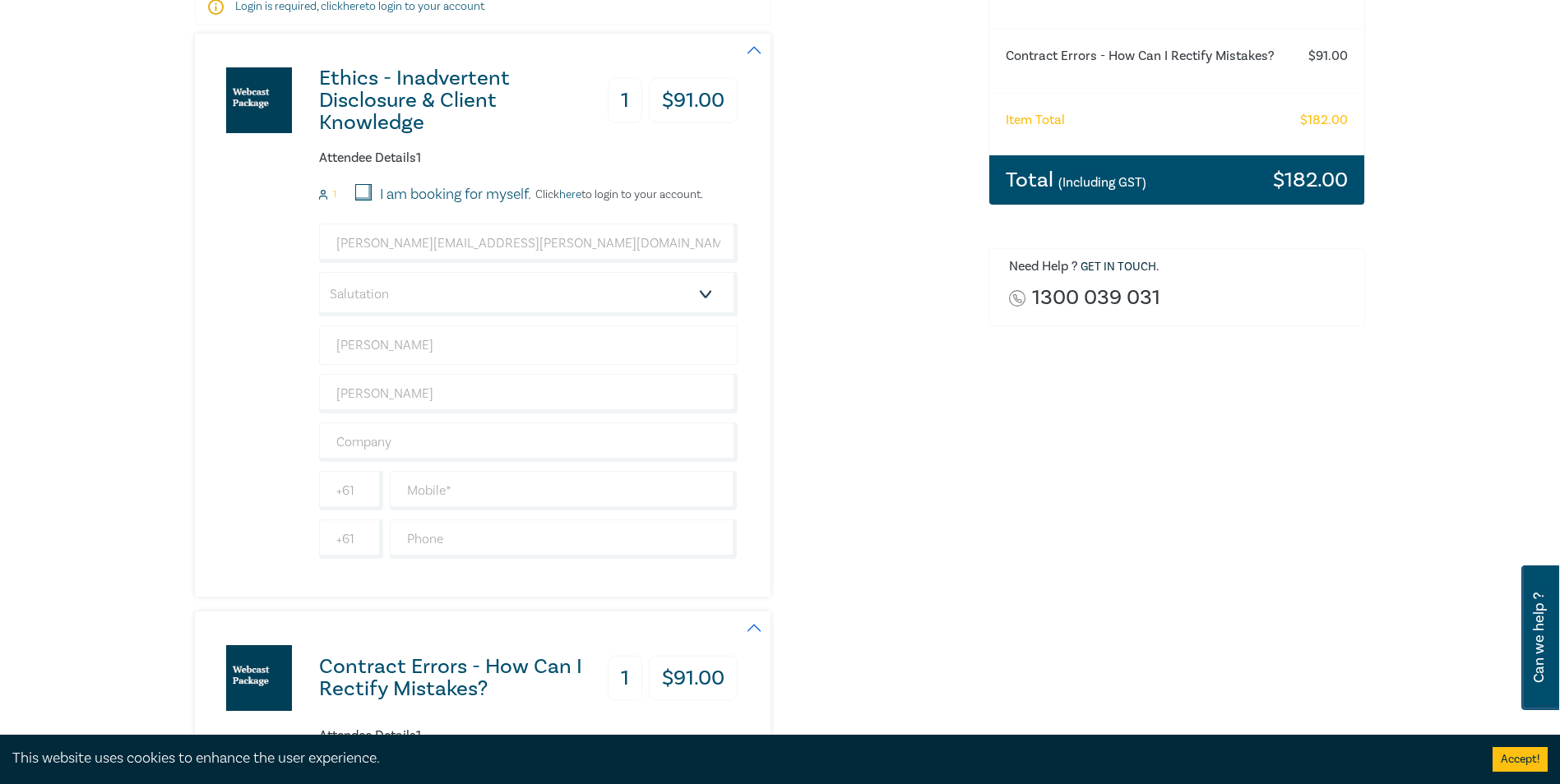
scroll to position [329, 0]
drag, startPoint x: 513, startPoint y: 243, endPoint x: 246, endPoint y: 237, distance: 267.1
click at [246, 237] on div "Ethics - Inadvertent Disclosure & Client Knowledge 1 $ 91.00 Attendee Details 1…" at bounding box center [467, 314] width 543 height 563
click at [508, 254] on input "[PERSON_NAME][EMAIL_ADDRESS][PERSON_NAME][DOMAIN_NAME]" at bounding box center [528, 242] width 419 height 39
click at [516, 247] on input "[PERSON_NAME][EMAIL_ADDRESS][PERSON_NAME][DOMAIN_NAME]" at bounding box center [528, 242] width 419 height 39
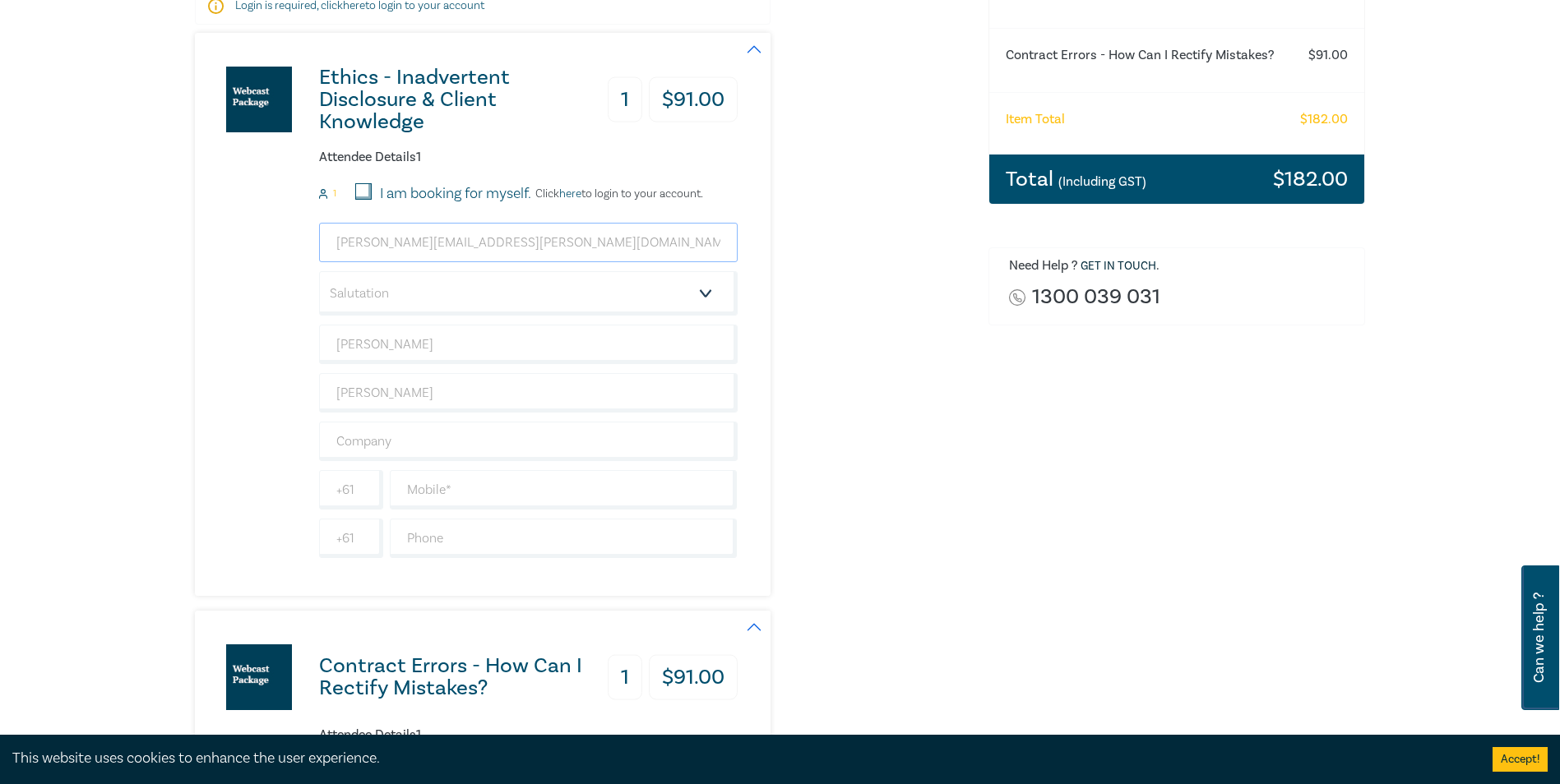
click at [336, 249] on input "[PERSON_NAME][EMAIL_ADDRESS][PERSON_NAME][DOMAIN_NAME]" at bounding box center [528, 242] width 419 height 39
drag, startPoint x: 335, startPoint y: 247, endPoint x: 504, endPoint y: 243, distance: 169.0
click at [504, 243] on input "[PERSON_NAME][EMAIL_ADDRESS][PERSON_NAME][DOMAIN_NAME]" at bounding box center [528, 242] width 419 height 39
click at [554, 248] on input "[PERSON_NAME][EMAIL_ADDRESS][PERSON_NAME][DOMAIN_NAME]" at bounding box center [528, 242] width 419 height 39
drag, startPoint x: 882, startPoint y: 383, endPoint x: 732, endPoint y: 340, distance: 156.0
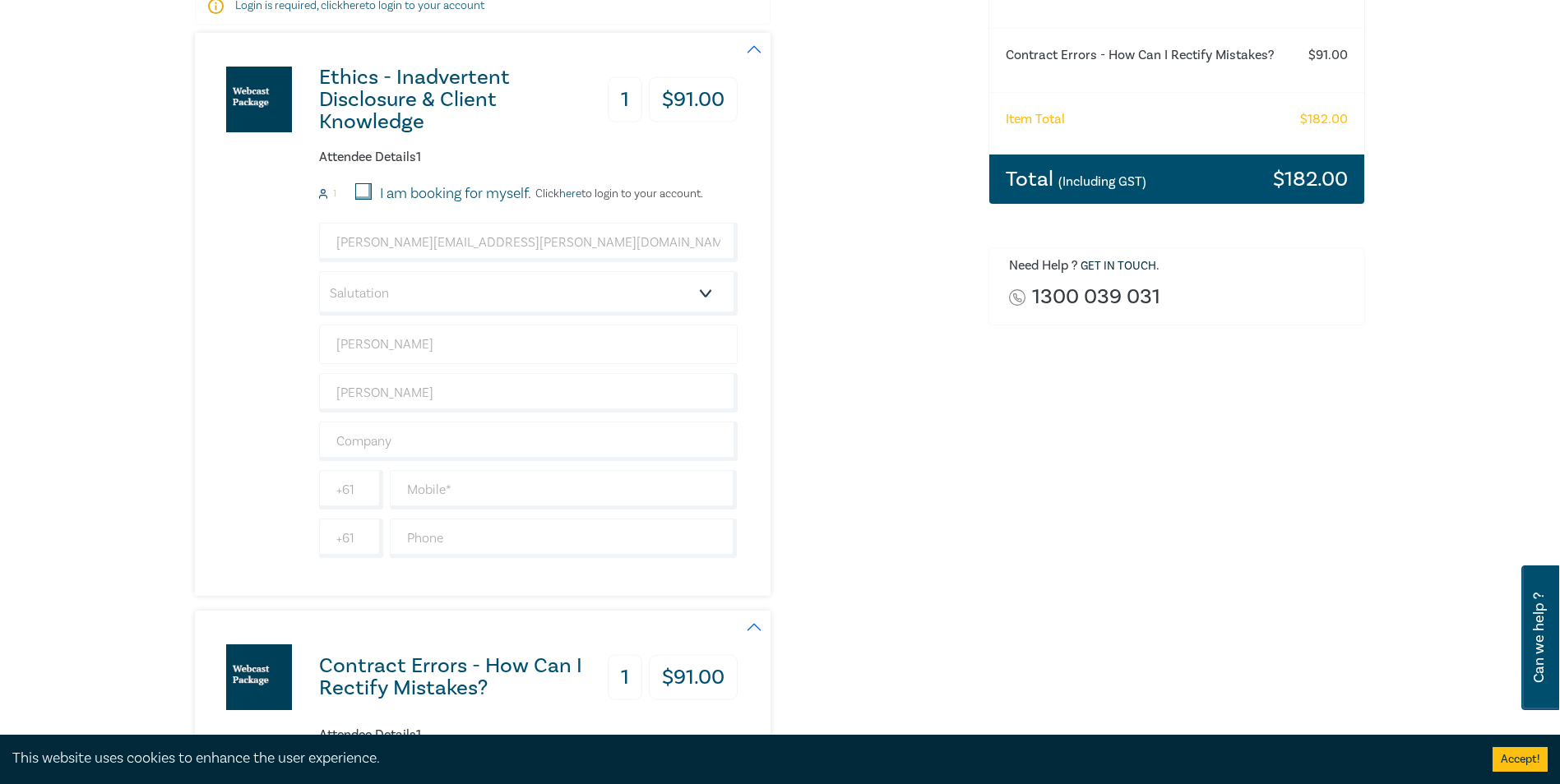
click at [867, 378] on div "Ethics - Inadvertent Disclosure & Client Knowledge 1 $ 91.00 Attendee Details 1…" at bounding box center [582, 314] width 774 height 563
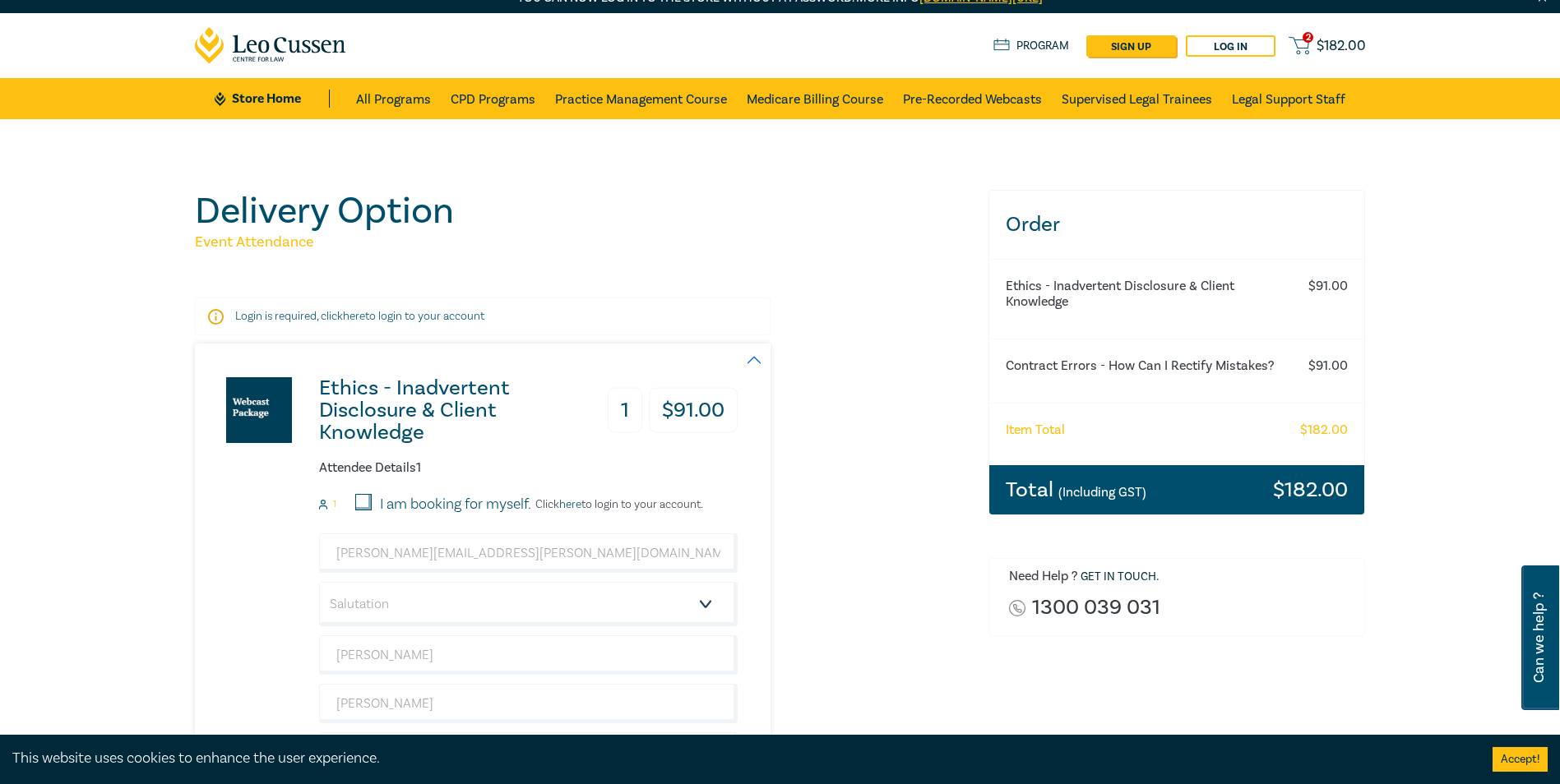
scroll to position [0, 0]
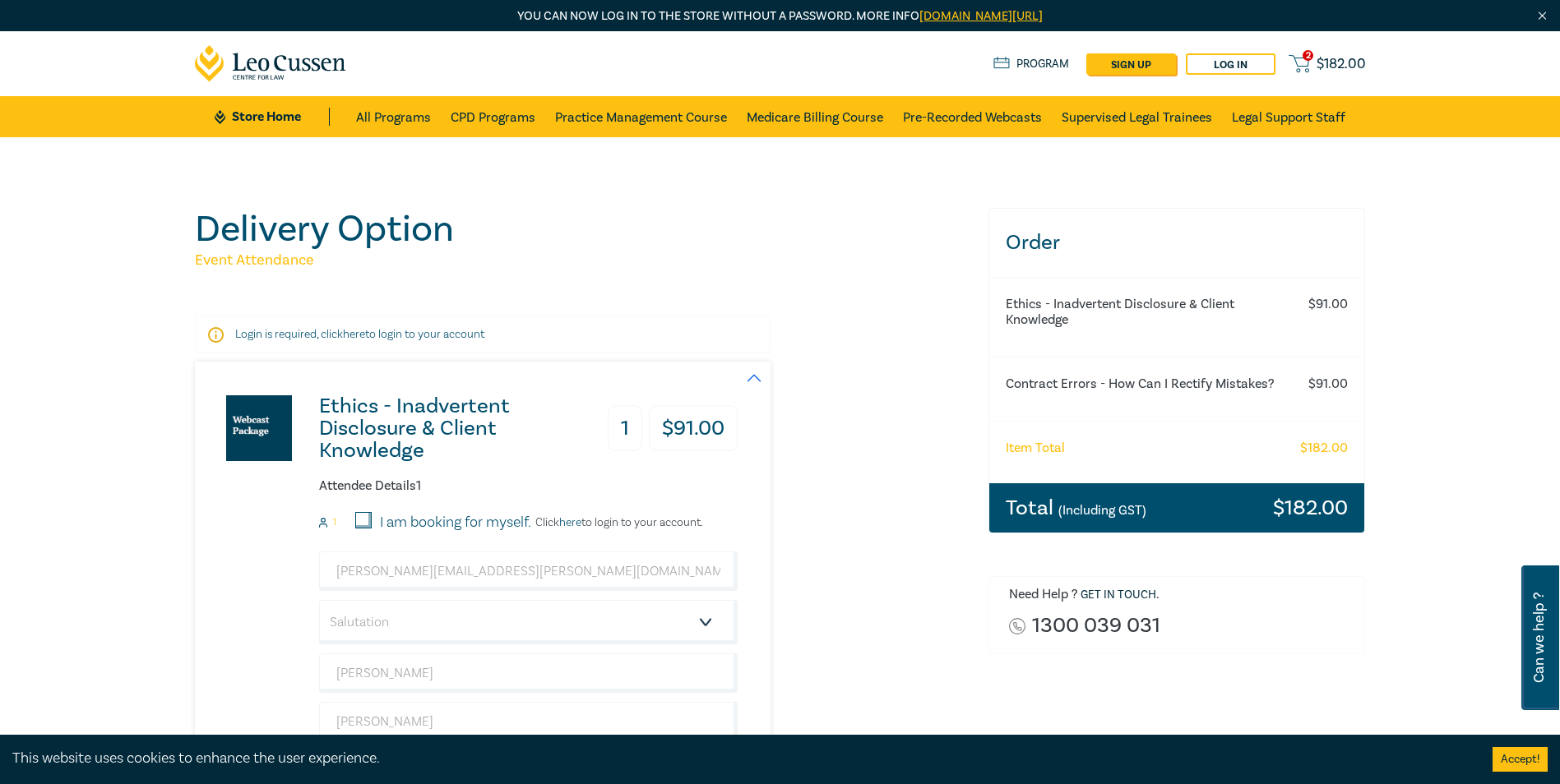
click at [800, 519] on div "Ethics - Inadvertent Disclosure & Client Knowledge 1 $ 91.00 Attendee Details 1…" at bounding box center [582, 643] width 774 height 563
